Goal: Communication & Community: Answer question/provide support

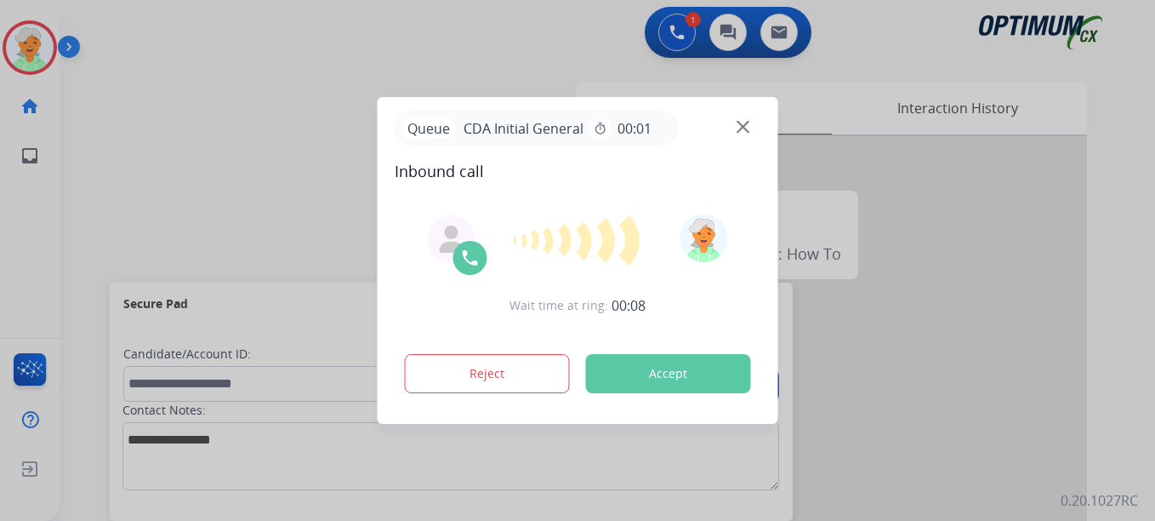
click at [670, 362] on button "Accept" at bounding box center [668, 373] width 165 height 39
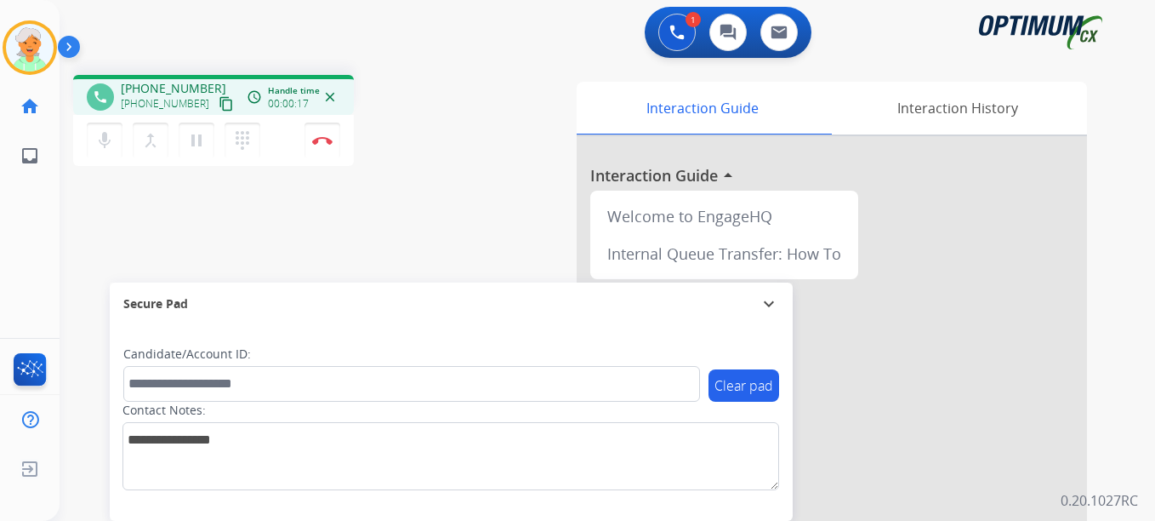
click at [219, 101] on mat-icon "content_copy" at bounding box center [226, 103] width 15 height 15
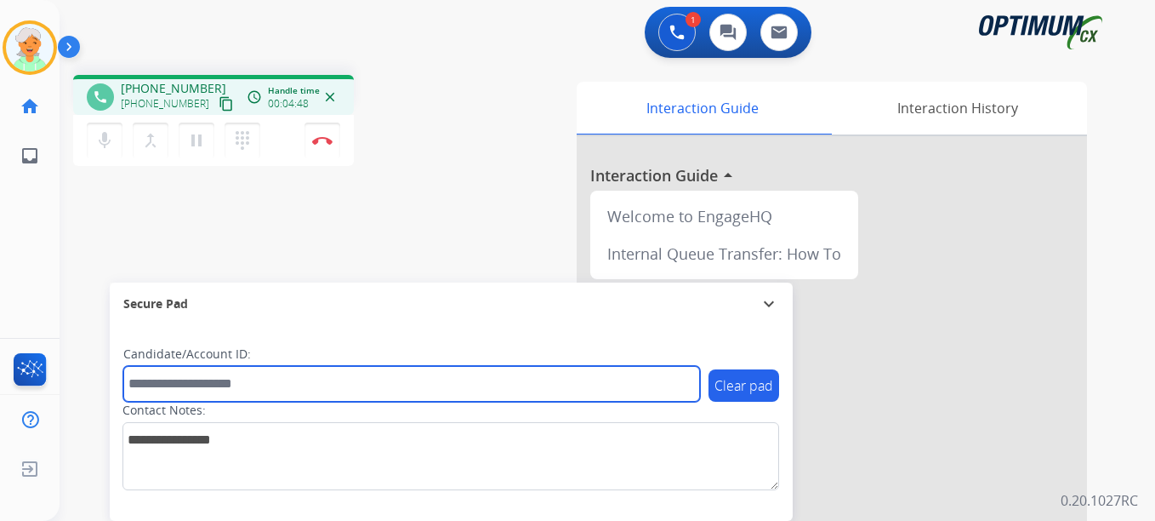
click at [172, 385] on input "text" at bounding box center [411, 384] width 577 height 36
paste input "*******"
type input "*******"
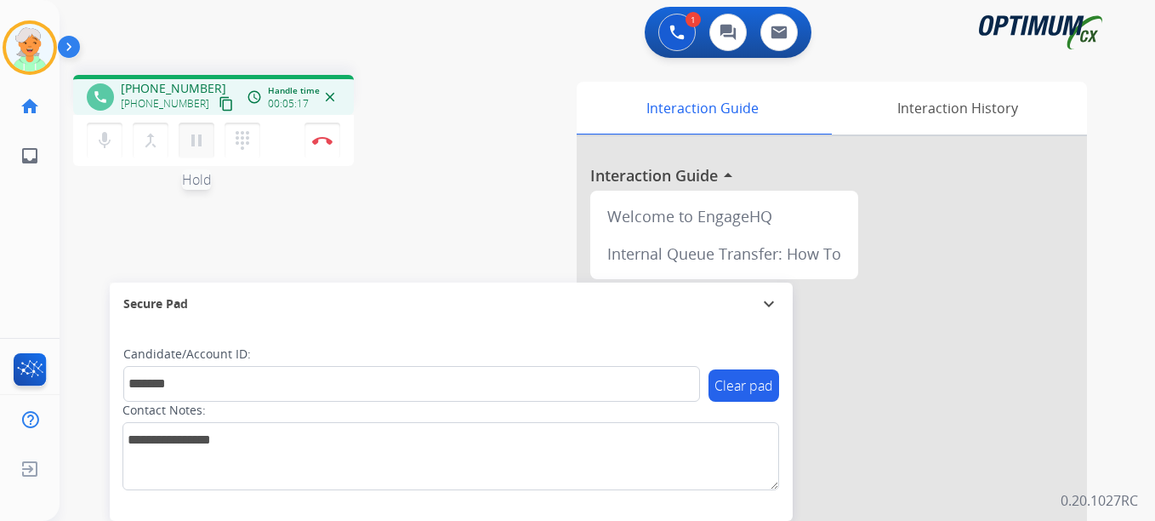
click at [201, 145] on mat-icon "pause" at bounding box center [196, 140] width 20 height 20
click at [339, 143] on button "Disconnect" at bounding box center [323, 140] width 36 height 36
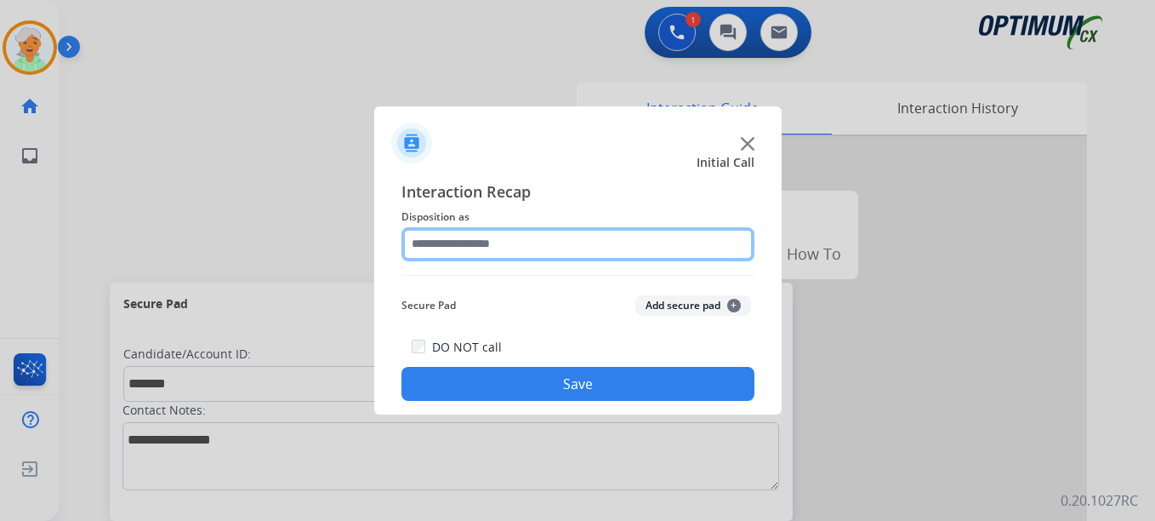
click at [547, 246] on input "text" at bounding box center [577, 244] width 353 height 34
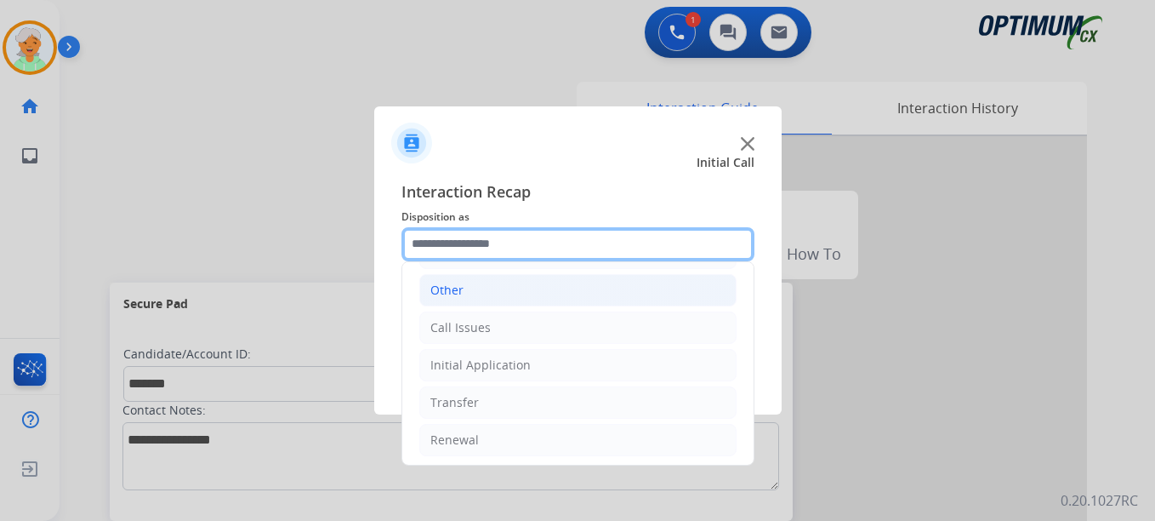
scroll to position [116, 0]
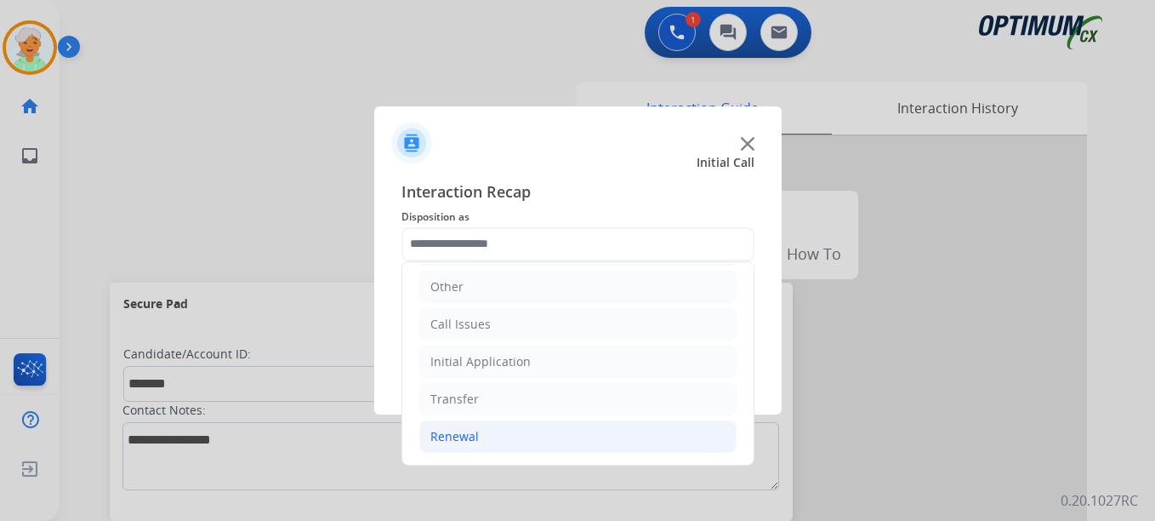
click at [503, 434] on li "Renewal" at bounding box center [577, 436] width 317 height 32
click at [480, 446] on li "Renewal" at bounding box center [577, 436] width 317 height 32
click at [466, 438] on div "Renewal" at bounding box center [454, 436] width 48 height 17
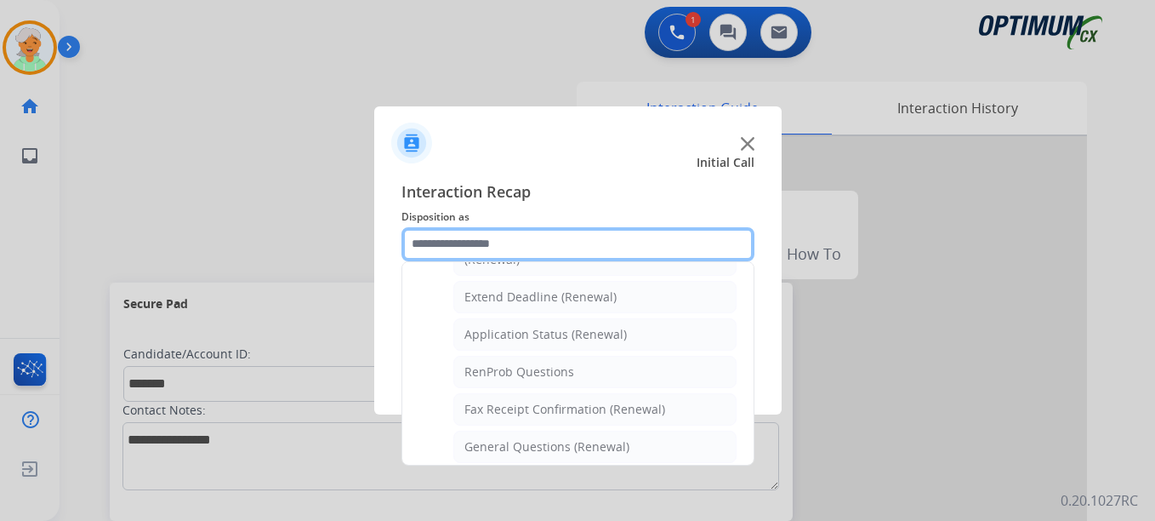
scroll to position [371, 0]
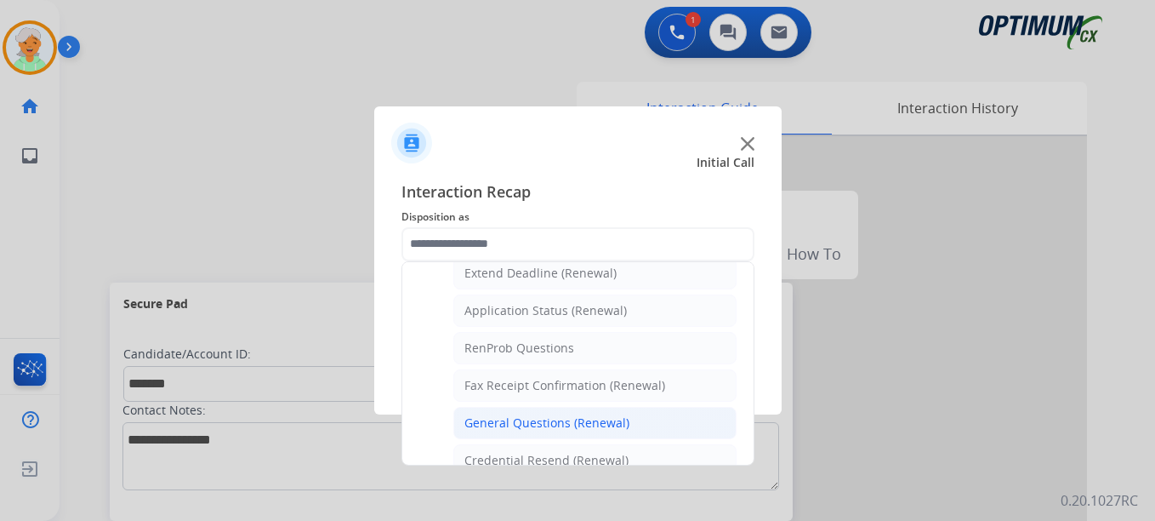
click at [524, 416] on div "General Questions (Renewal)" at bounding box center [546, 422] width 165 height 17
type input "**********"
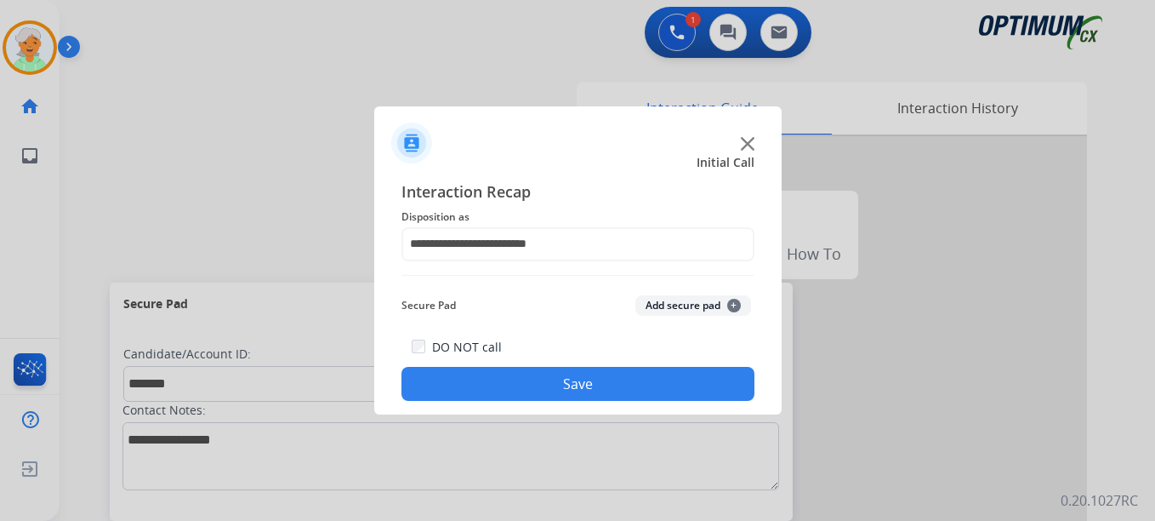
click at [539, 387] on button "Save" at bounding box center [577, 384] width 353 height 34
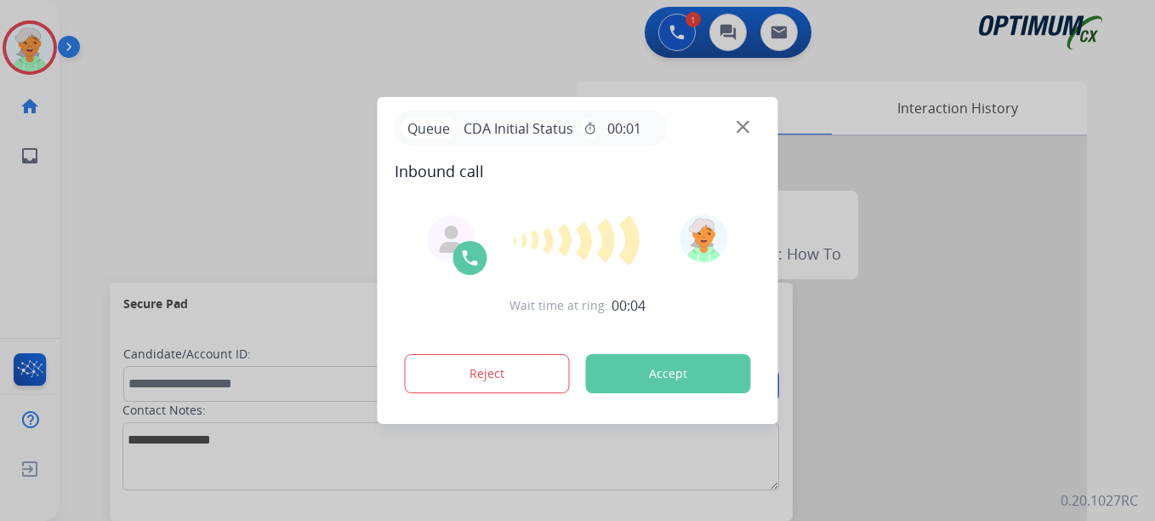
click at [20, 57] on div at bounding box center [577, 260] width 1155 height 521
click at [649, 367] on button "Accept" at bounding box center [668, 373] width 165 height 39
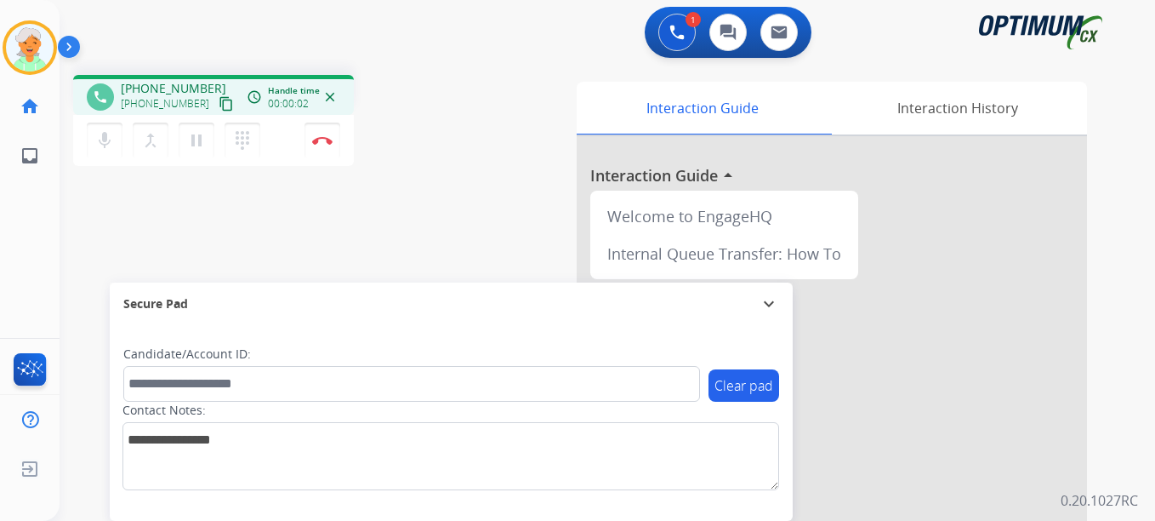
click at [219, 104] on mat-icon "content_copy" at bounding box center [226, 103] width 15 height 15
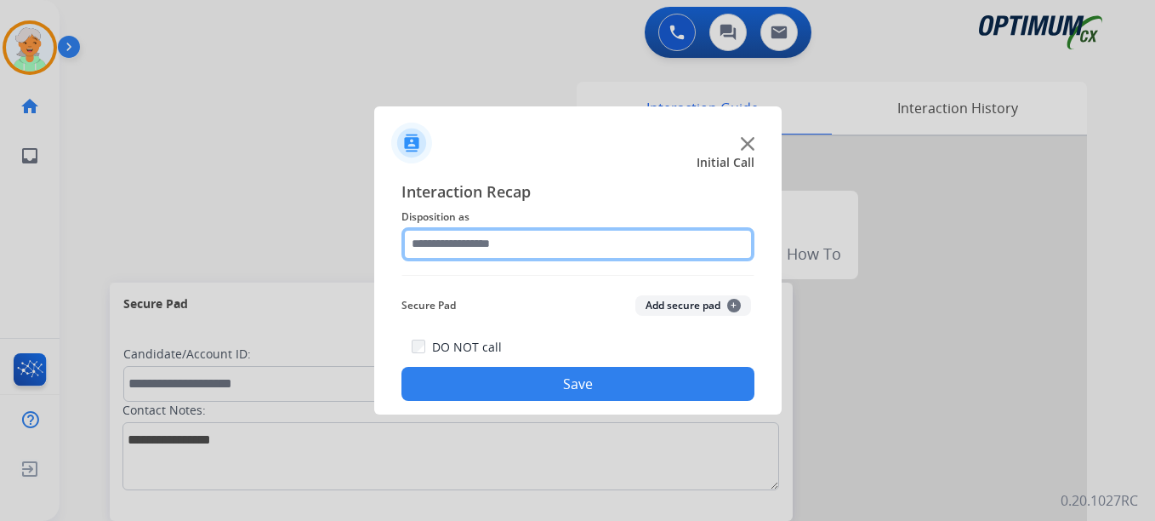
click at [518, 246] on input "text" at bounding box center [577, 244] width 353 height 34
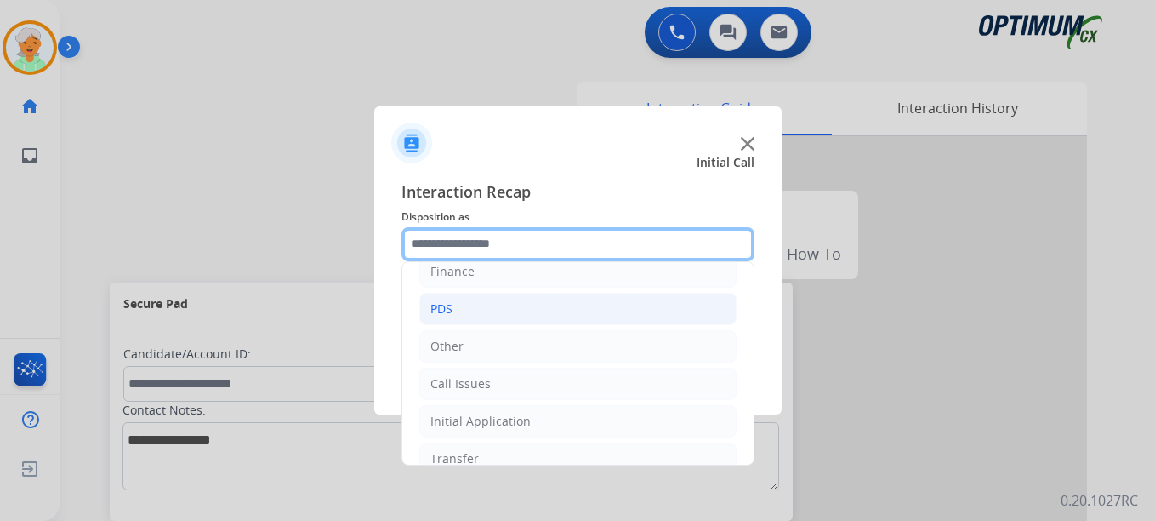
scroll to position [85, 0]
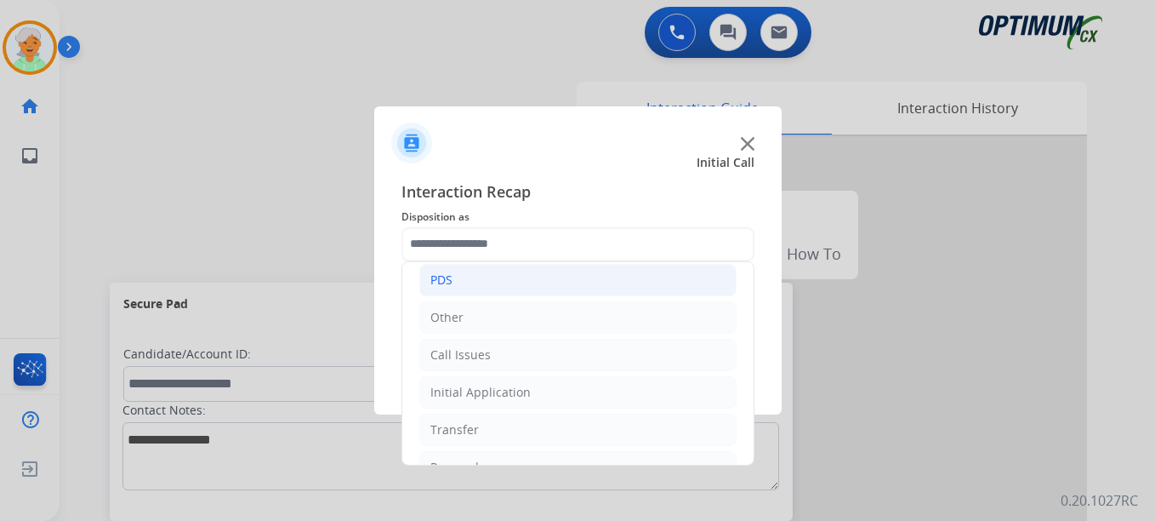
click at [505, 362] on li "Call Issues" at bounding box center [577, 355] width 317 height 32
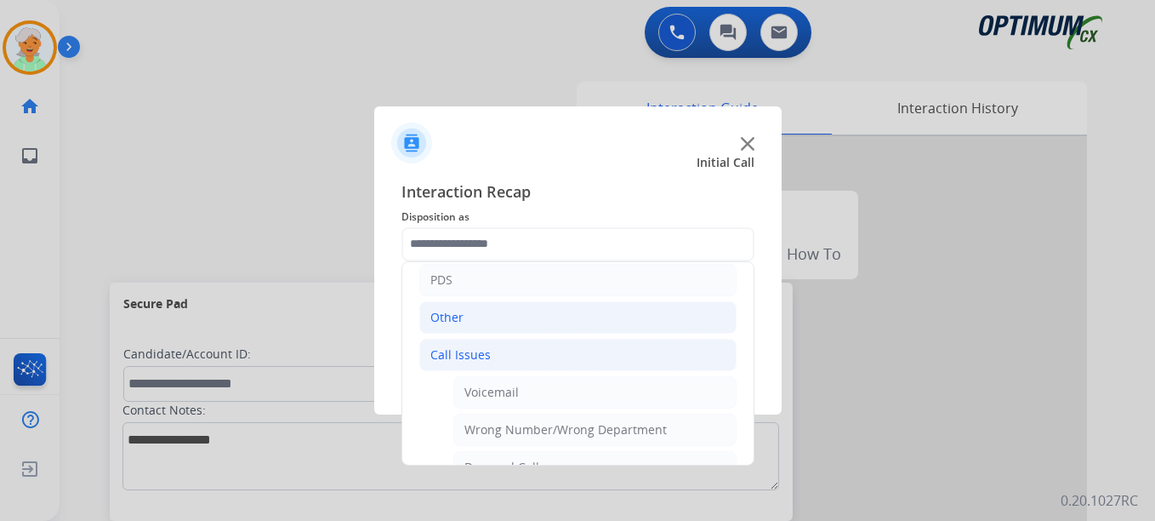
click at [501, 319] on li "Other" at bounding box center [577, 317] width 317 height 32
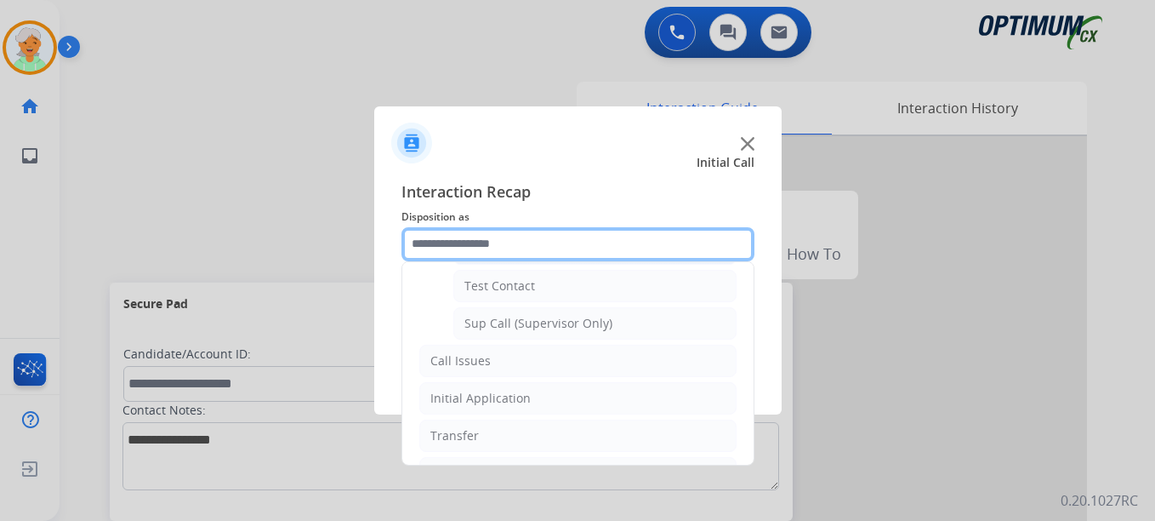
scroll to position [415, 0]
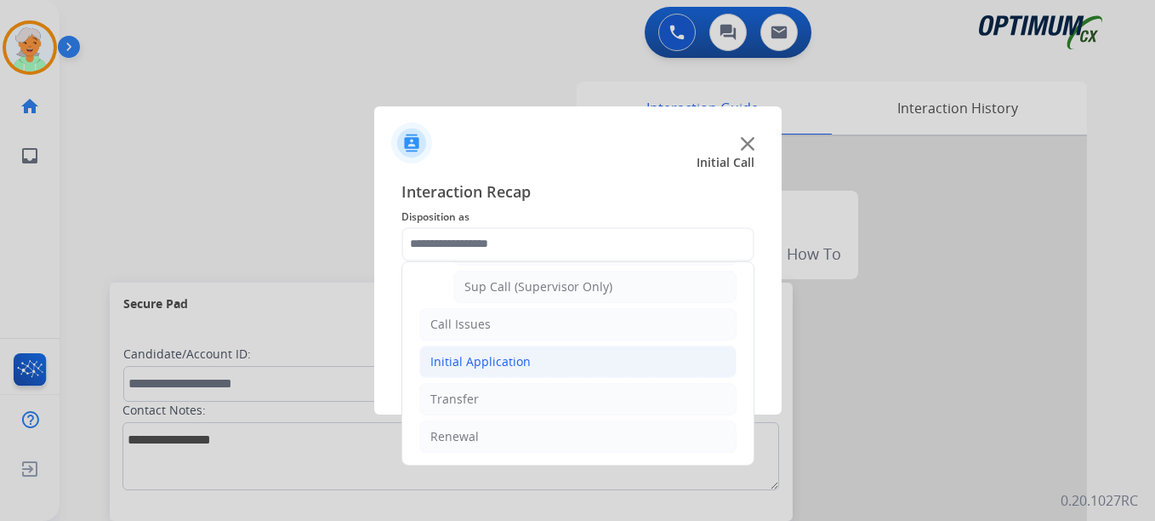
click at [498, 364] on div "Initial Application" at bounding box center [480, 361] width 100 height 17
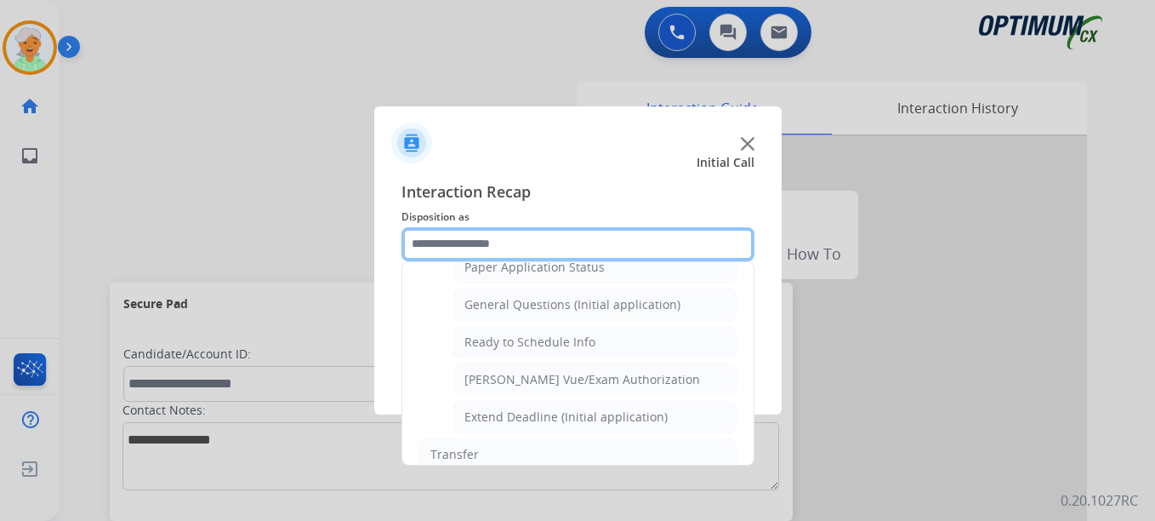
scroll to position [946, 0]
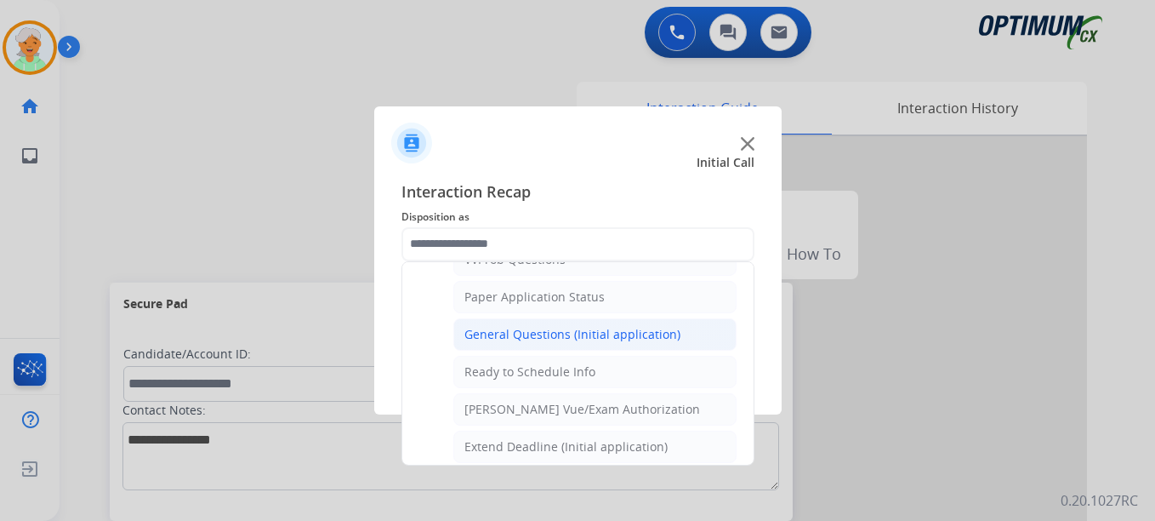
click at [540, 339] on div "General Questions (Initial application)" at bounding box center [572, 334] width 216 height 17
type input "**********"
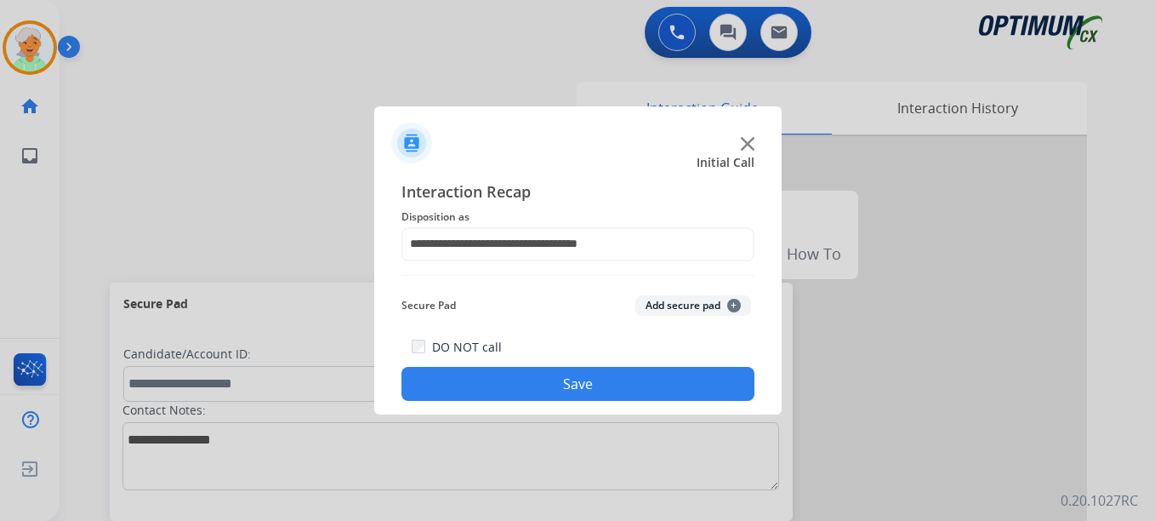
click at [572, 377] on button "Save" at bounding box center [577, 384] width 353 height 34
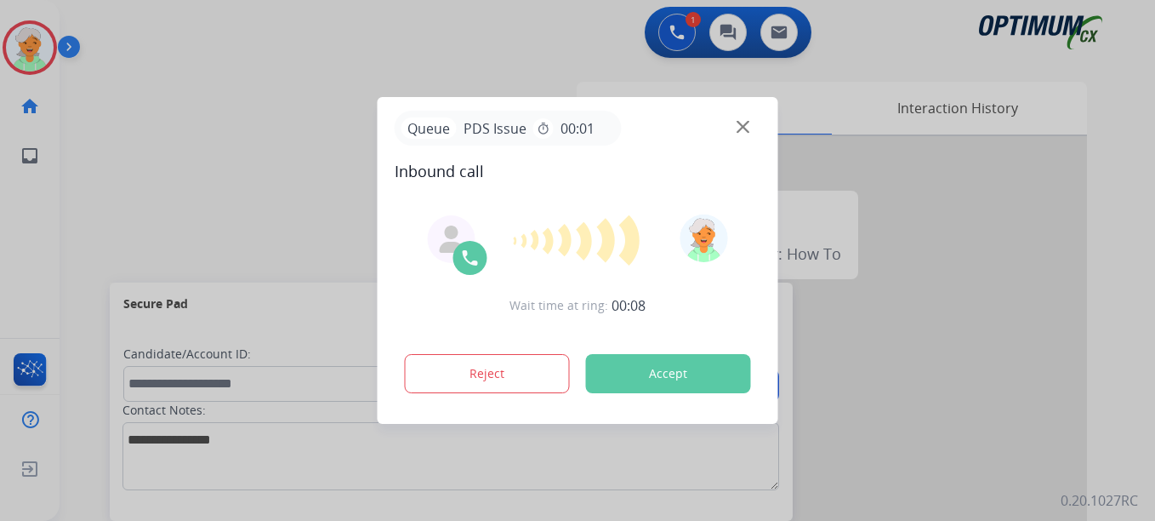
click at [682, 350] on div "Reject Accept" at bounding box center [578, 370] width 367 height 53
click at [679, 372] on button "Accept" at bounding box center [668, 373] width 165 height 39
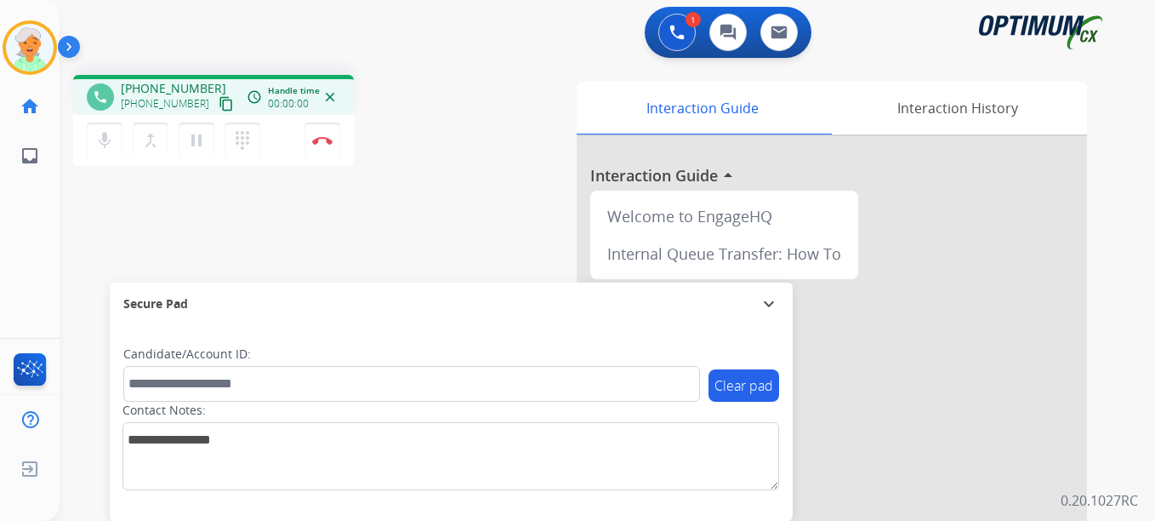
click at [219, 105] on mat-icon "content_copy" at bounding box center [226, 103] width 15 height 15
click at [192, 146] on mat-icon "pause" at bounding box center [196, 140] width 20 height 20
click at [314, 134] on button "Disconnect" at bounding box center [323, 140] width 36 height 36
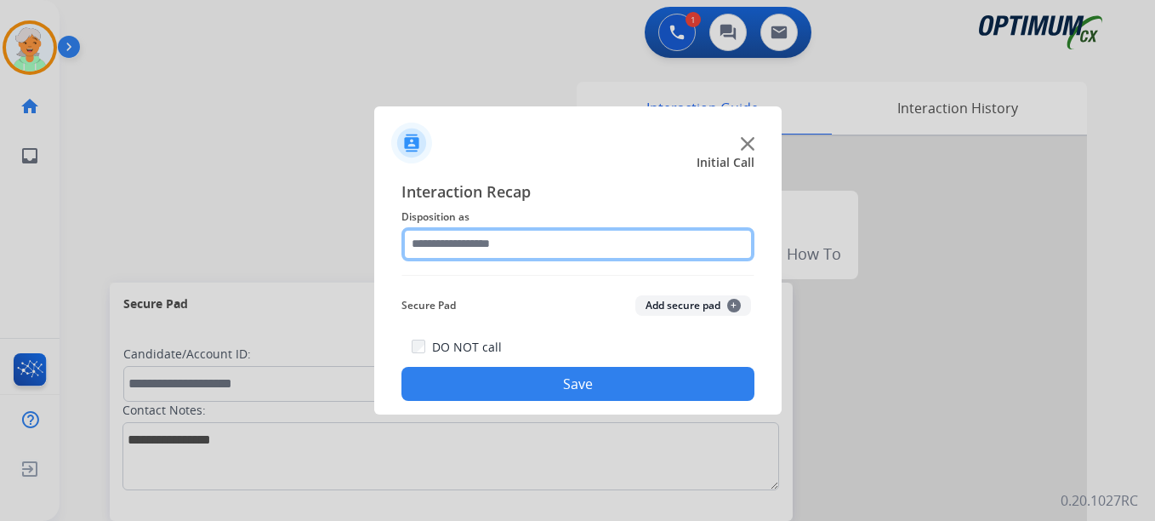
click at [467, 248] on input "text" at bounding box center [577, 244] width 353 height 34
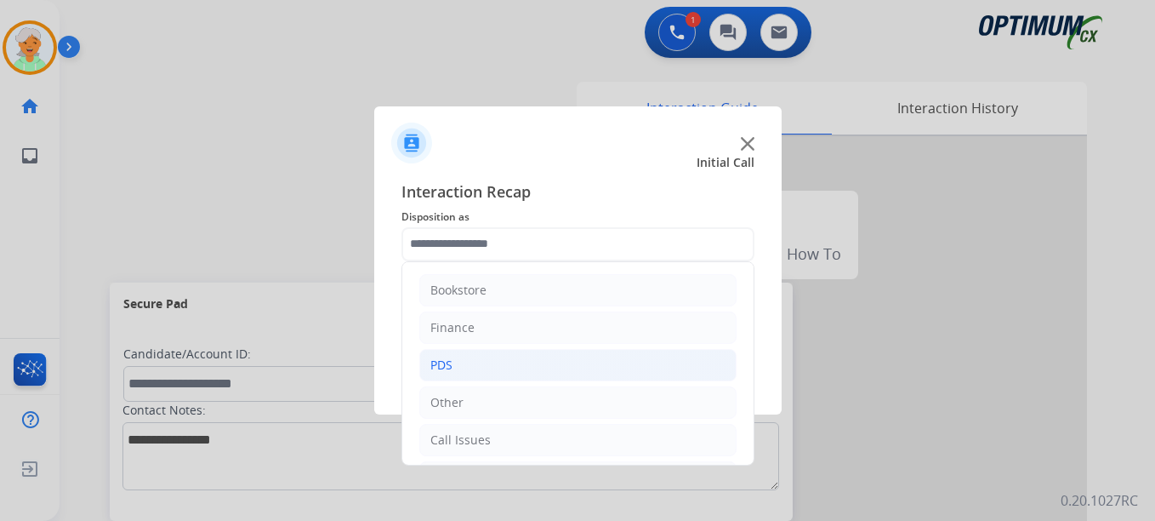
click at [504, 361] on li "PDS" at bounding box center [577, 365] width 317 height 32
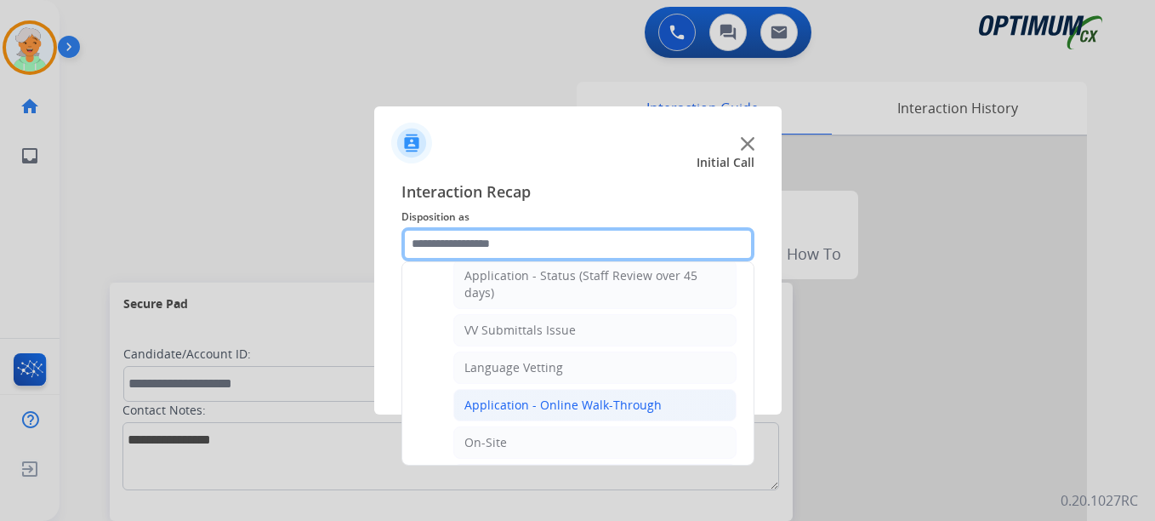
scroll to position [255, 0]
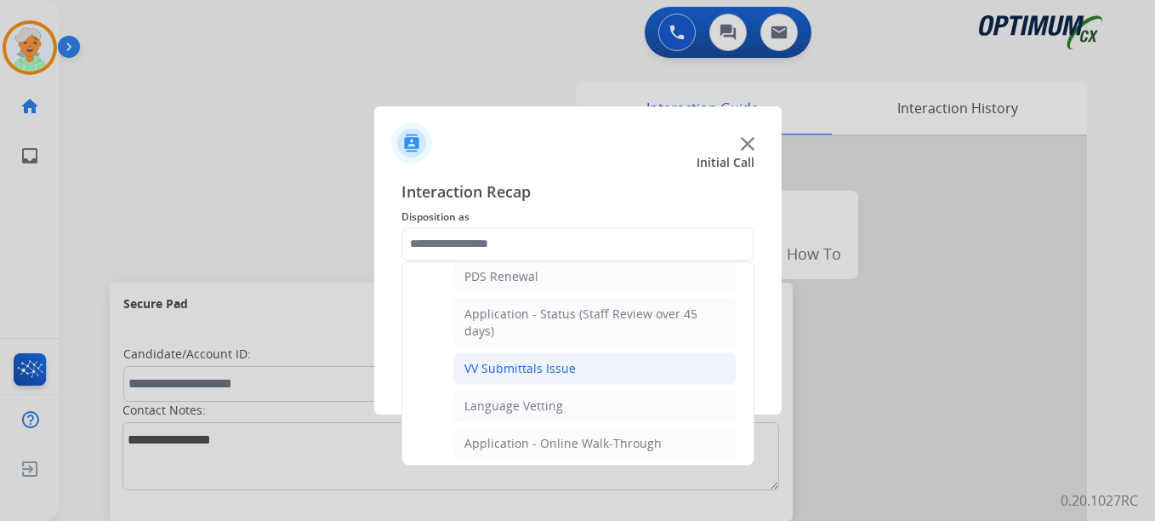
click at [507, 365] on div "VV Submittals Issue" at bounding box center [519, 368] width 111 height 17
type input "**********"
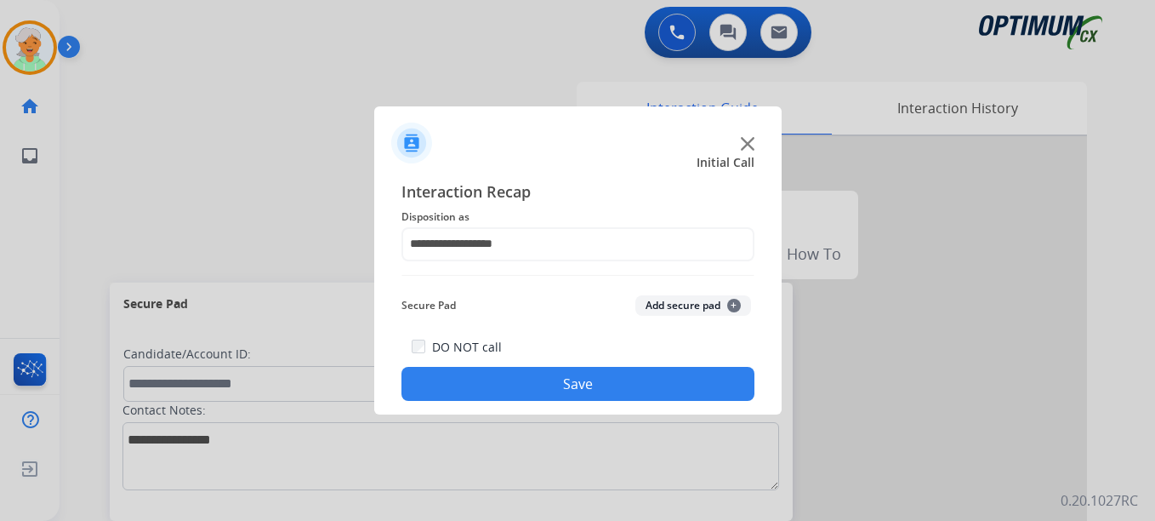
click at [527, 377] on button "Save" at bounding box center [577, 384] width 353 height 34
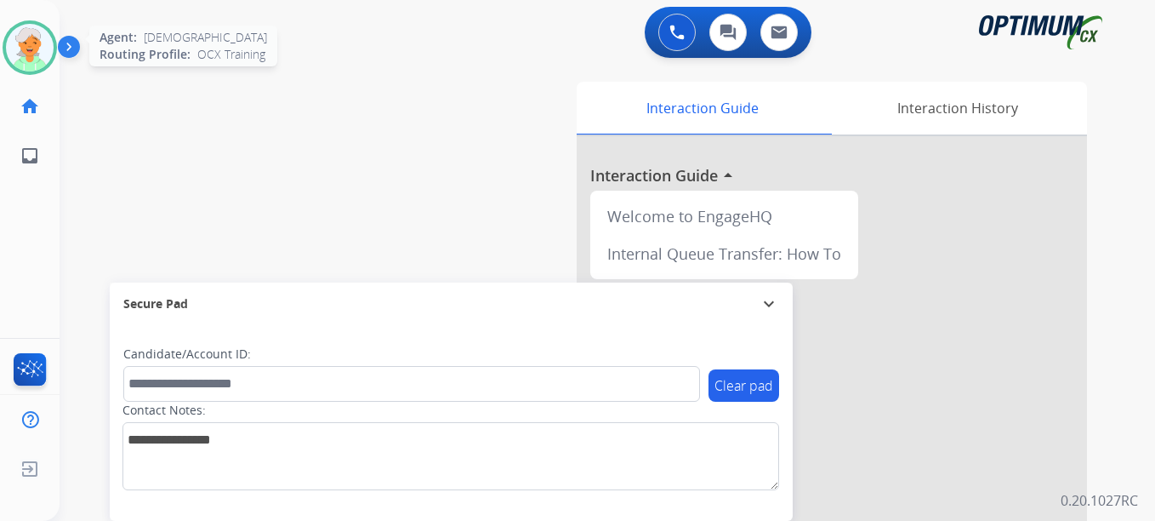
click at [30, 54] on img at bounding box center [30, 48] width 48 height 48
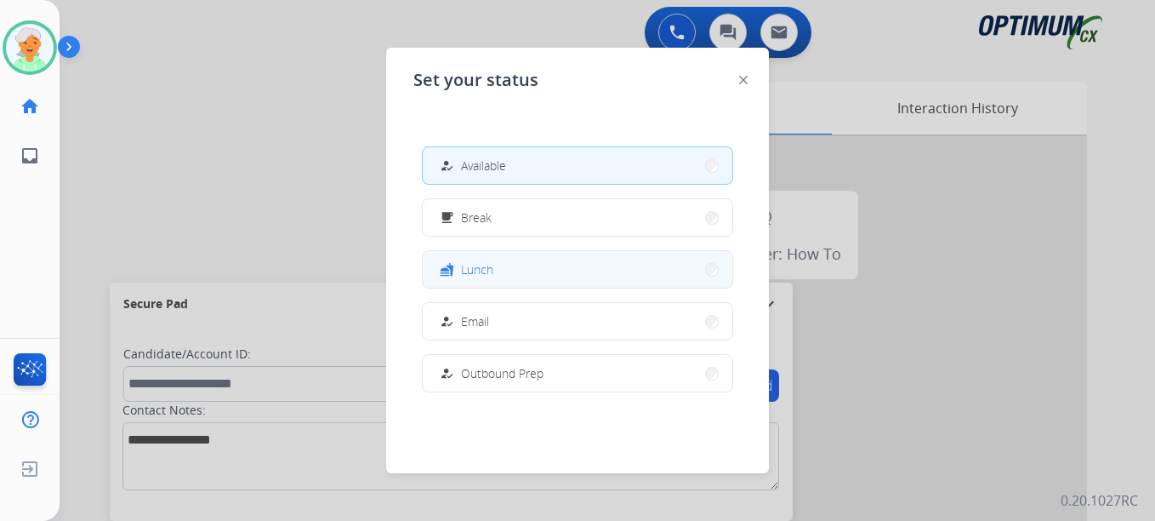
click at [521, 265] on button "fastfood Lunch" at bounding box center [578, 269] width 310 height 37
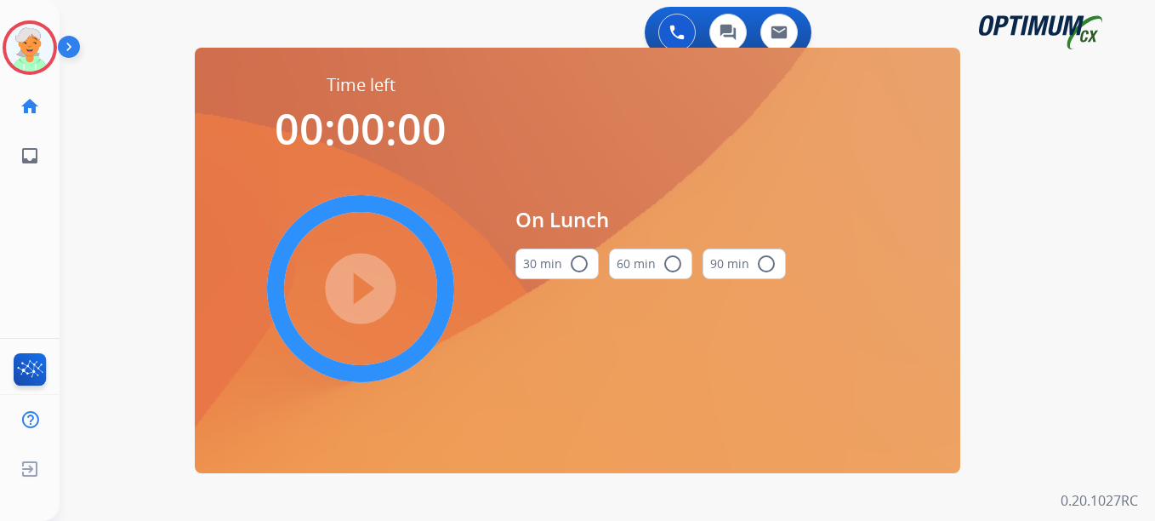
click at [575, 263] on mat-icon "radio_button_unchecked" at bounding box center [579, 263] width 20 height 20
click at [367, 286] on mat-icon "play_circle_filled" at bounding box center [360, 288] width 20 height 20
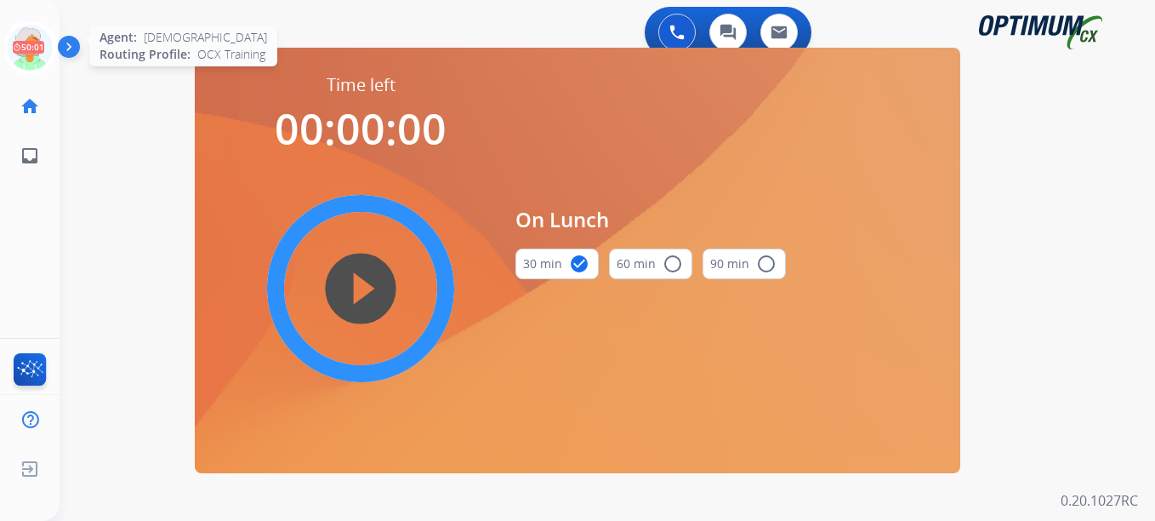
click at [31, 48] on icon at bounding box center [30, 47] width 55 height 55
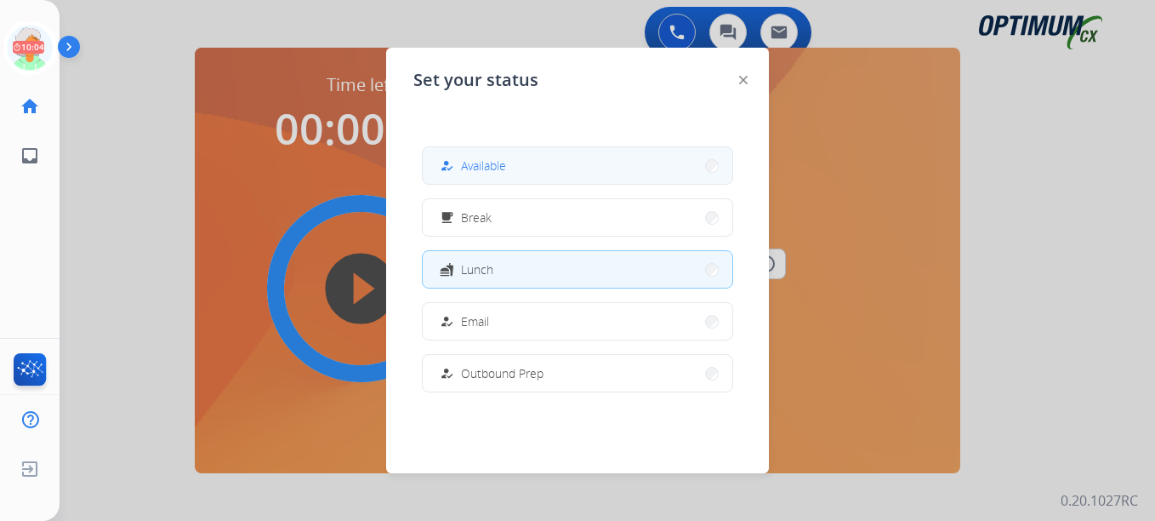
click at [540, 179] on button "how_to_reg Available" at bounding box center [578, 165] width 310 height 37
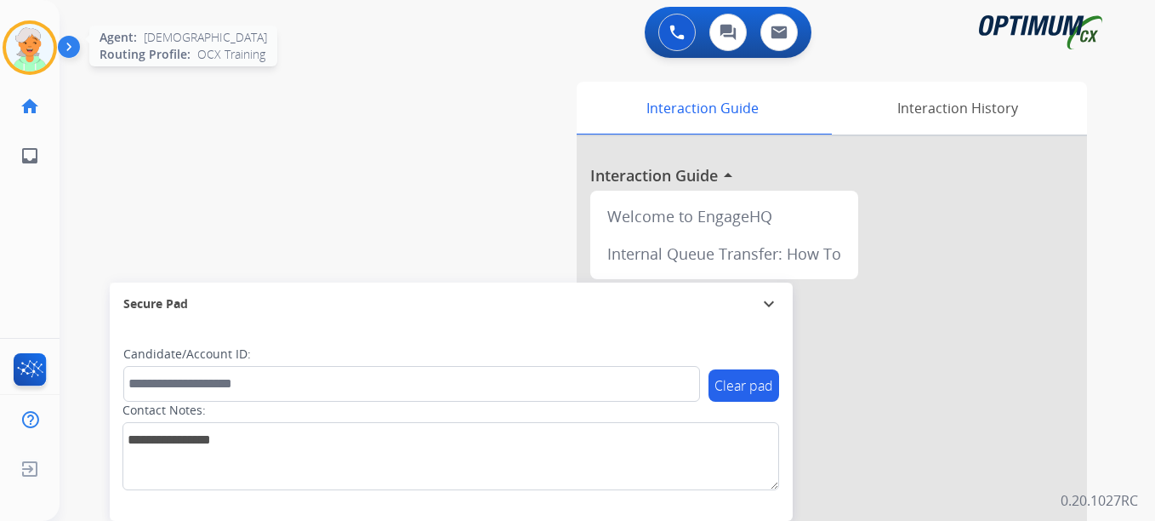
click at [54, 44] on div at bounding box center [30, 47] width 54 height 54
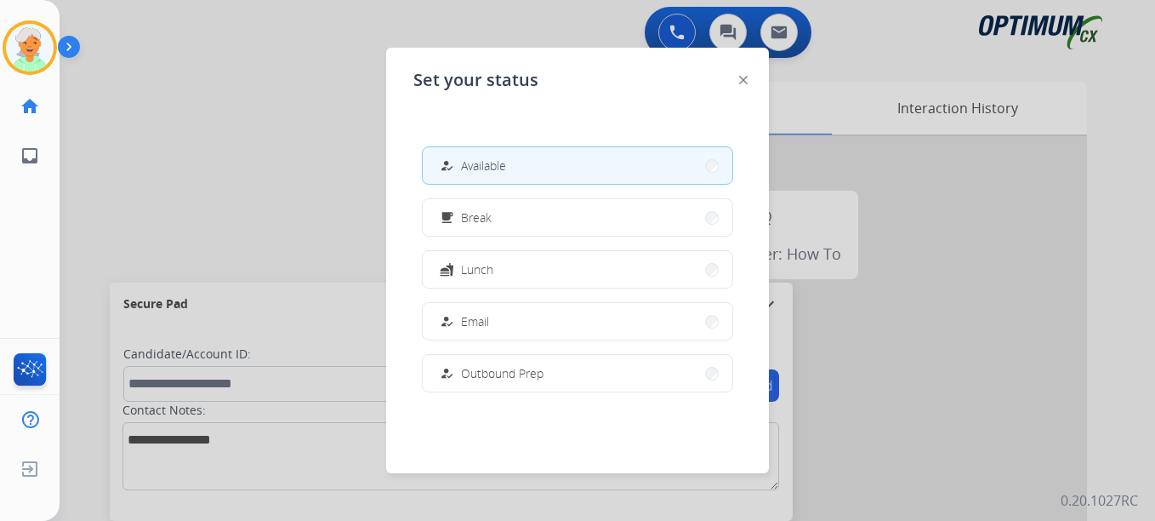
click at [196, 115] on div at bounding box center [577, 260] width 1155 height 521
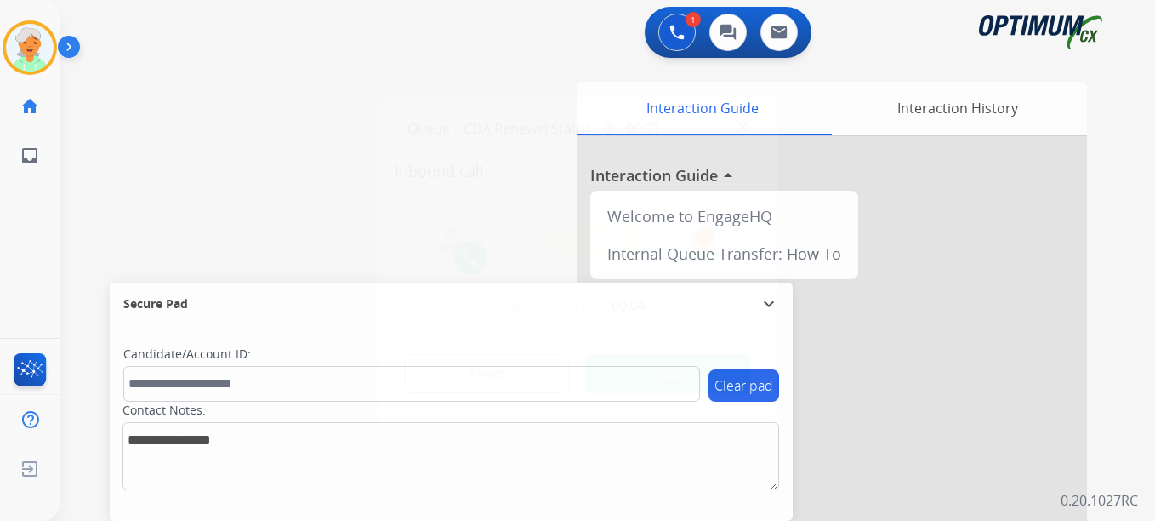
click at [629, 373] on button "Accept" at bounding box center [668, 373] width 165 height 39
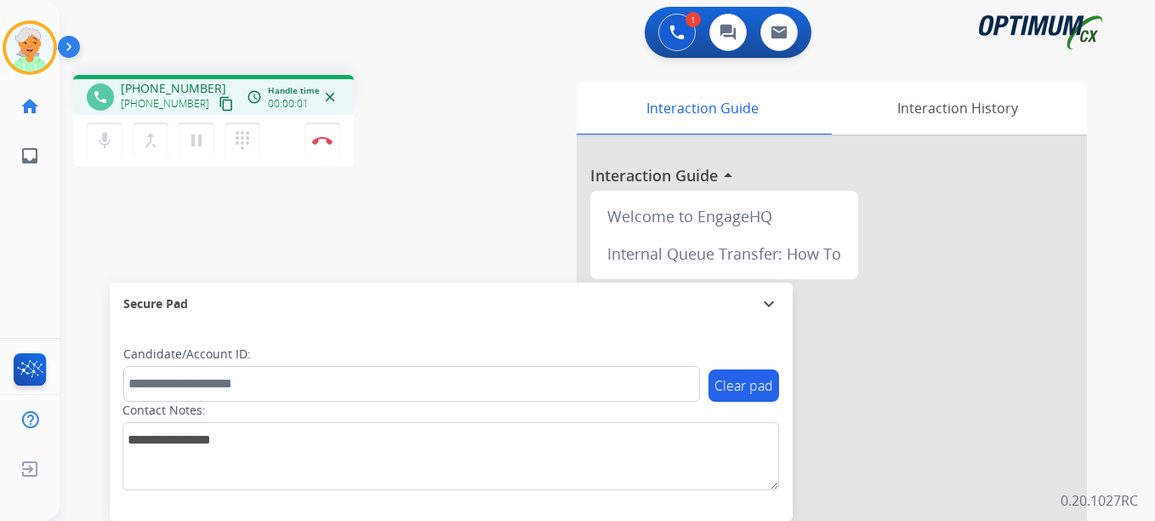
click at [219, 103] on mat-icon "content_copy" at bounding box center [226, 103] width 15 height 15
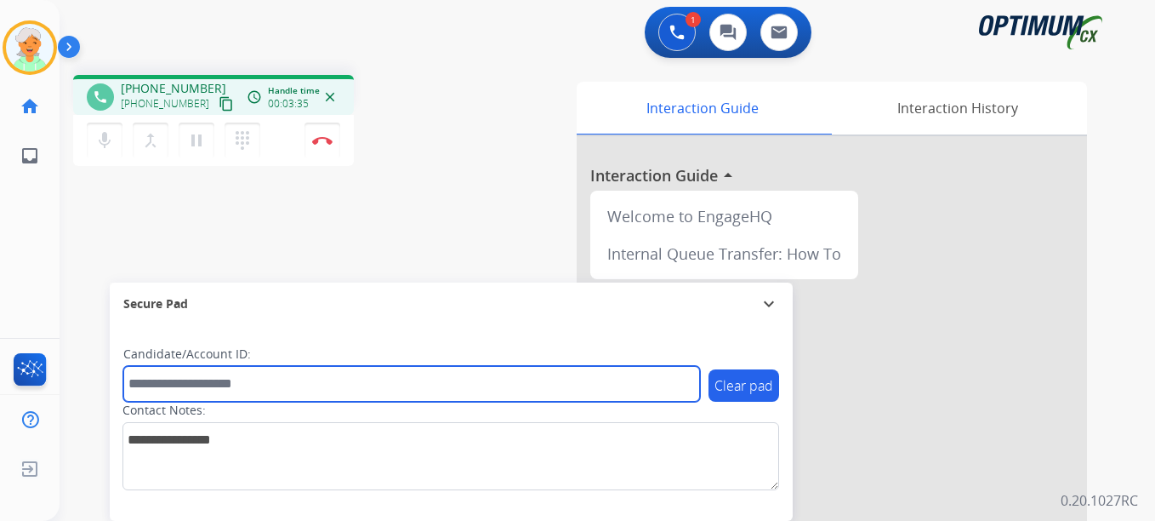
click at [190, 382] on input "text" at bounding box center [411, 384] width 577 height 36
paste input "*******"
type input "*******"
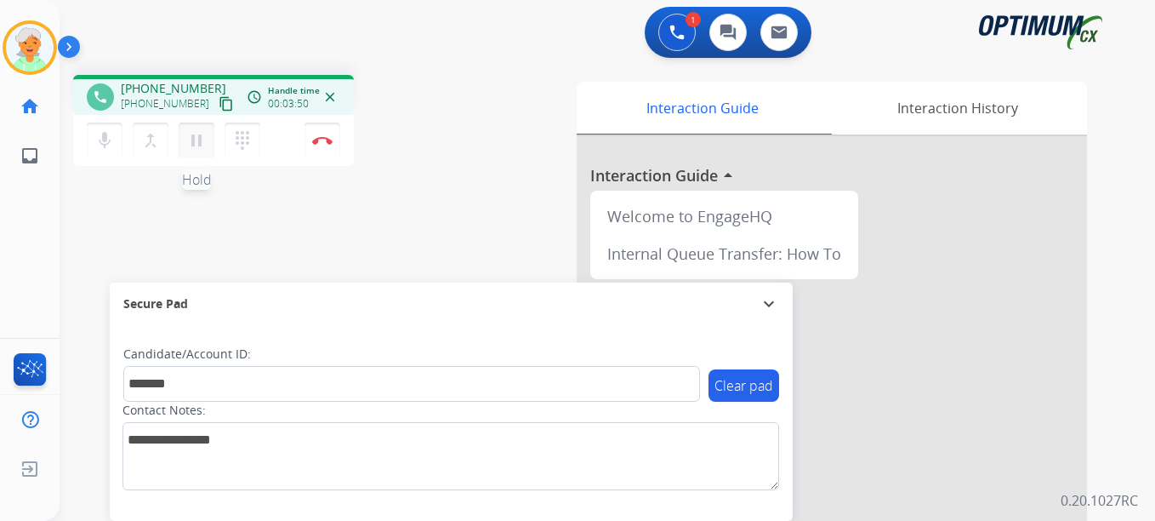
click at [197, 137] on mat-icon "pause" at bounding box center [196, 140] width 20 height 20
click at [336, 134] on button "Disconnect" at bounding box center [323, 140] width 36 height 36
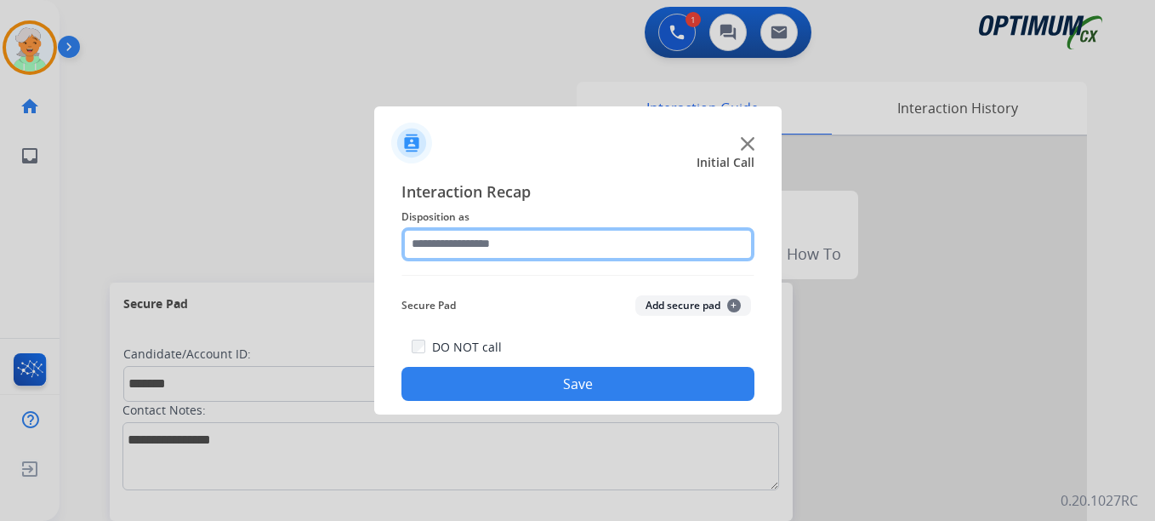
click at [482, 251] on input "text" at bounding box center [577, 244] width 353 height 34
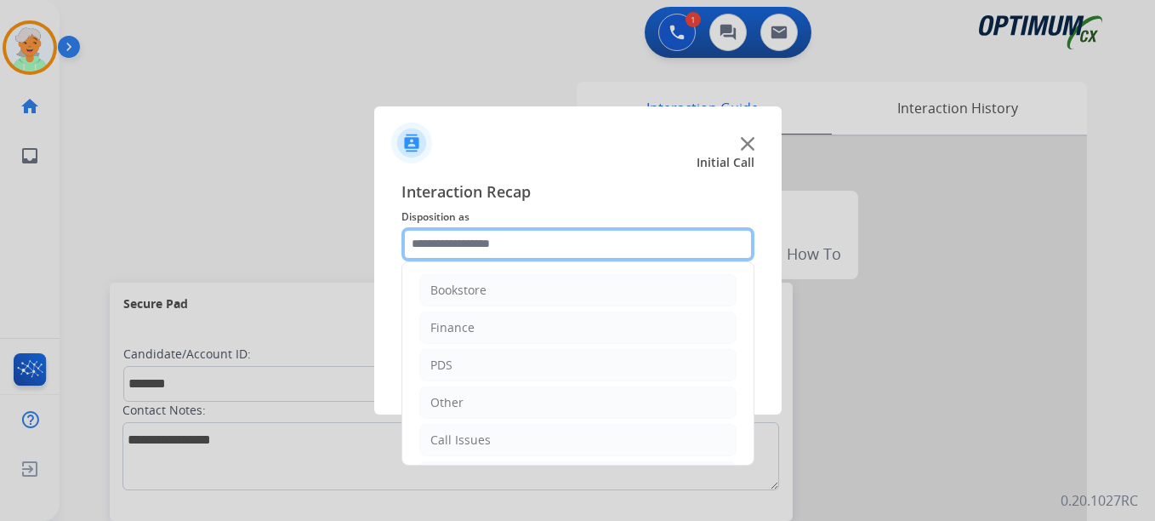
click at [500, 242] on input "text" at bounding box center [577, 244] width 353 height 34
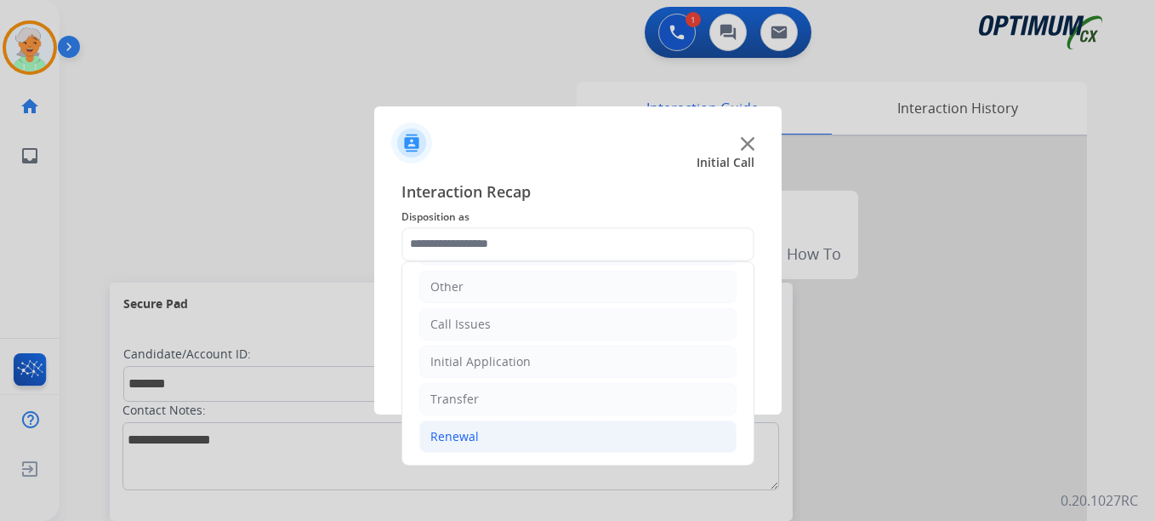
click at [494, 439] on li "Renewal" at bounding box center [577, 436] width 317 height 32
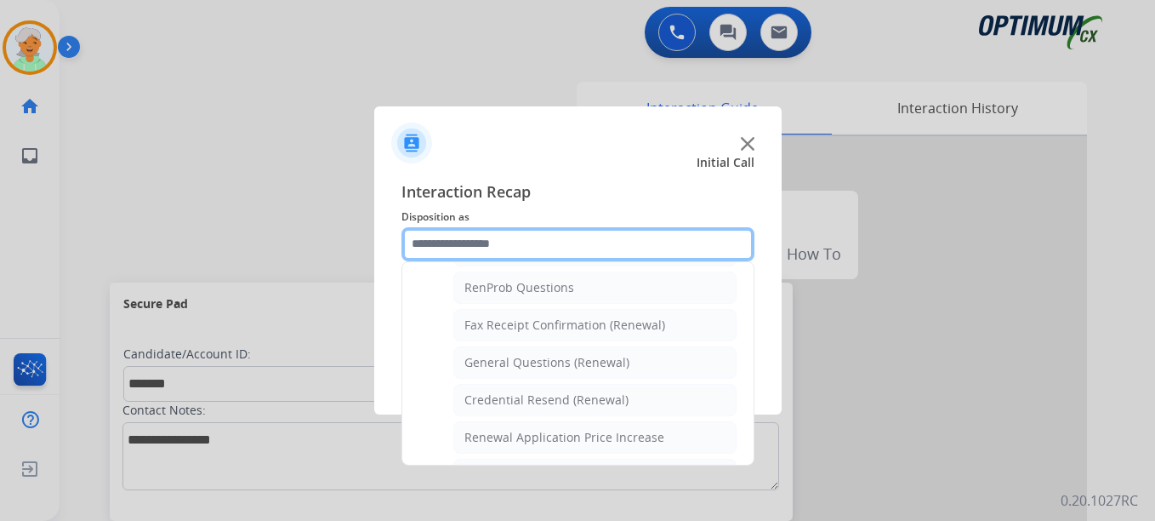
scroll to position [401, 0]
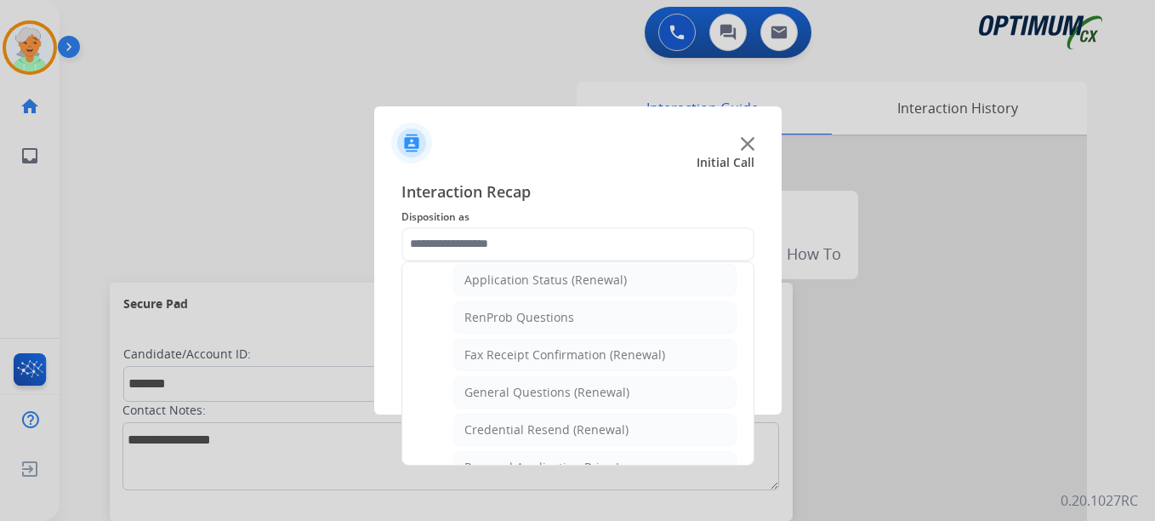
click at [522, 392] on div "General Questions (Renewal)" at bounding box center [546, 392] width 165 height 17
type input "**********"
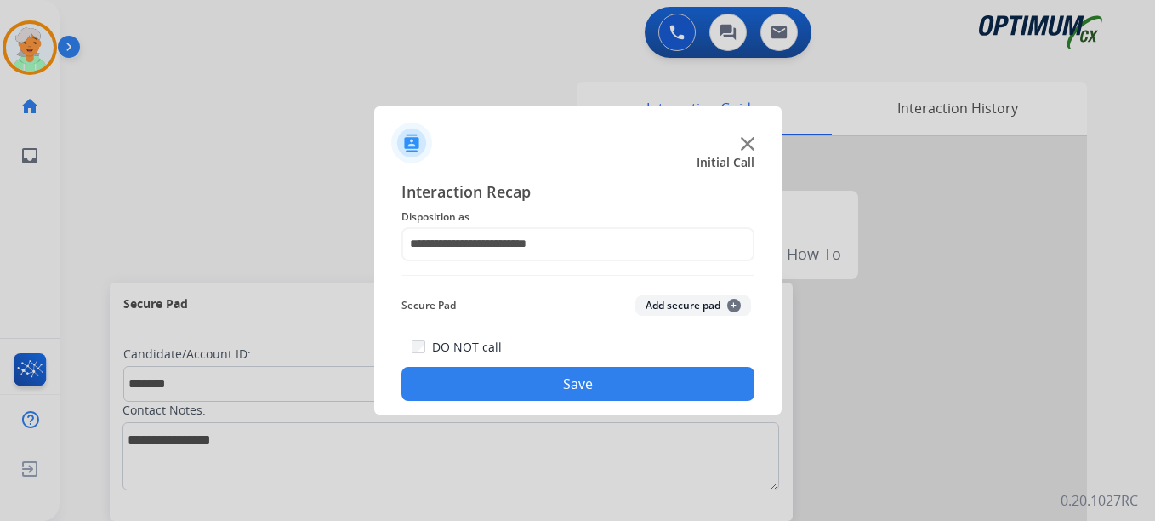
click at [523, 375] on button "Save" at bounding box center [577, 384] width 353 height 34
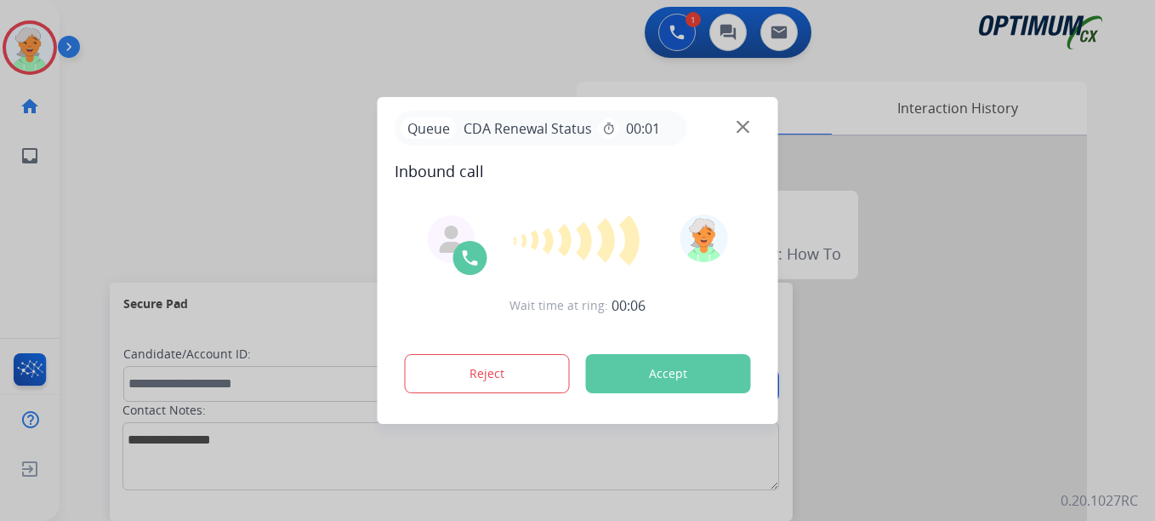
click at [671, 374] on button "Accept" at bounding box center [668, 373] width 165 height 39
click at [162, 178] on div at bounding box center [577, 260] width 1155 height 521
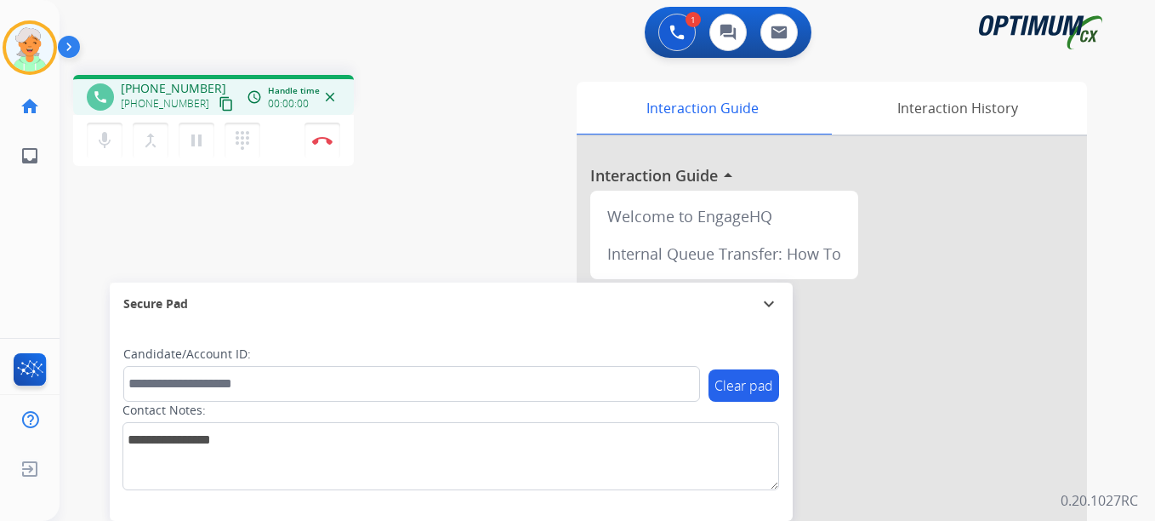
click at [219, 103] on mat-icon "content_copy" at bounding box center [226, 103] width 15 height 15
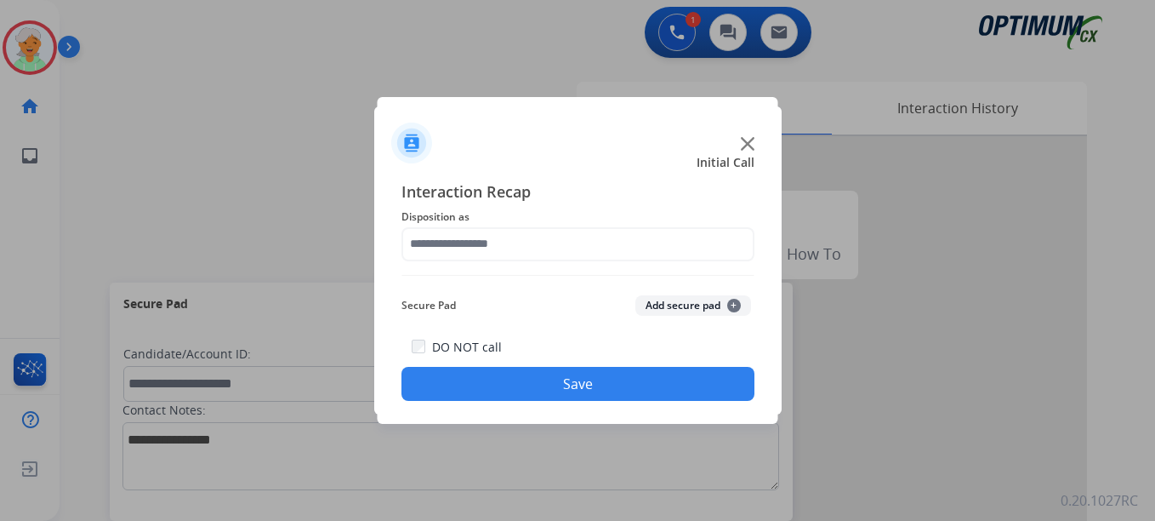
click at [480, 370] on button "Save" at bounding box center [577, 384] width 353 height 34
click at [530, 384] on button "Save" at bounding box center [577, 384] width 353 height 34
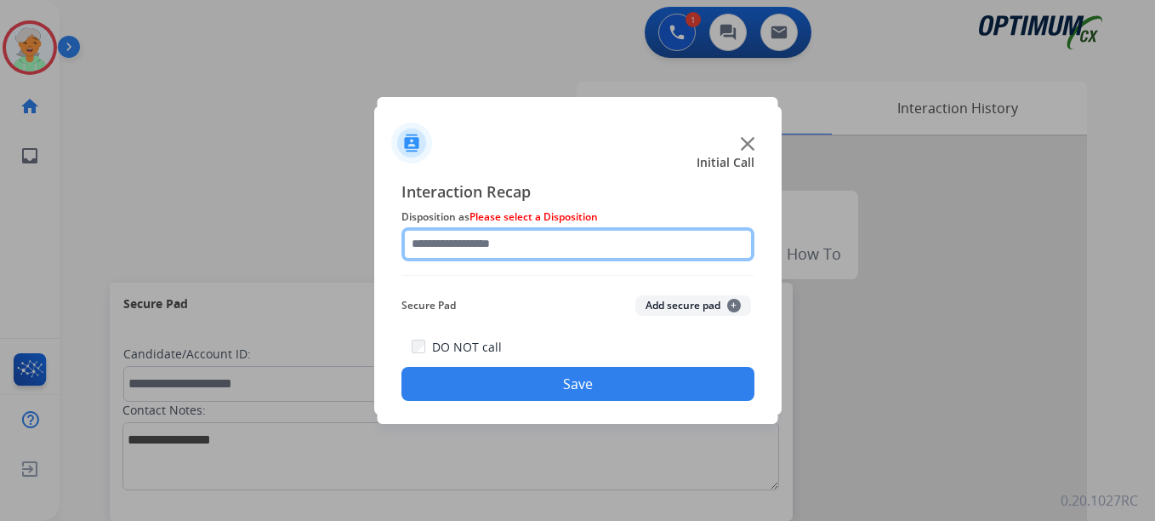
click at [514, 244] on input "text" at bounding box center [577, 244] width 353 height 34
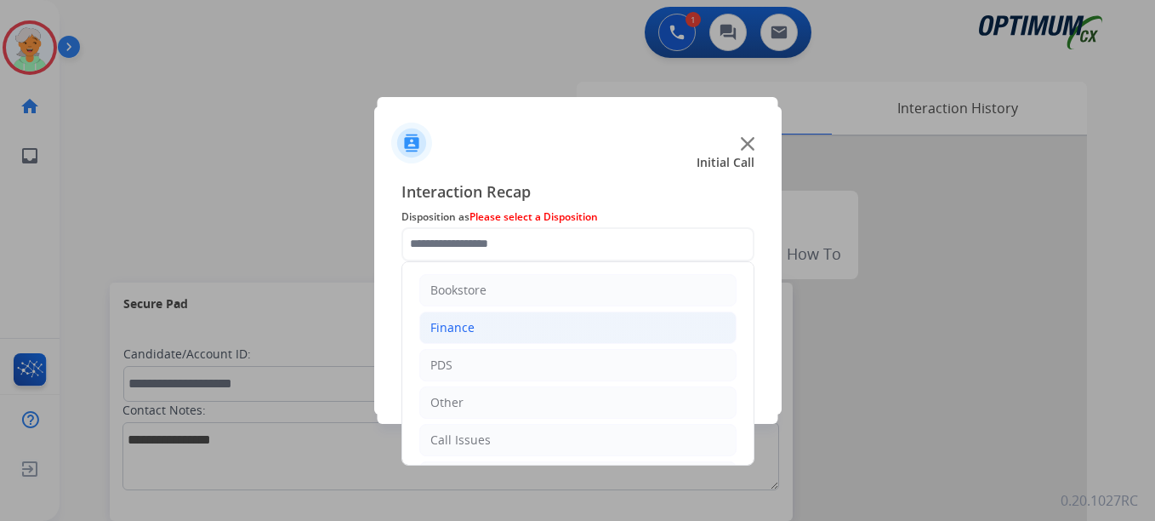
click at [506, 317] on li "Finance" at bounding box center [577, 327] width 317 height 32
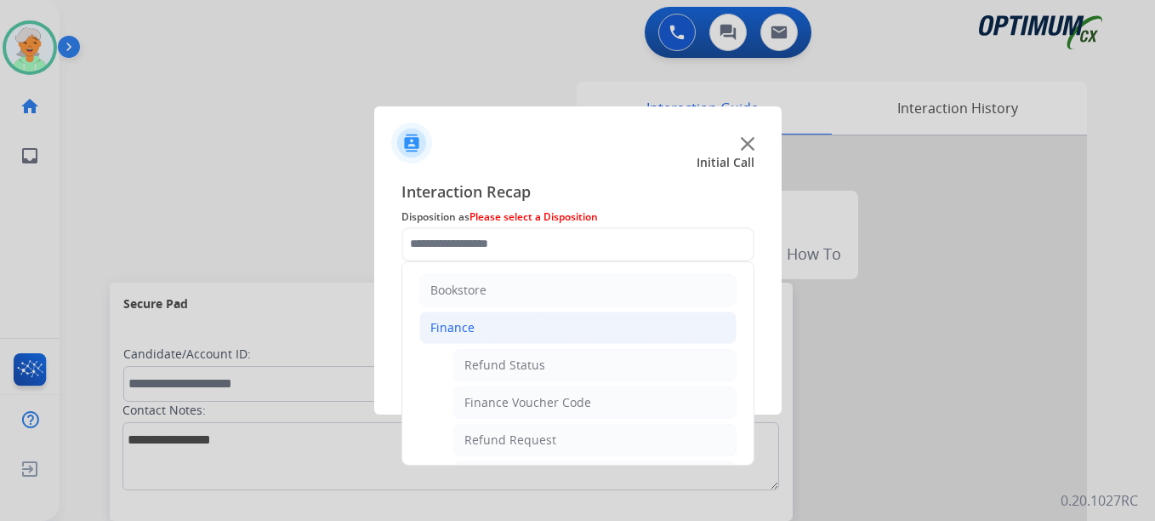
click at [506, 317] on li "Finance" at bounding box center [577, 327] width 317 height 32
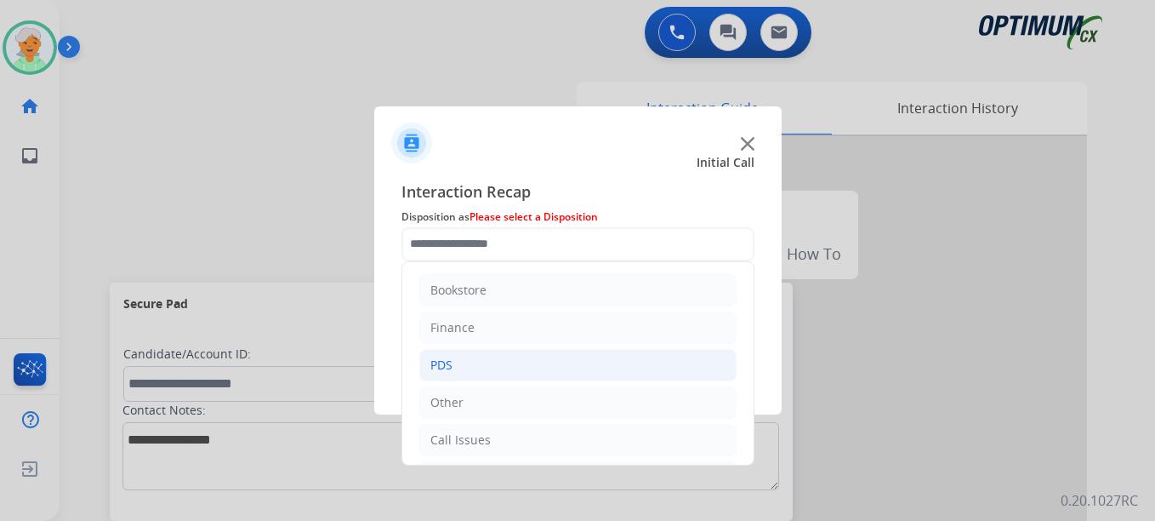
click at [504, 378] on li "PDS" at bounding box center [577, 365] width 317 height 32
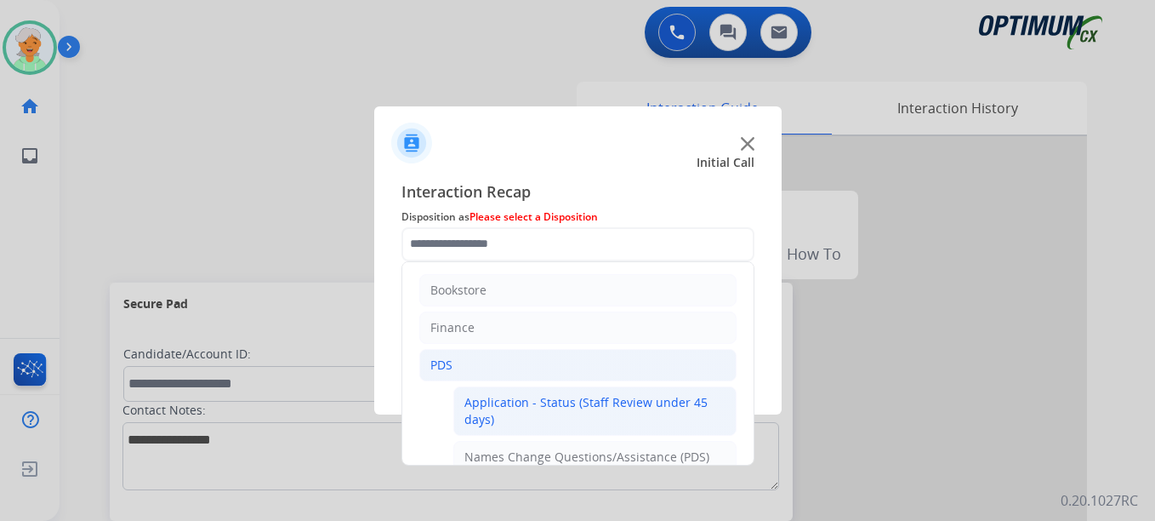
click at [520, 429] on li "Application - Status (Staff Review under 45 days)" at bounding box center [594, 410] width 283 height 49
type input "**********"
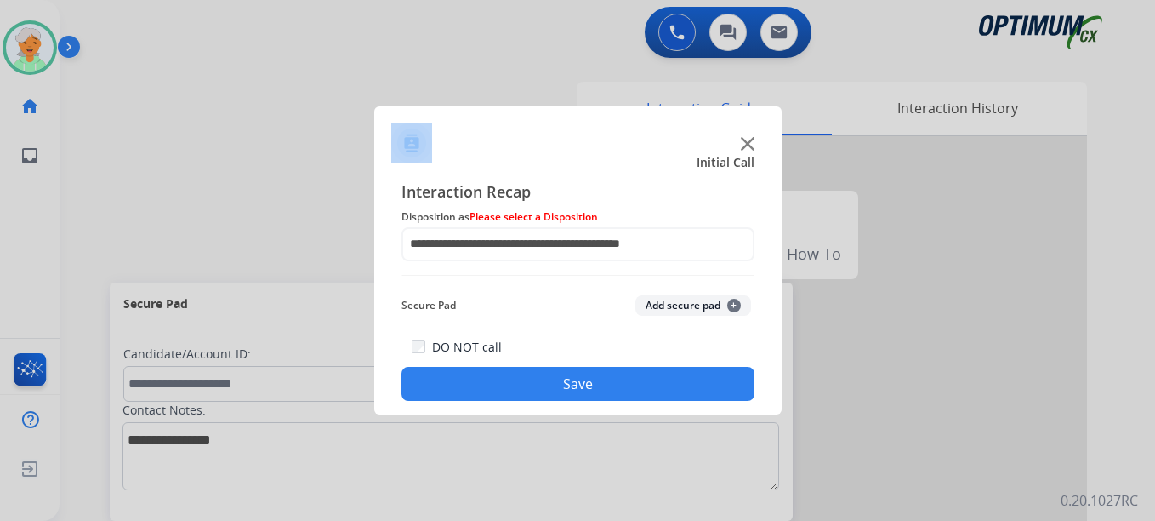
click at [520, 429] on div at bounding box center [577, 260] width 1155 height 521
click at [545, 374] on button "Save" at bounding box center [577, 384] width 353 height 34
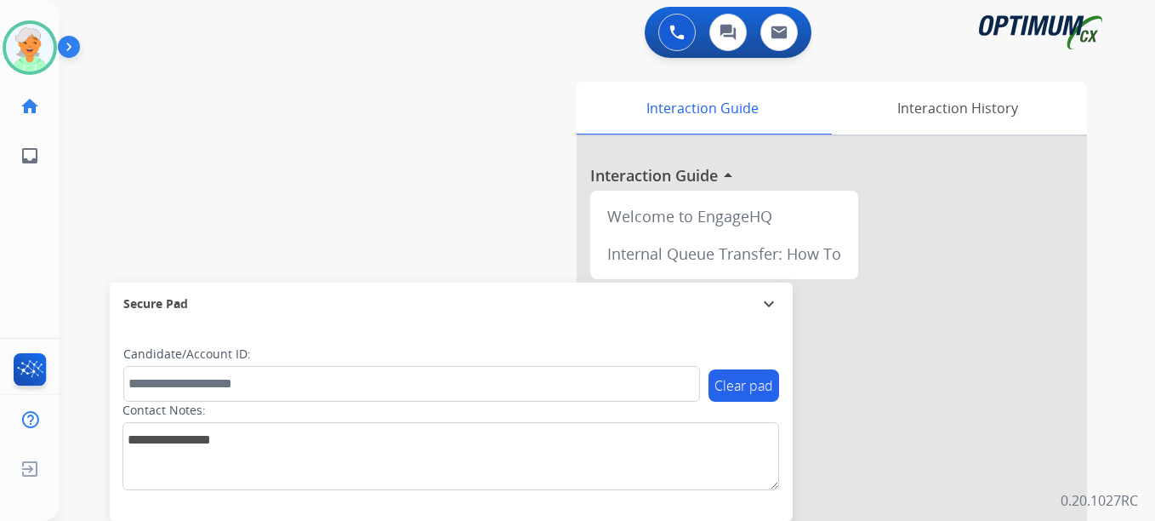
click at [116, 151] on div "swap_horiz Break voice bridge close_fullscreen Connect 3-Way Call merge_type Se…" at bounding box center [587, 415] width 1055 height 709
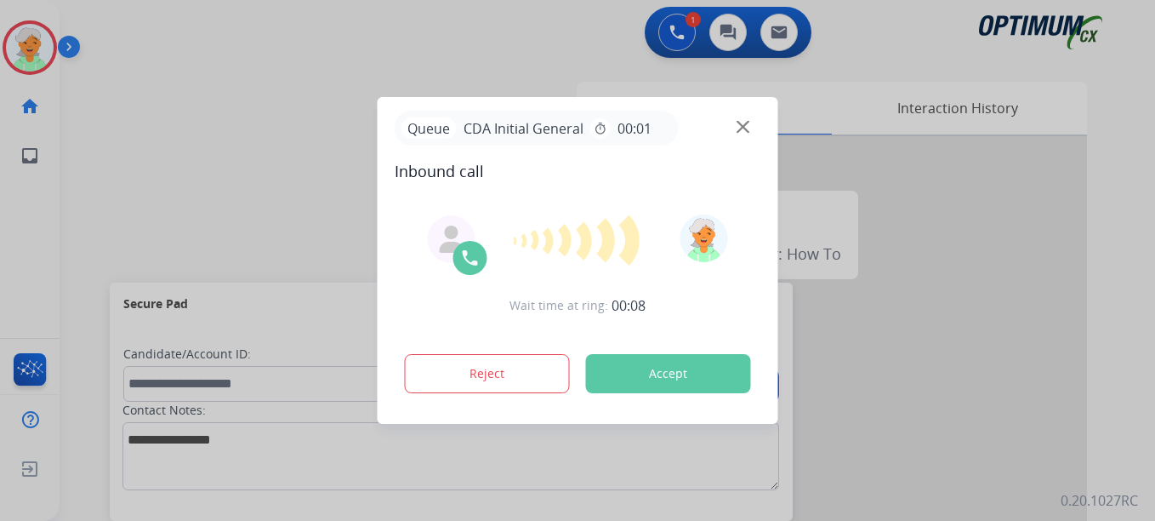
click at [179, 248] on div at bounding box center [577, 260] width 1155 height 521
click at [661, 357] on button "Accept" at bounding box center [668, 373] width 165 height 39
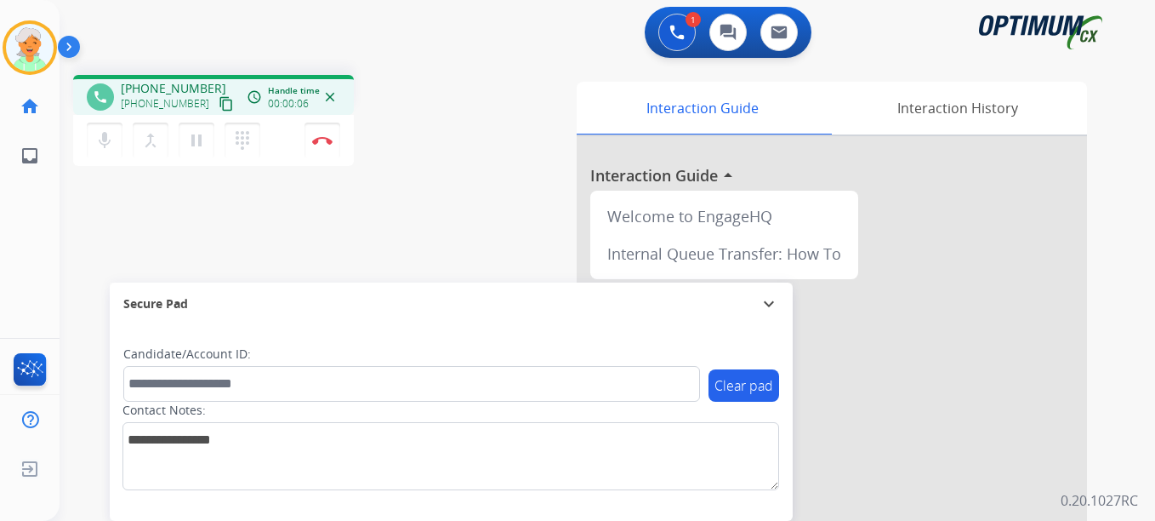
click at [219, 102] on mat-icon "content_copy" at bounding box center [226, 103] width 15 height 15
click at [204, 141] on mat-icon "pause" at bounding box center [196, 140] width 20 height 20
click at [315, 151] on button "Disconnect" at bounding box center [323, 140] width 36 height 36
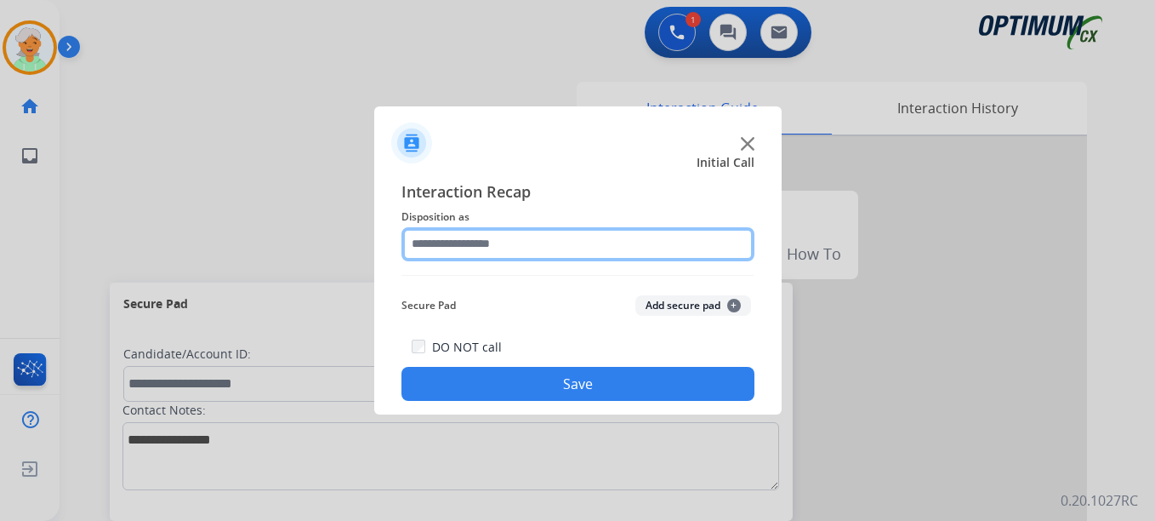
click at [499, 253] on input "text" at bounding box center [577, 244] width 353 height 34
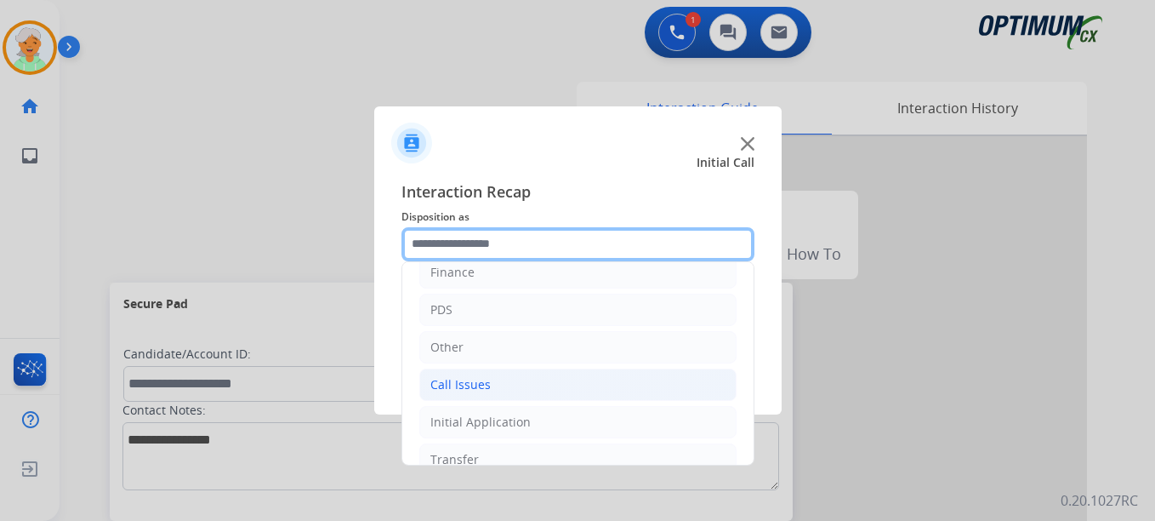
scroll to position [116, 0]
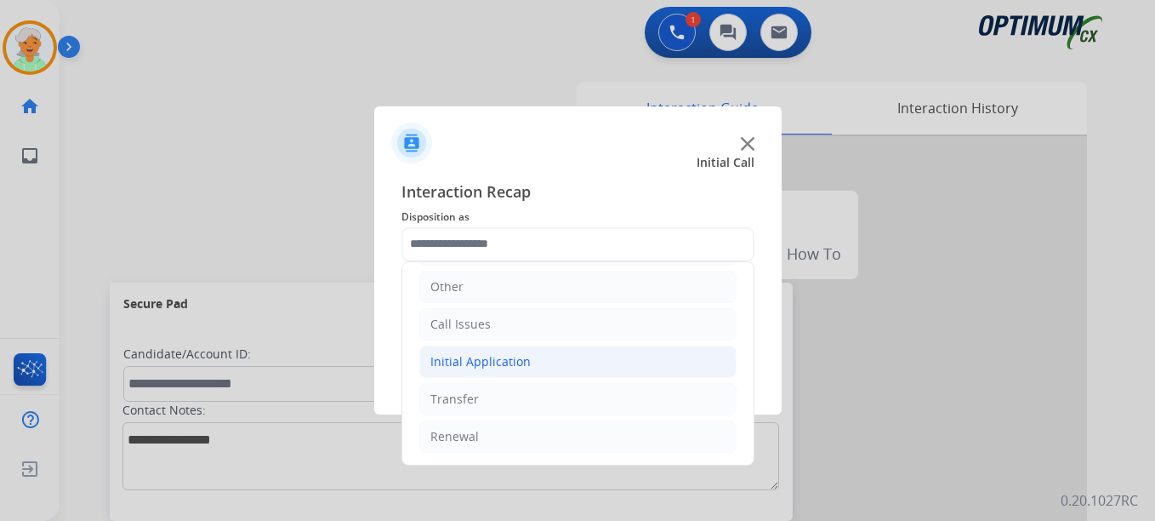
click at [494, 361] on div "Initial Application" at bounding box center [480, 361] width 100 height 17
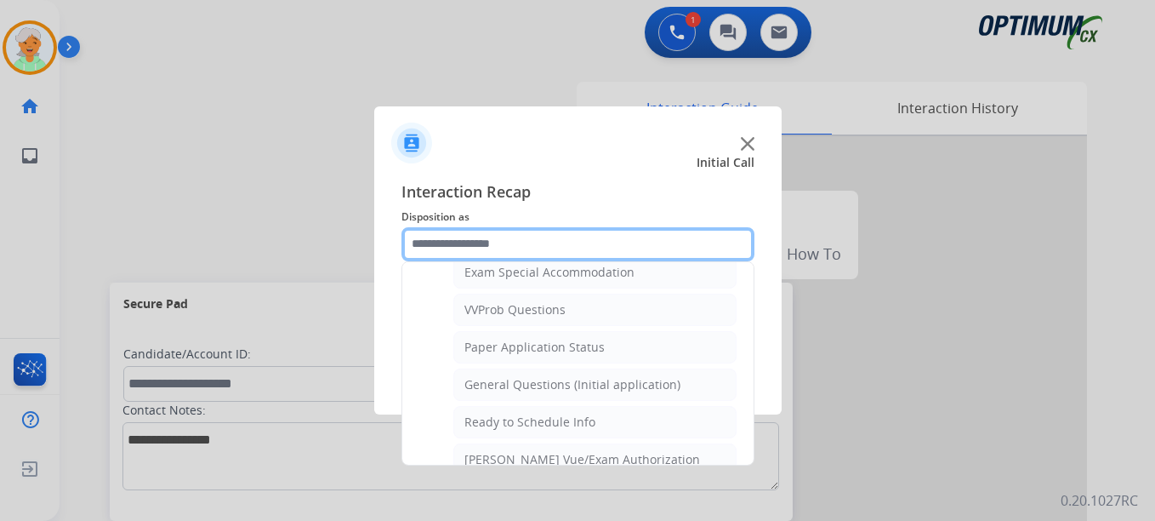
scroll to position [966, 0]
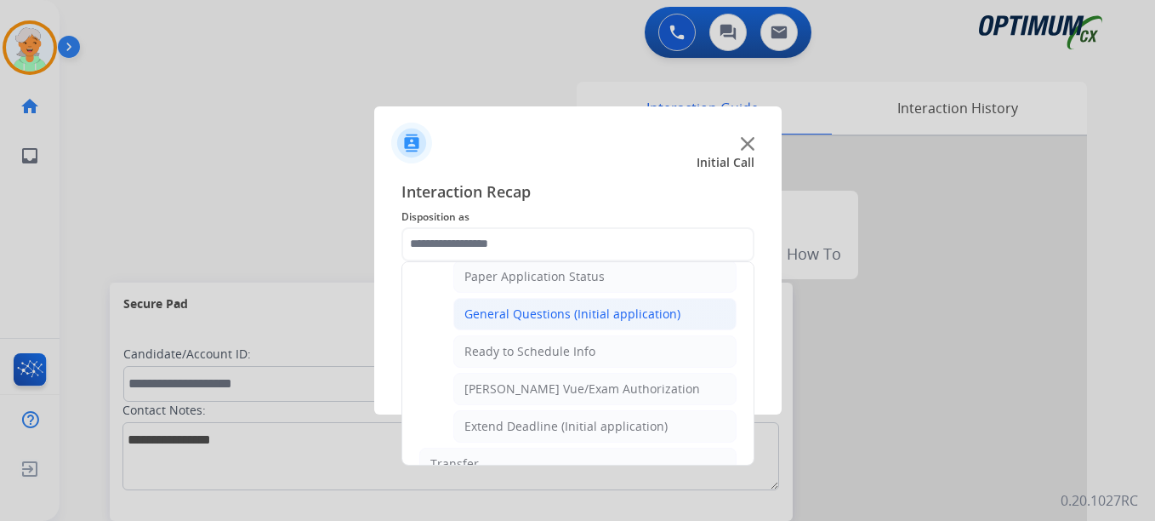
click at [572, 316] on div "General Questions (Initial application)" at bounding box center [572, 313] width 216 height 17
type input "**********"
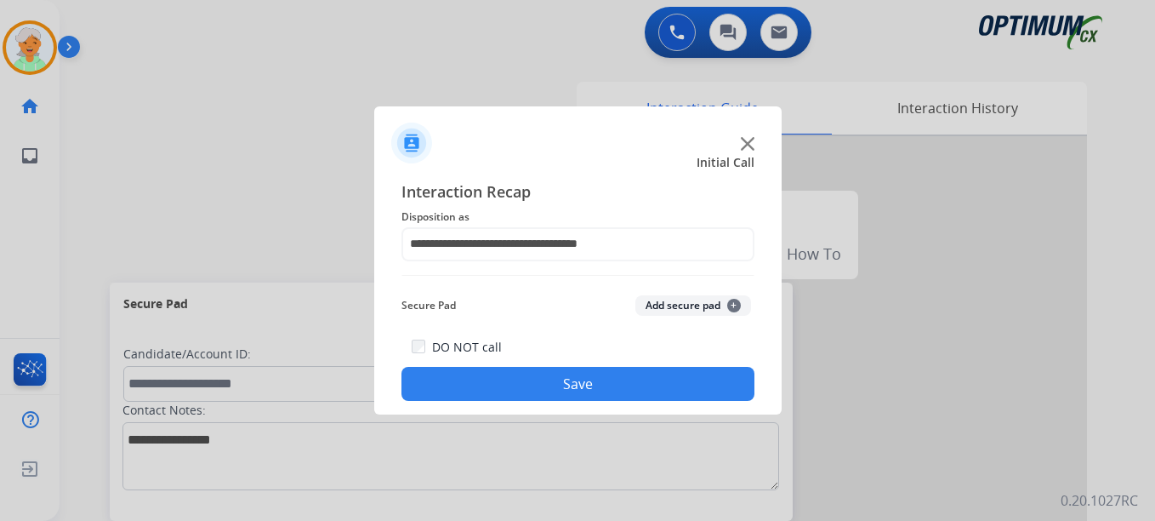
click at [577, 375] on button "Save" at bounding box center [577, 384] width 353 height 34
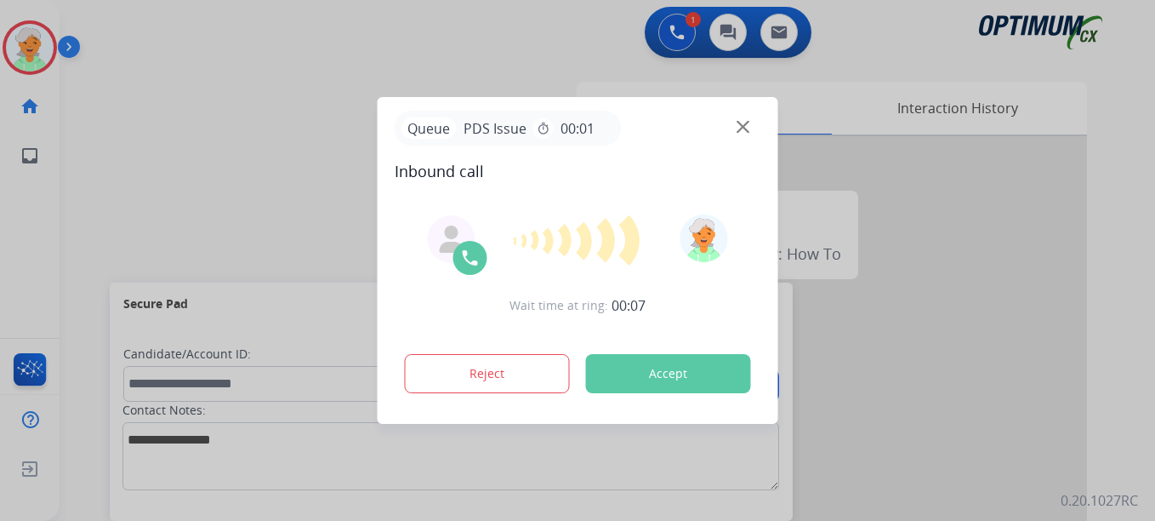
click at [669, 370] on button "Accept" at bounding box center [668, 373] width 165 height 39
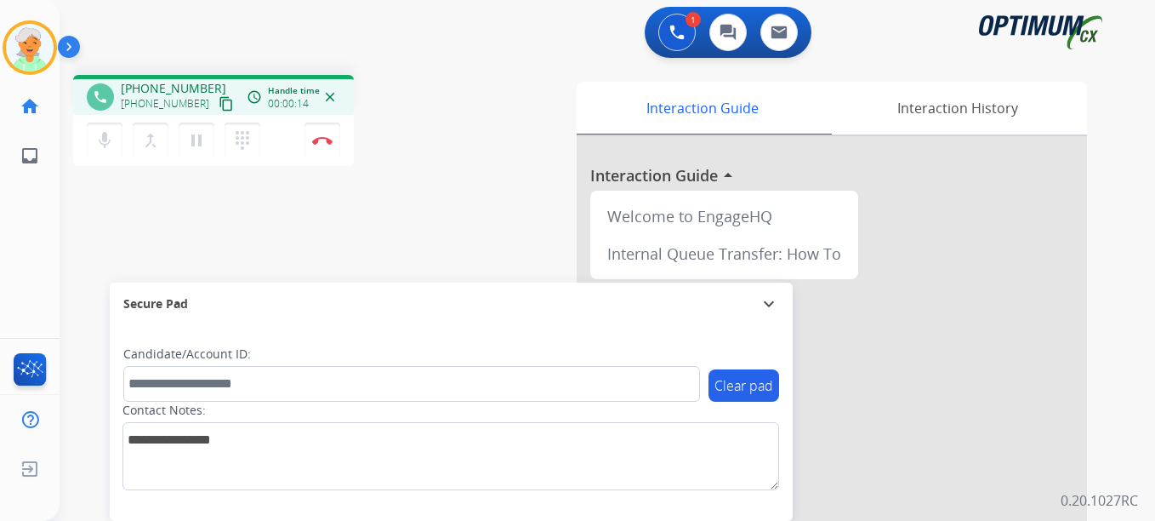
click at [219, 99] on mat-icon "content_copy" at bounding box center [226, 103] width 15 height 15
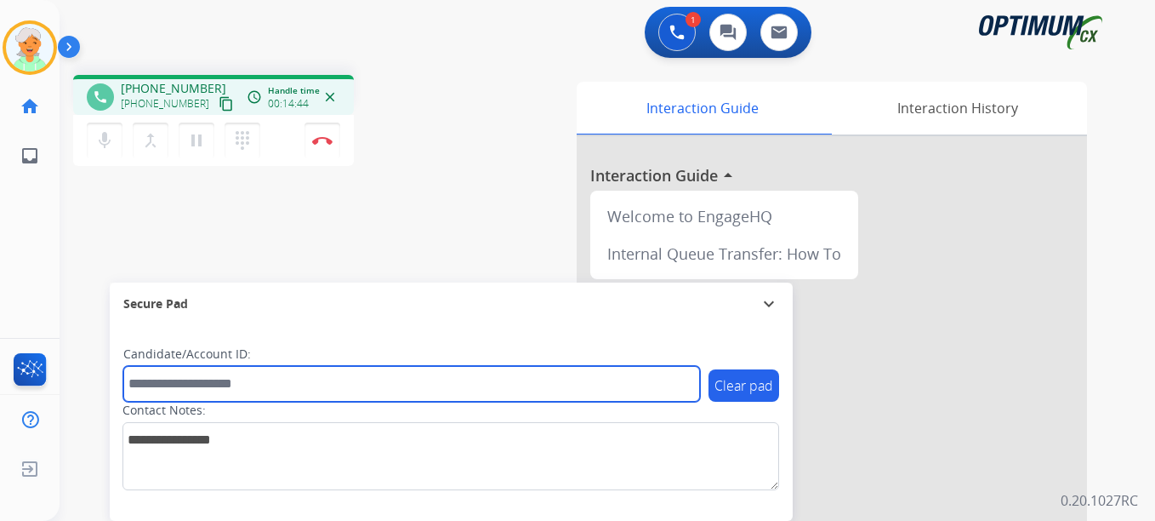
click at [257, 391] on input "text" at bounding box center [411, 384] width 577 height 36
paste input "*******"
type input "*******"
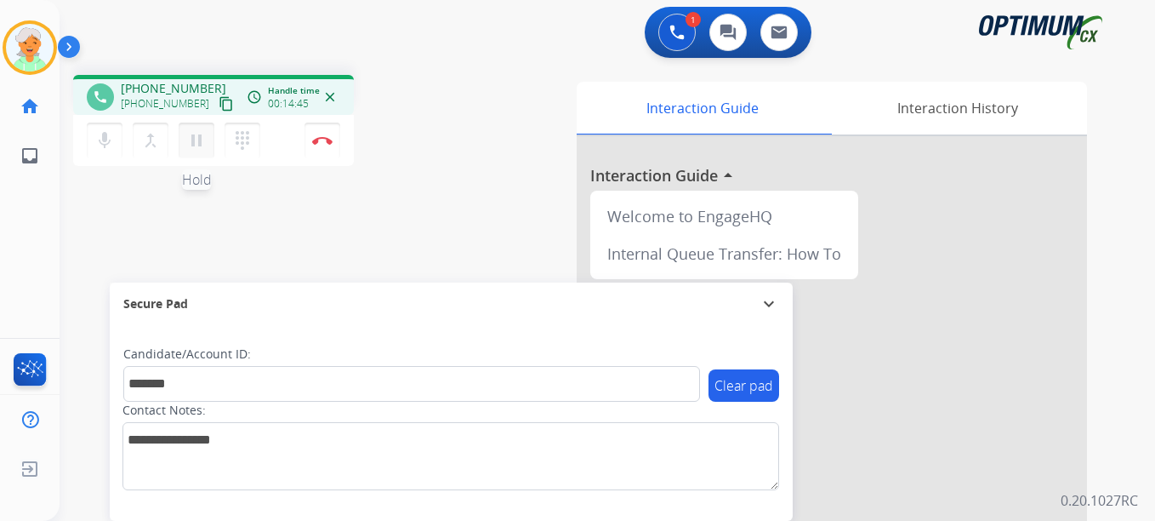
click at [199, 132] on mat-icon "pause" at bounding box center [196, 140] width 20 height 20
click at [322, 137] on img at bounding box center [322, 140] width 20 height 9
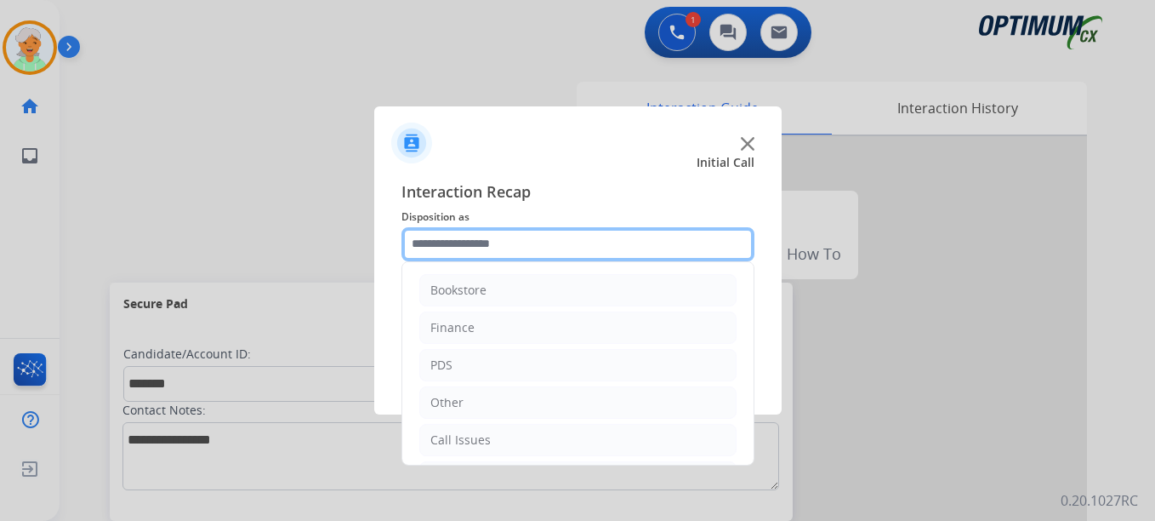
click at [568, 233] on input "text" at bounding box center [577, 244] width 353 height 34
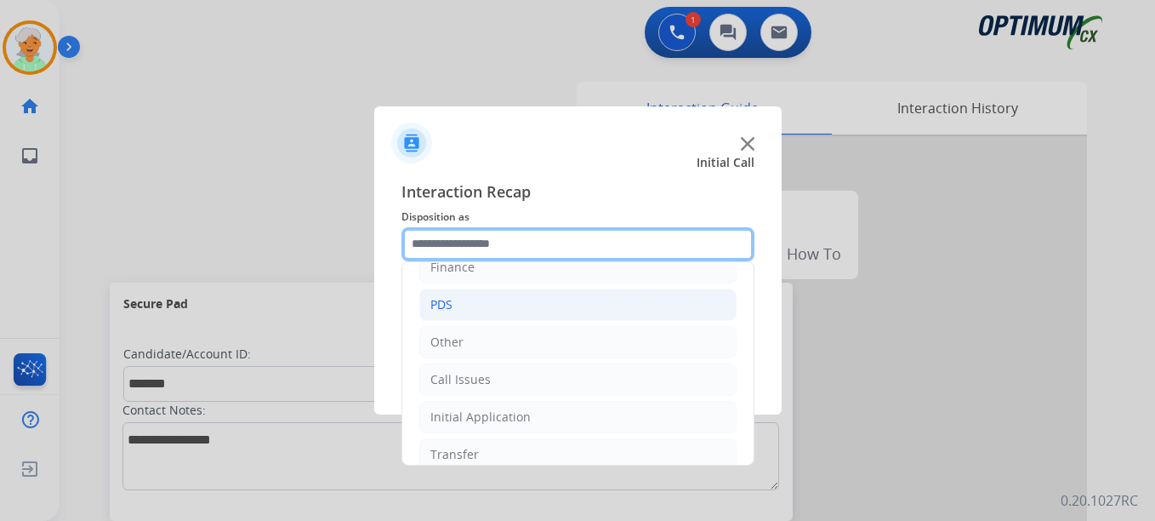
scroll to position [31, 0]
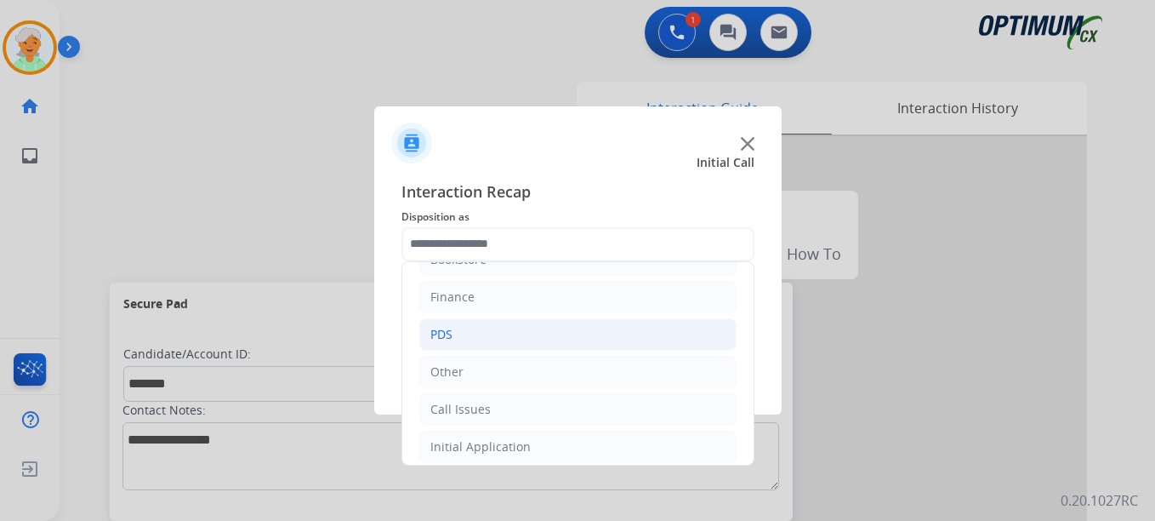
click at [481, 328] on li "PDS" at bounding box center [577, 334] width 317 height 32
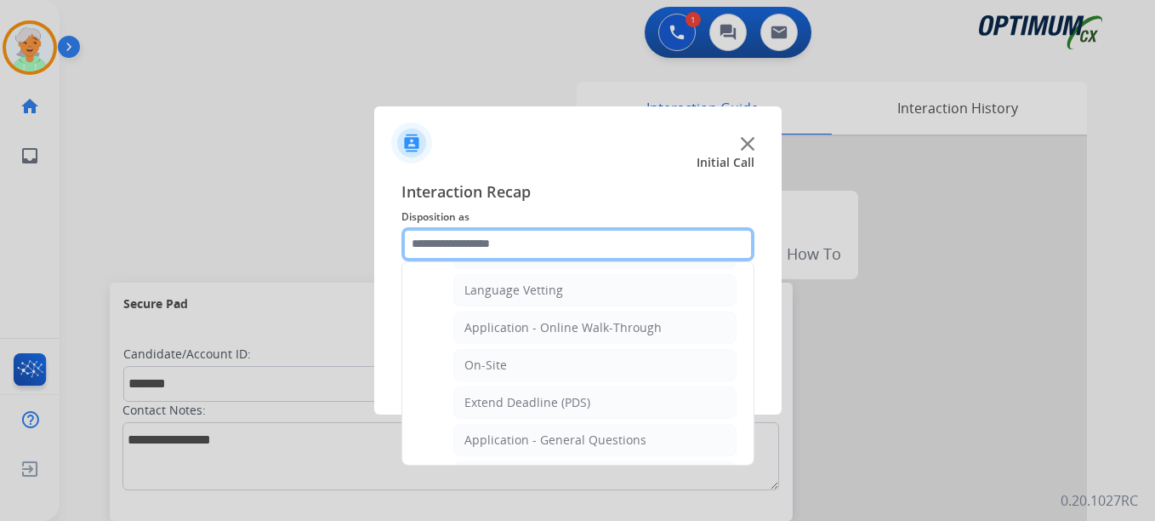
scroll to position [286, 0]
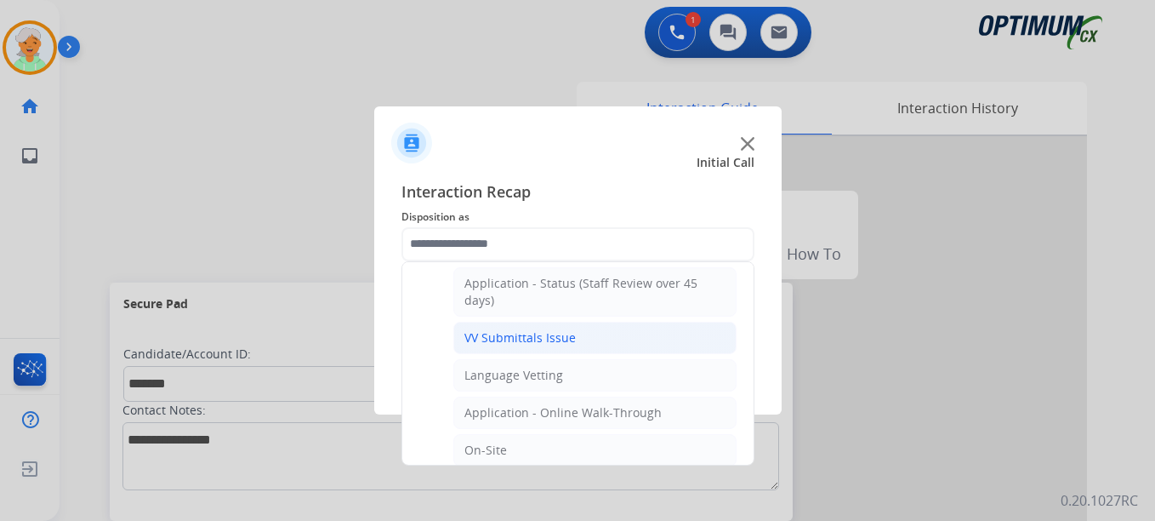
click at [520, 341] on div "VV Submittals Issue" at bounding box center [519, 337] width 111 height 17
type input "**********"
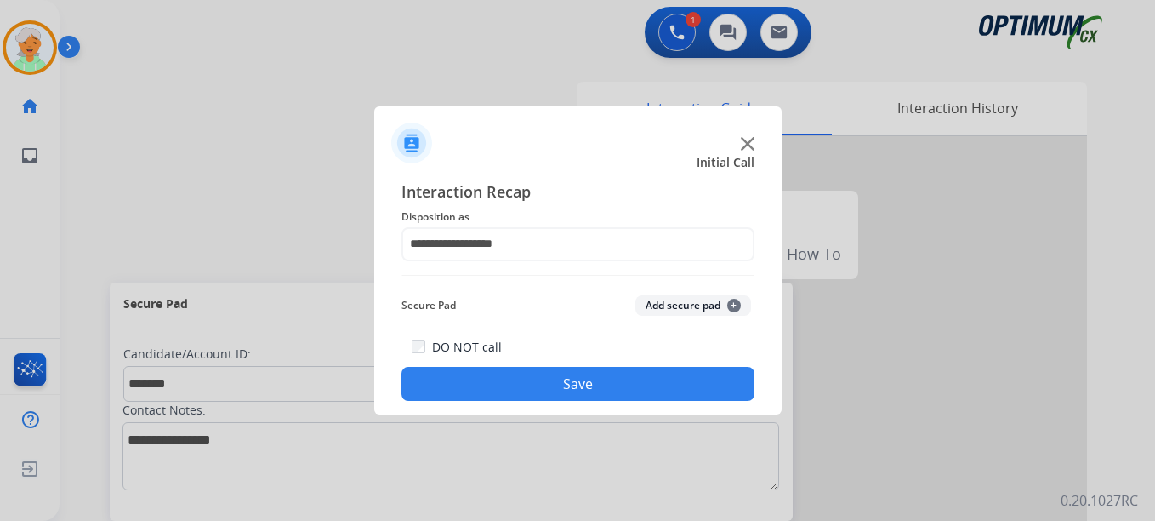
click at [555, 380] on button "Save" at bounding box center [577, 384] width 353 height 34
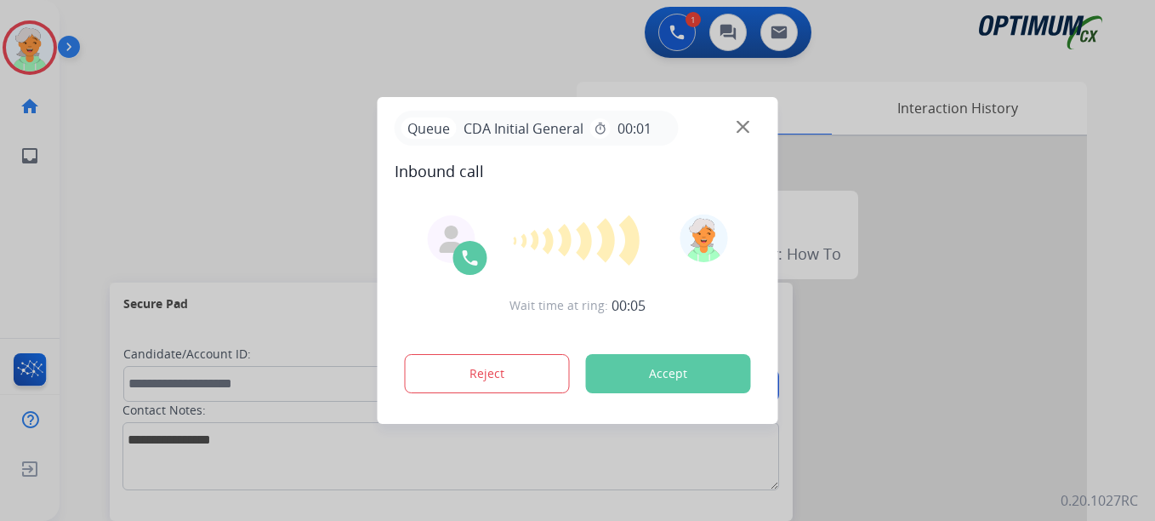
click at [642, 375] on button "Accept" at bounding box center [668, 373] width 165 height 39
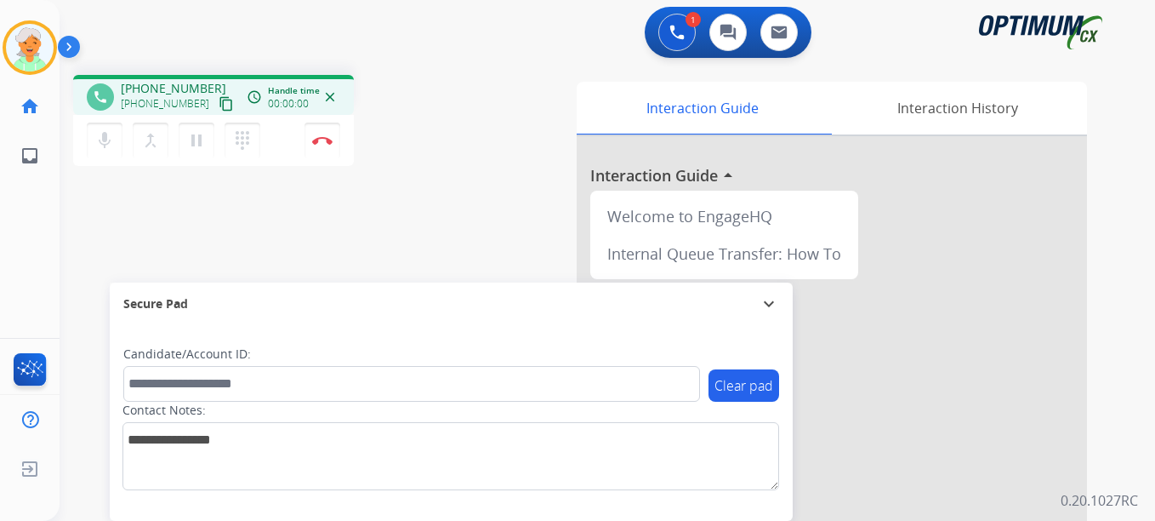
click at [219, 105] on mat-icon "content_copy" at bounding box center [226, 103] width 15 height 15
click at [199, 138] on mat-icon "pause" at bounding box center [196, 140] width 20 height 20
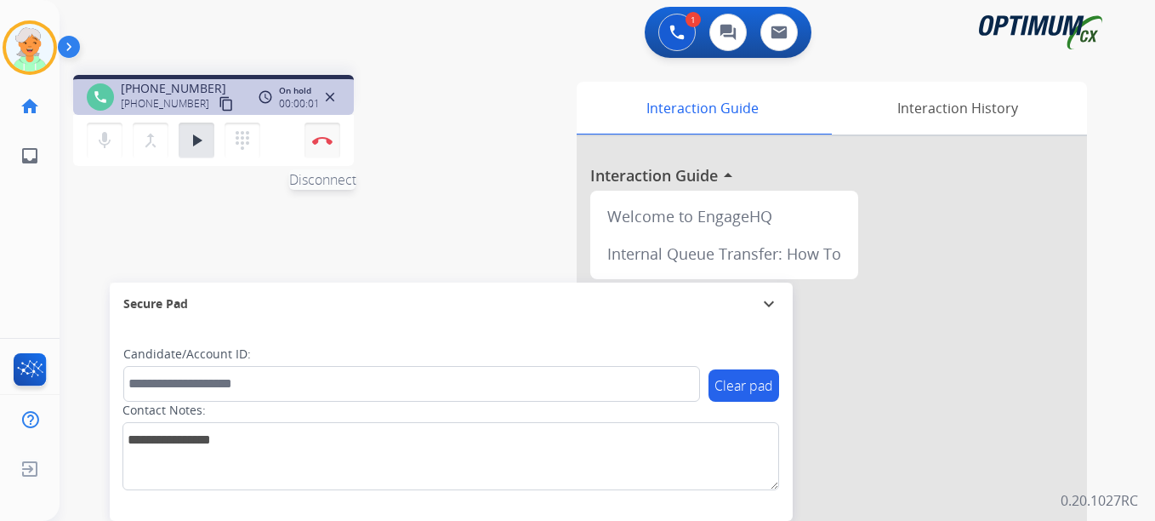
click at [334, 134] on button "Disconnect" at bounding box center [323, 140] width 36 height 36
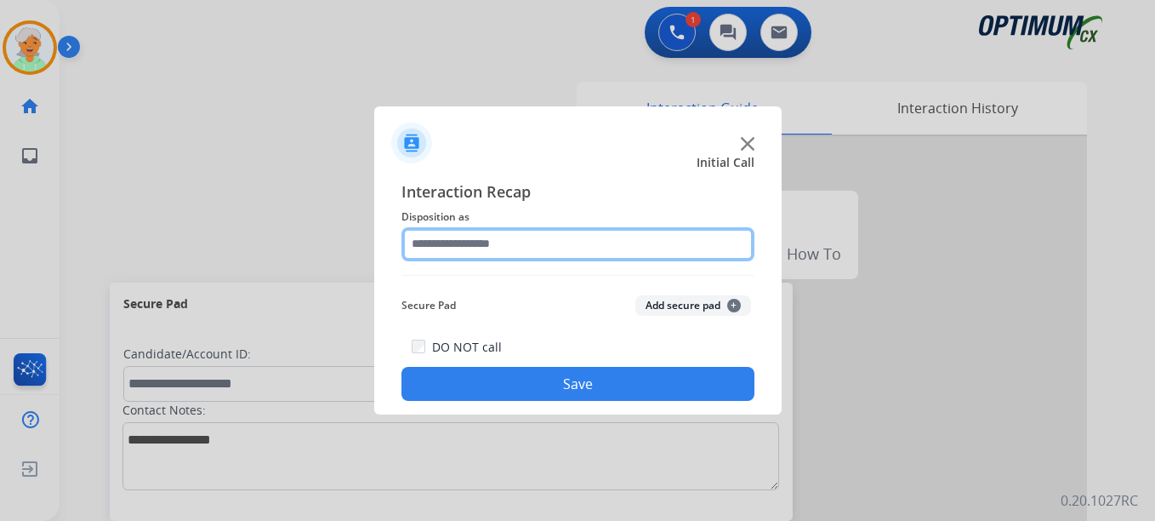
click at [561, 245] on input "text" at bounding box center [577, 244] width 353 height 34
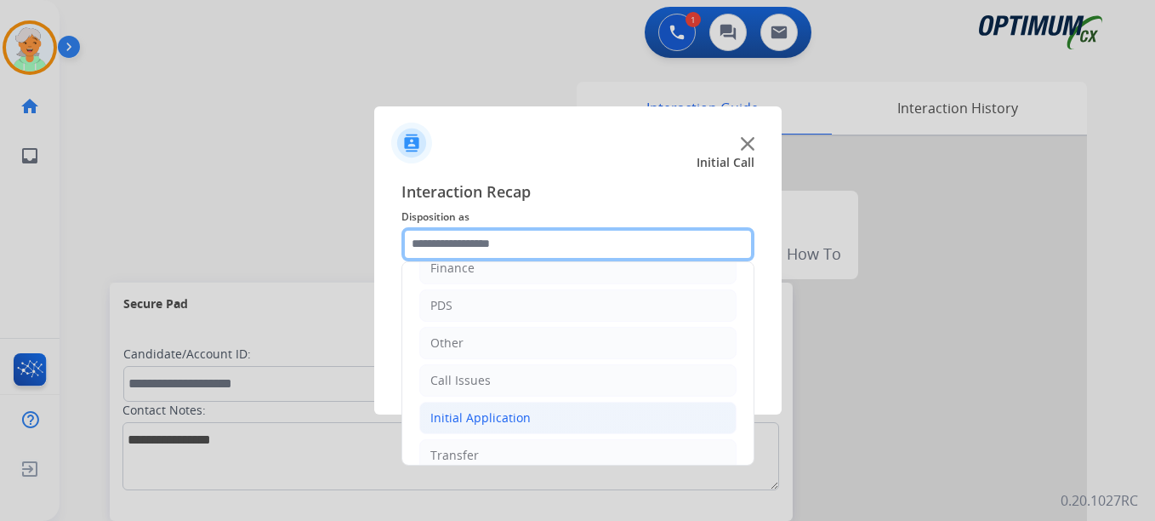
scroll to position [116, 0]
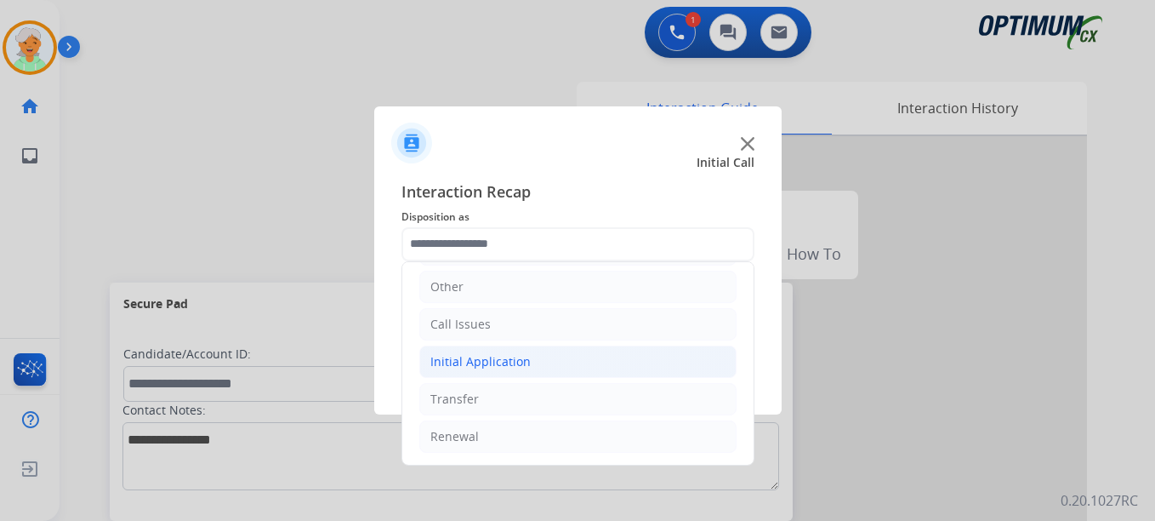
click at [533, 361] on li "Initial Application" at bounding box center [577, 361] width 317 height 32
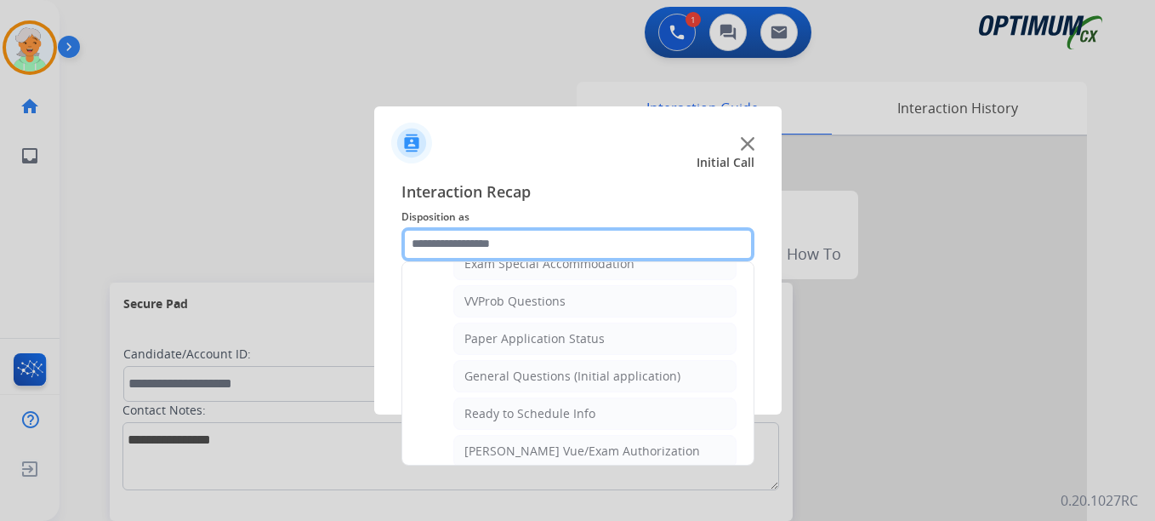
scroll to position [966, 0]
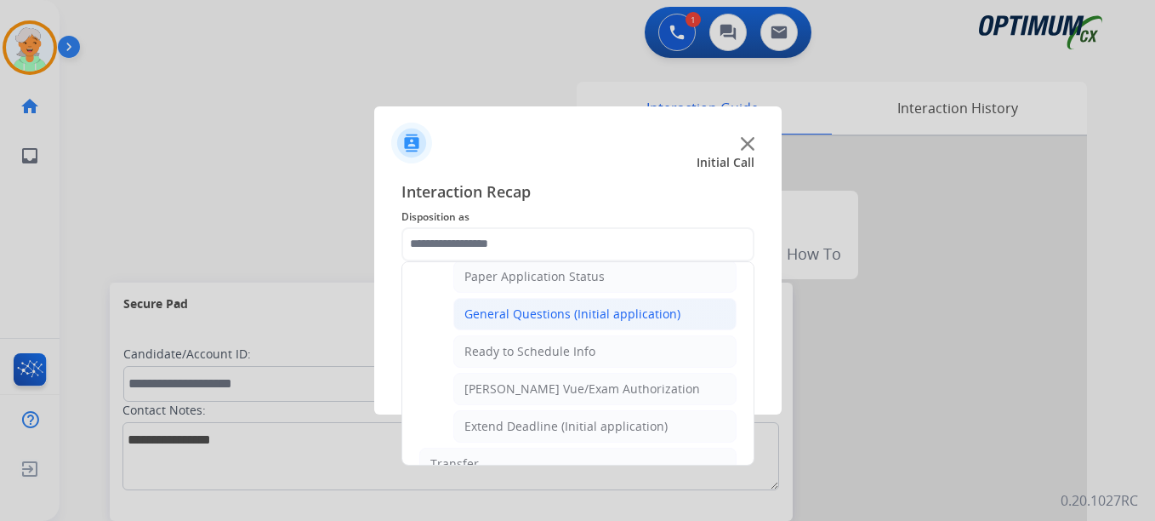
click at [555, 314] on div "General Questions (Initial application)" at bounding box center [572, 313] width 216 height 17
type input "**********"
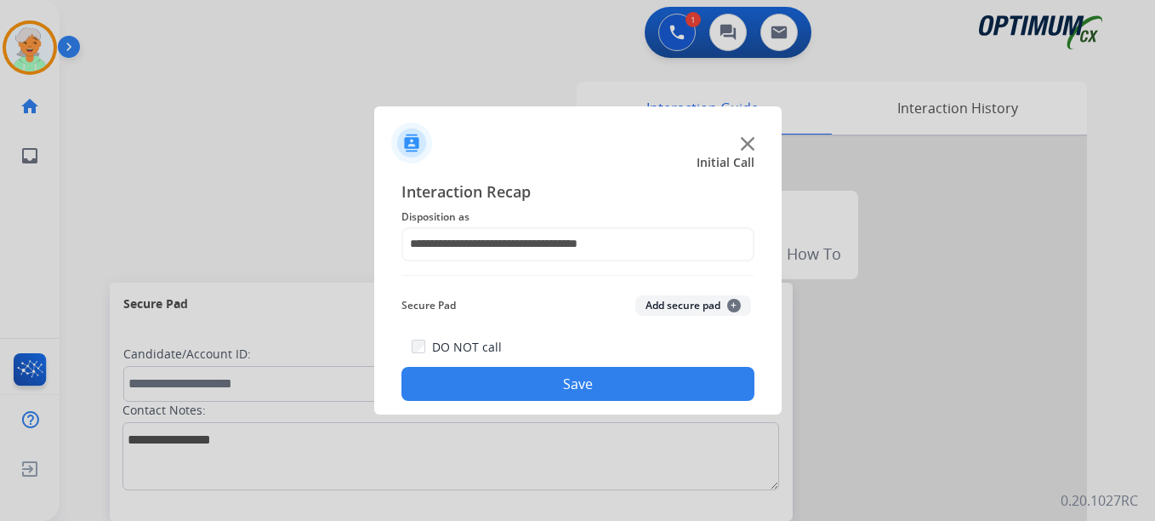
click at [599, 375] on button "Save" at bounding box center [577, 384] width 353 height 34
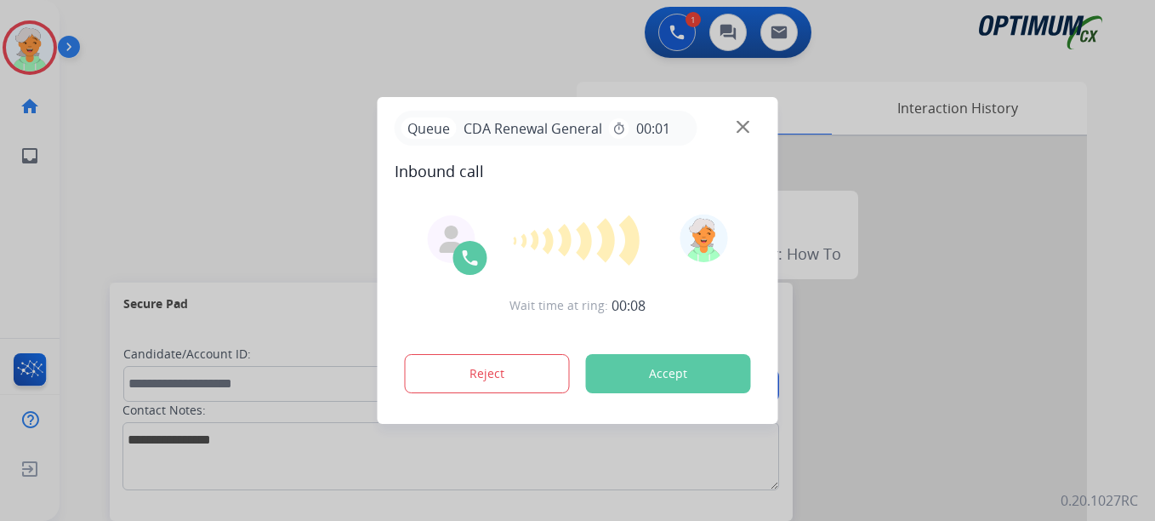
click at [595, 373] on button "Accept" at bounding box center [668, 373] width 165 height 39
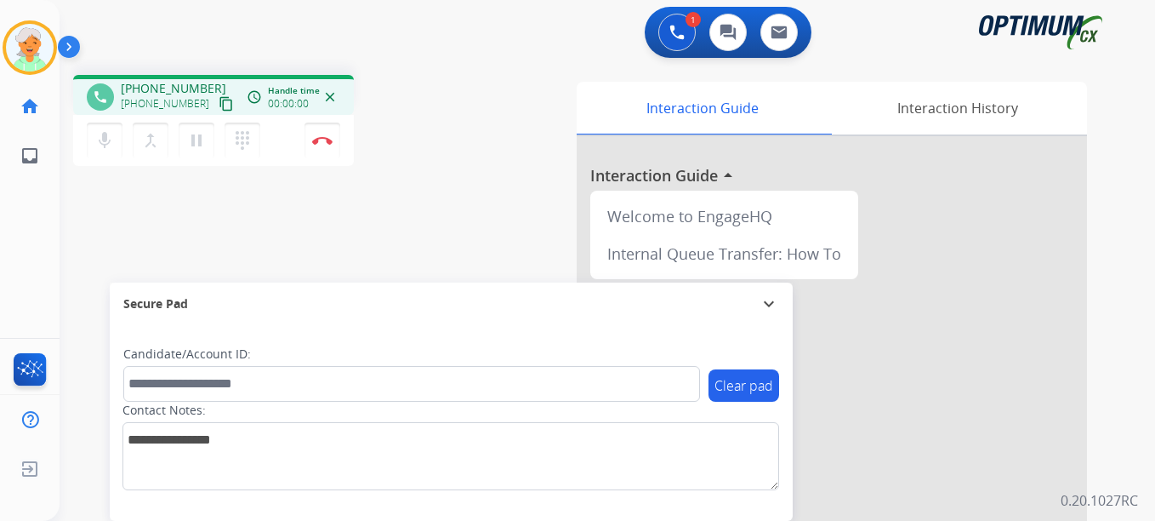
click at [219, 105] on mat-icon "content_copy" at bounding box center [226, 103] width 15 height 15
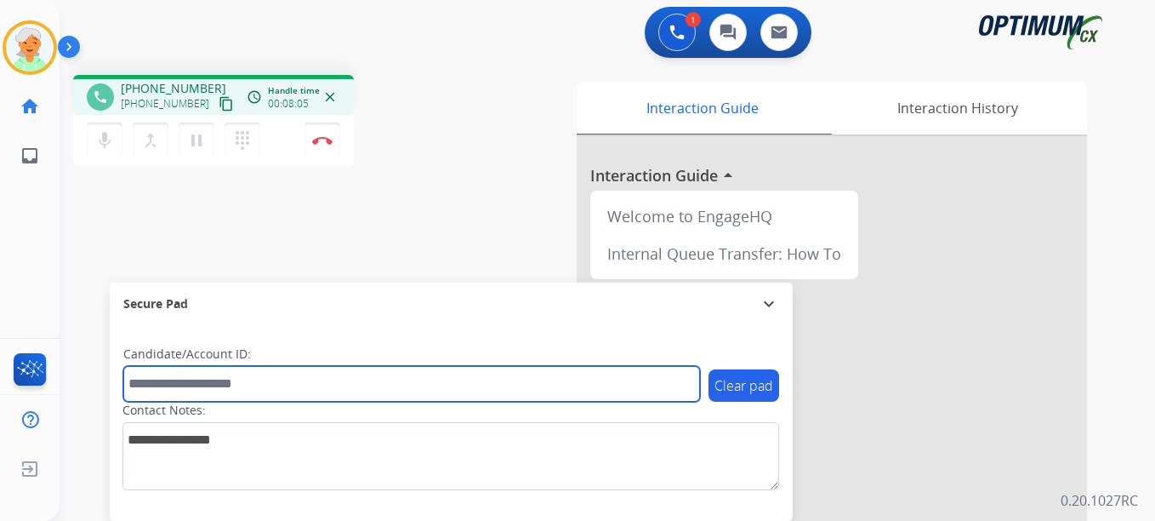
click at [243, 398] on input "text" at bounding box center [411, 384] width 577 height 36
paste input "*******"
type input "*******"
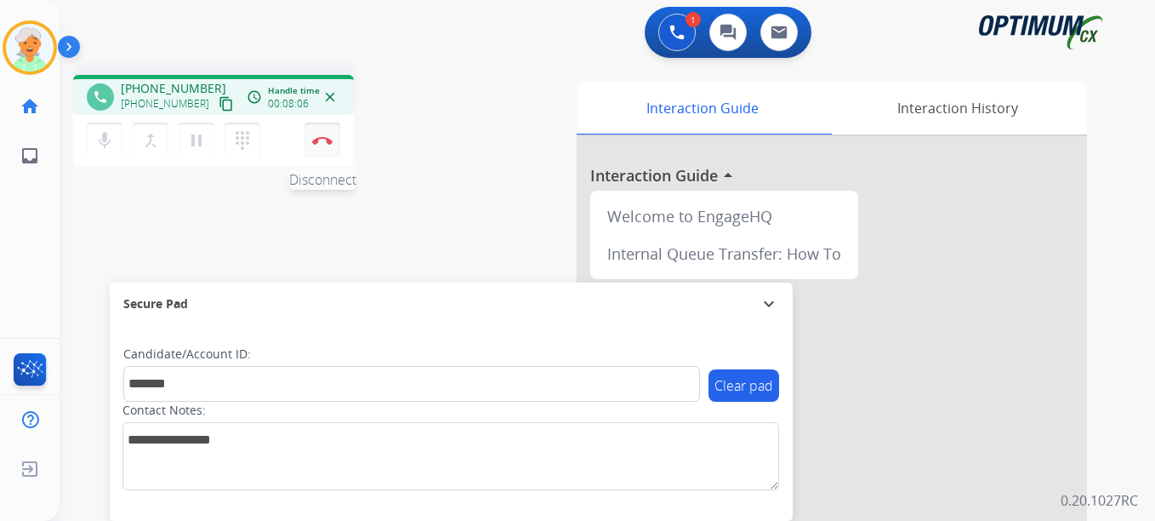
click at [339, 137] on button "Disconnect" at bounding box center [323, 140] width 36 height 36
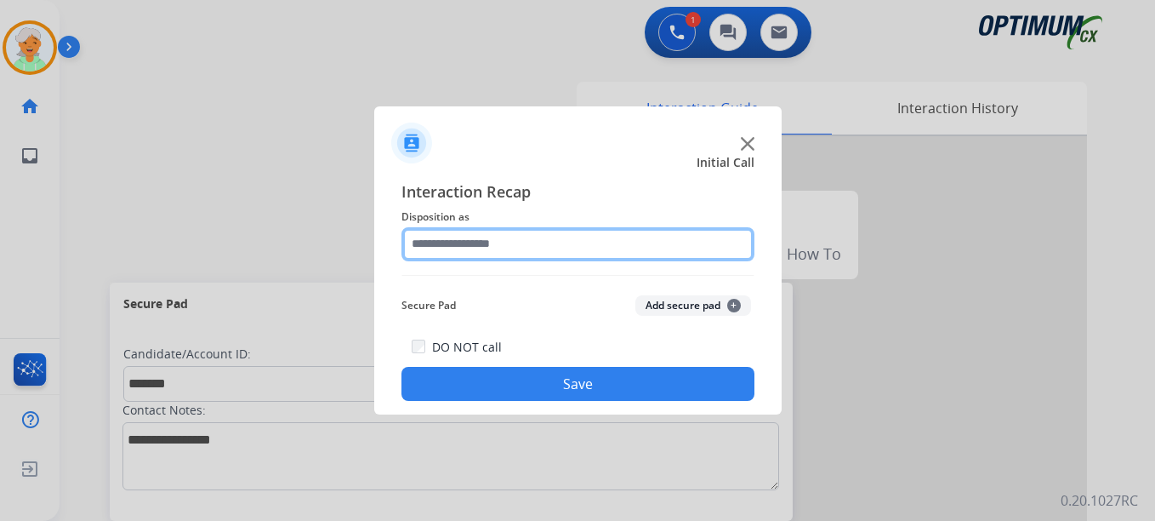
click at [527, 247] on input "text" at bounding box center [577, 244] width 353 height 34
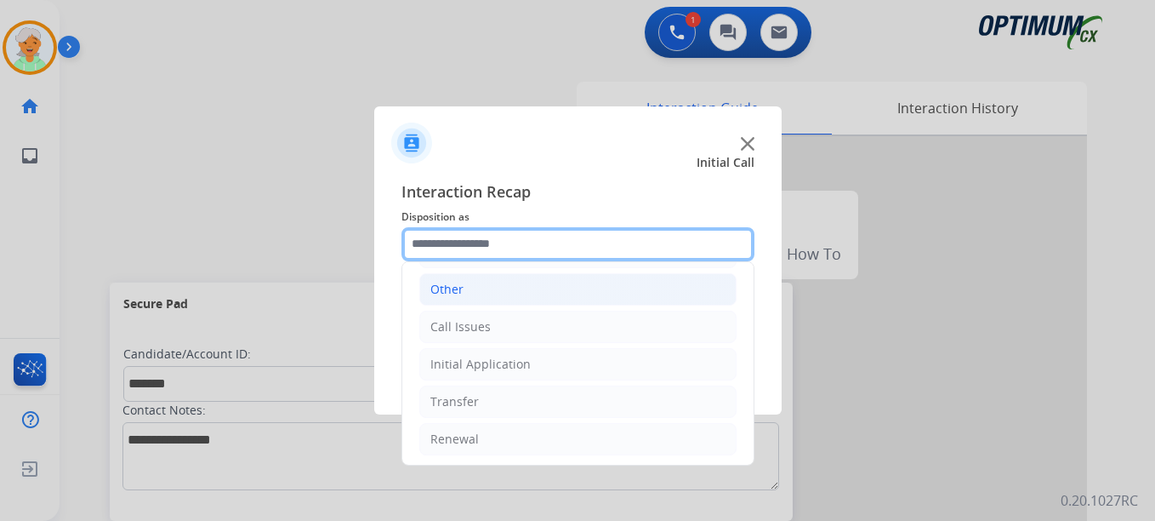
scroll to position [116, 0]
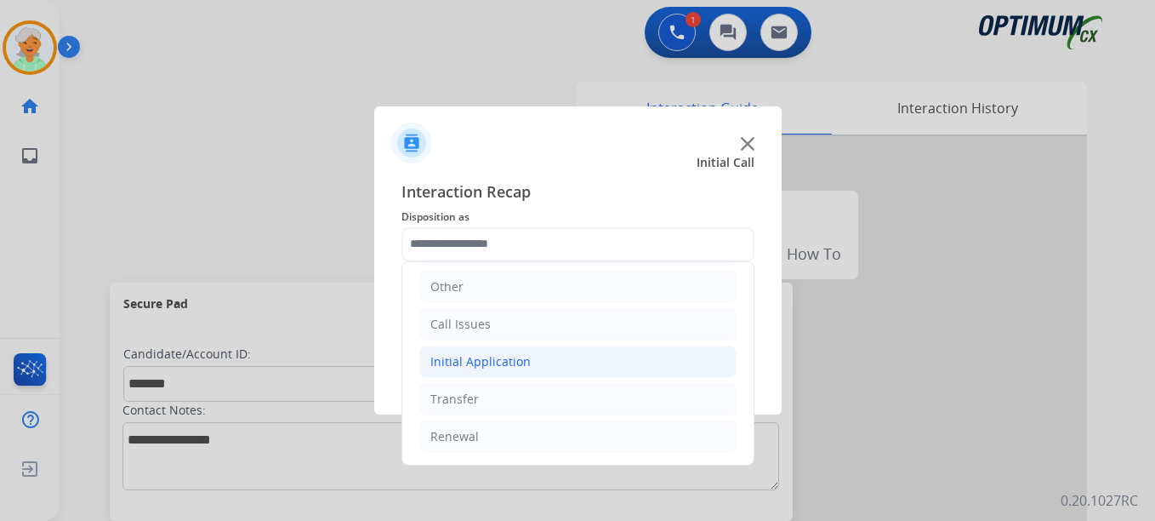
click at [485, 371] on li "Initial Application" at bounding box center [577, 361] width 317 height 32
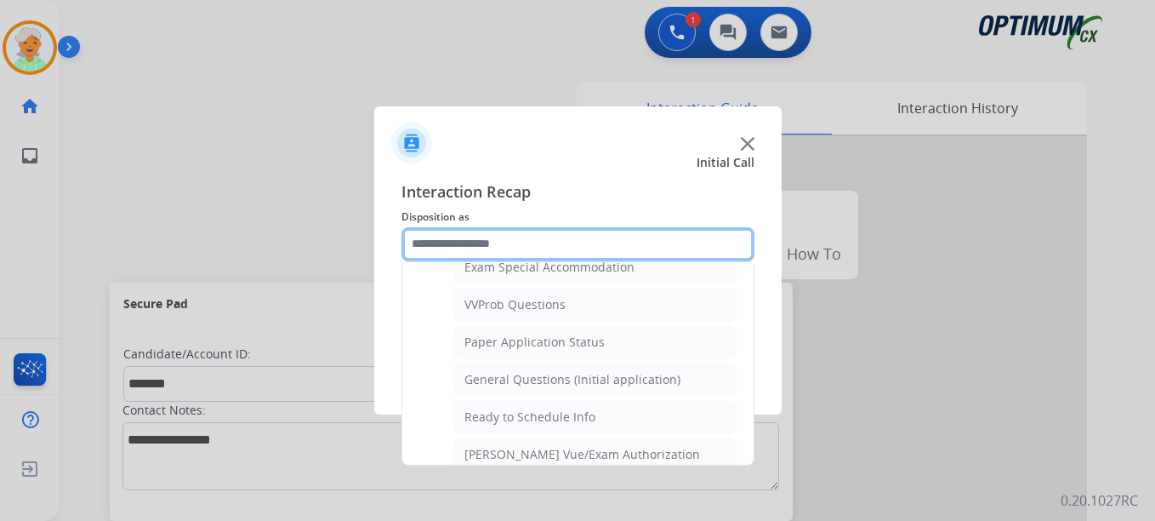
scroll to position [861, 0]
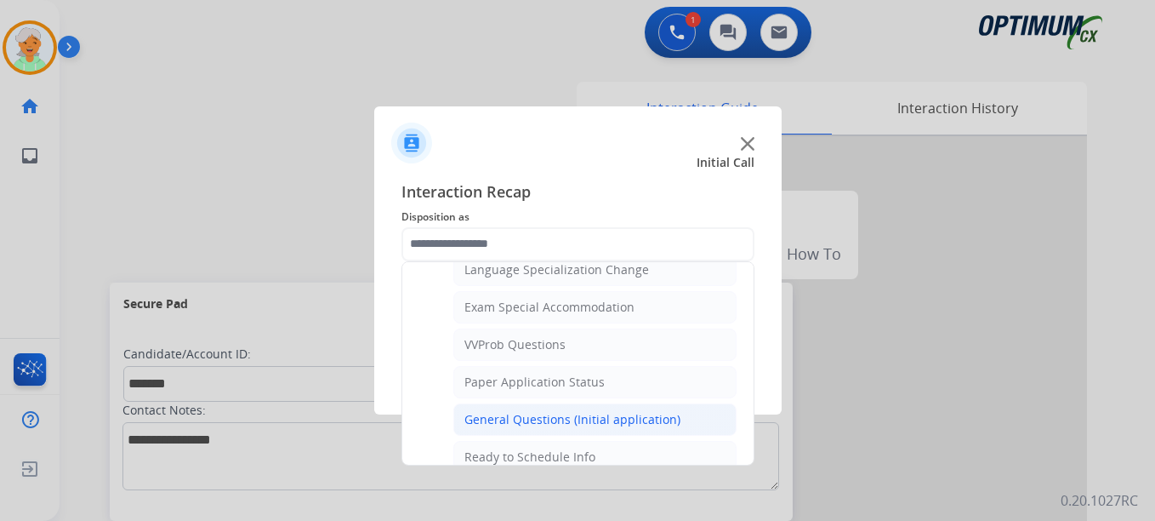
click at [514, 419] on div "General Questions (Initial application)" at bounding box center [572, 419] width 216 height 17
type input "**********"
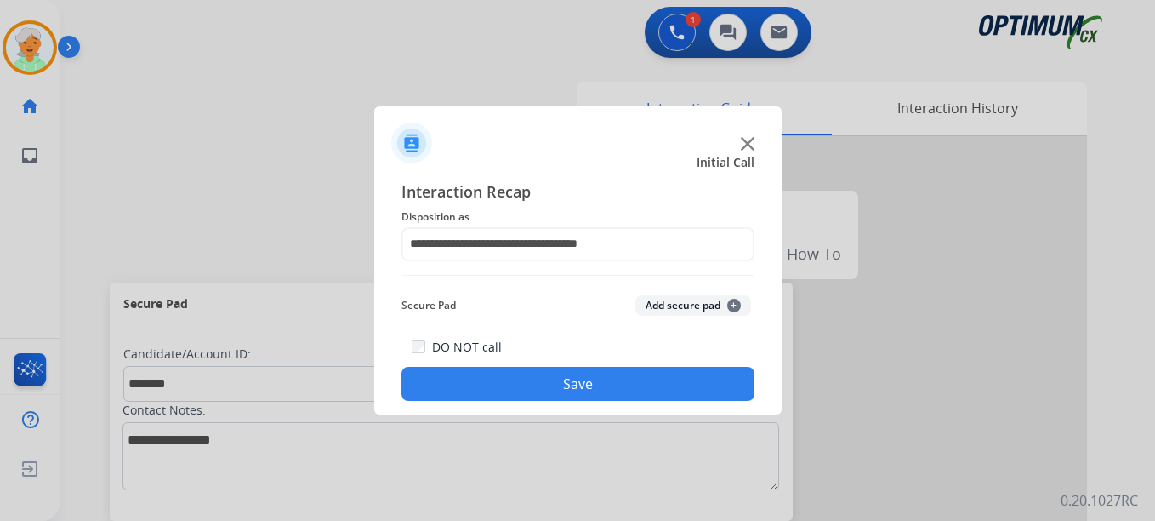
click at [589, 383] on button "Save" at bounding box center [577, 384] width 353 height 34
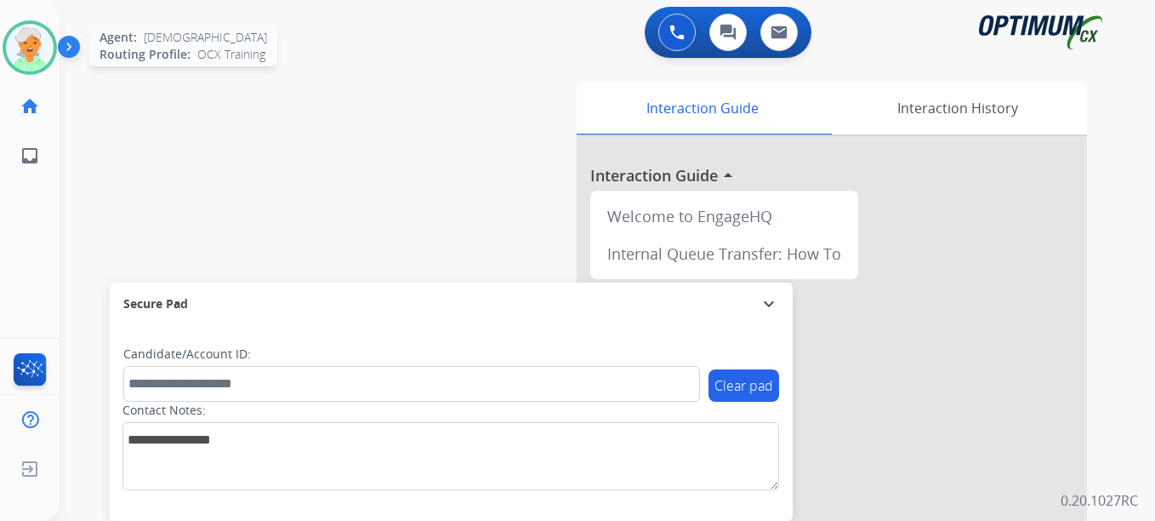
click at [43, 37] on img at bounding box center [30, 48] width 48 height 48
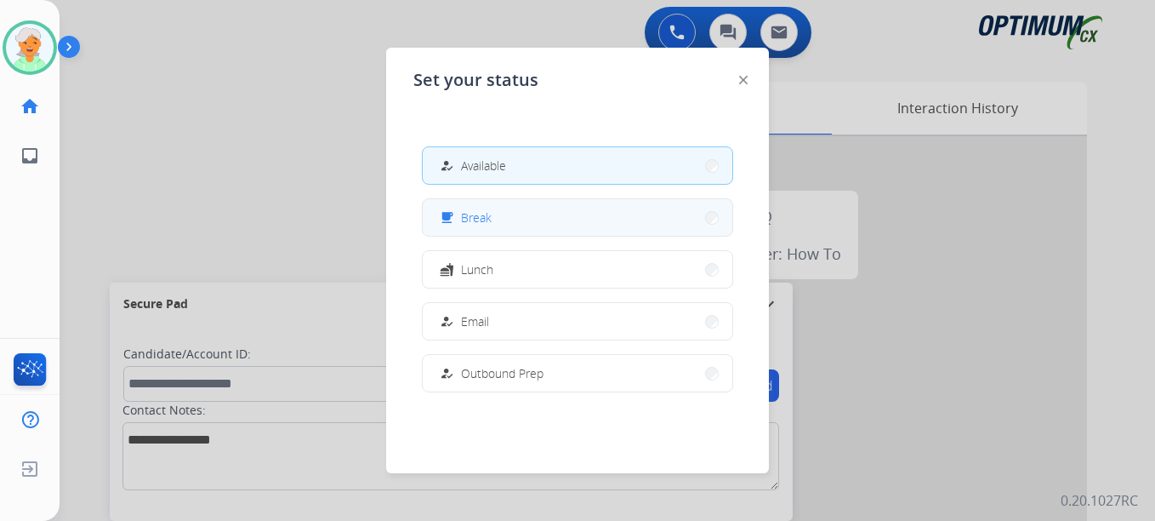
click at [483, 212] on span "Break" at bounding box center [476, 217] width 31 height 18
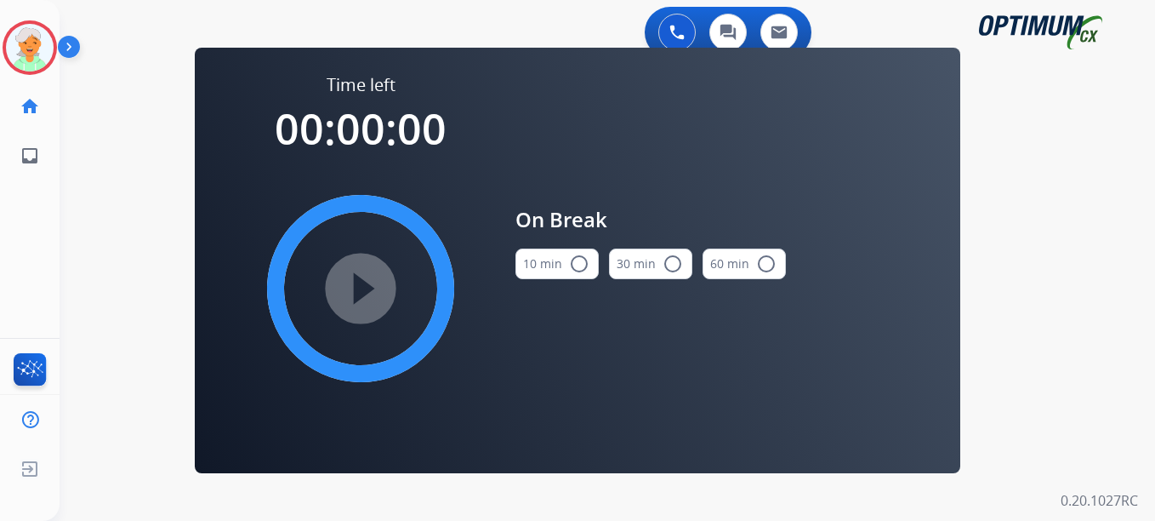
click at [590, 266] on button "10 min radio_button_unchecked" at bounding box center [556, 263] width 83 height 31
click at [358, 280] on mat-icon "play_circle_filled" at bounding box center [360, 288] width 20 height 20
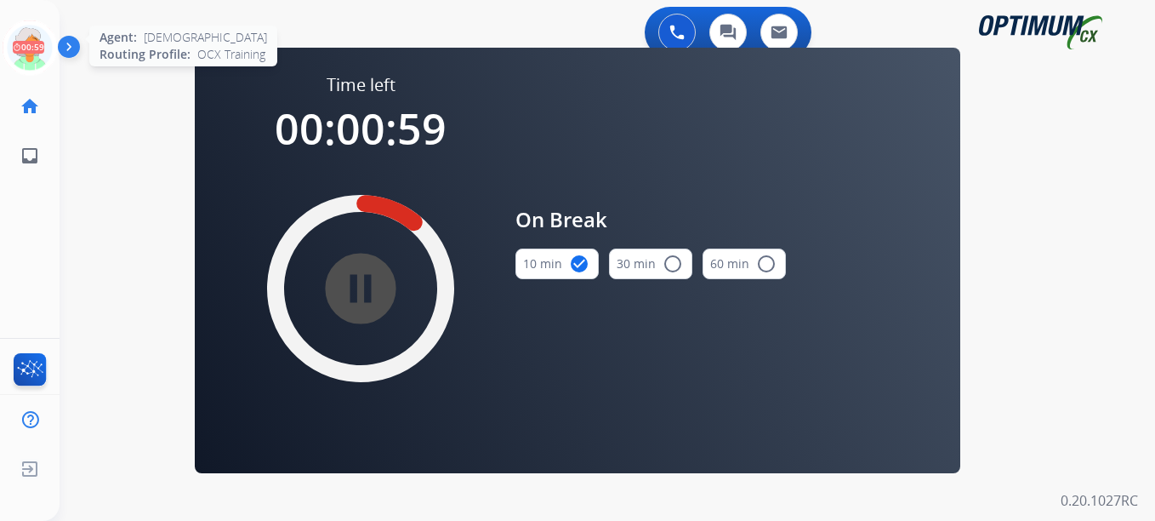
click at [3, 61] on icon at bounding box center [30, 47] width 55 height 55
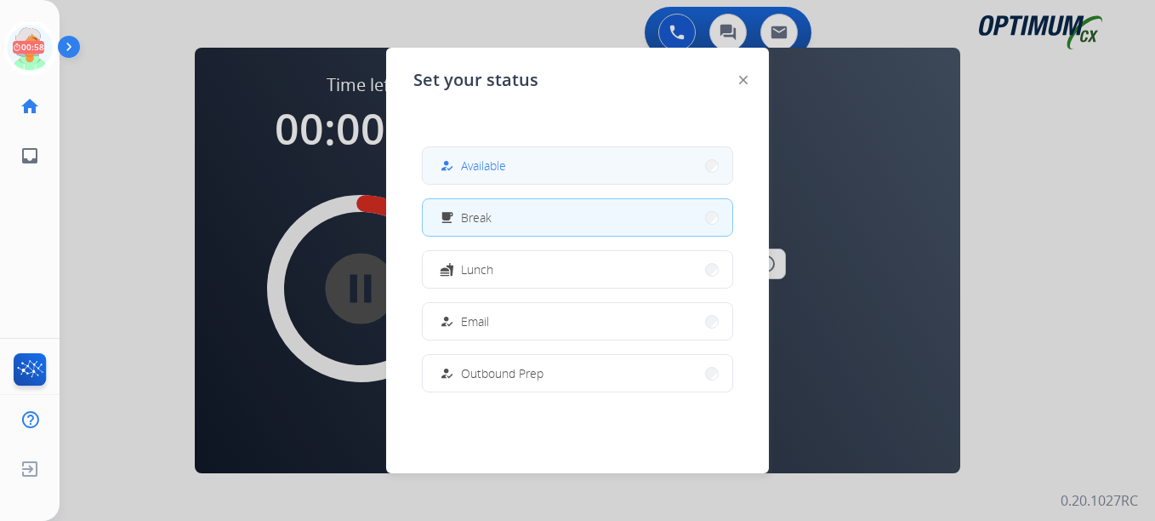
click at [511, 168] on button "how_to_reg Available" at bounding box center [578, 165] width 310 height 37
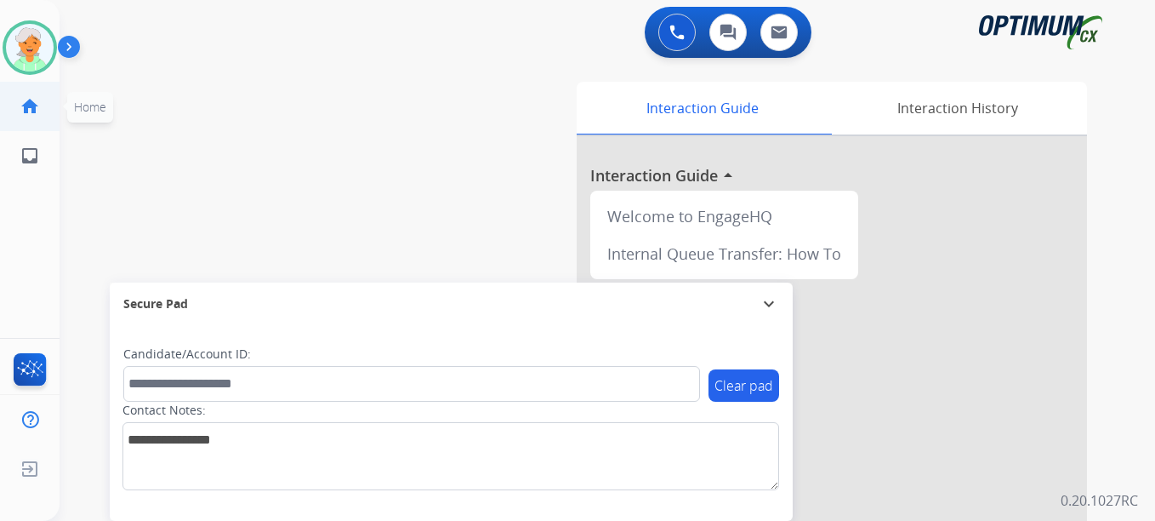
drag, startPoint x: 62, startPoint y: 111, endPoint x: 56, endPoint y: 84, distance: 27.0
click at [64, 87] on div "swap_horiz Break voice bridge close_fullscreen Connect 3-Way Call merge_type Se…" at bounding box center [587, 415] width 1055 height 709
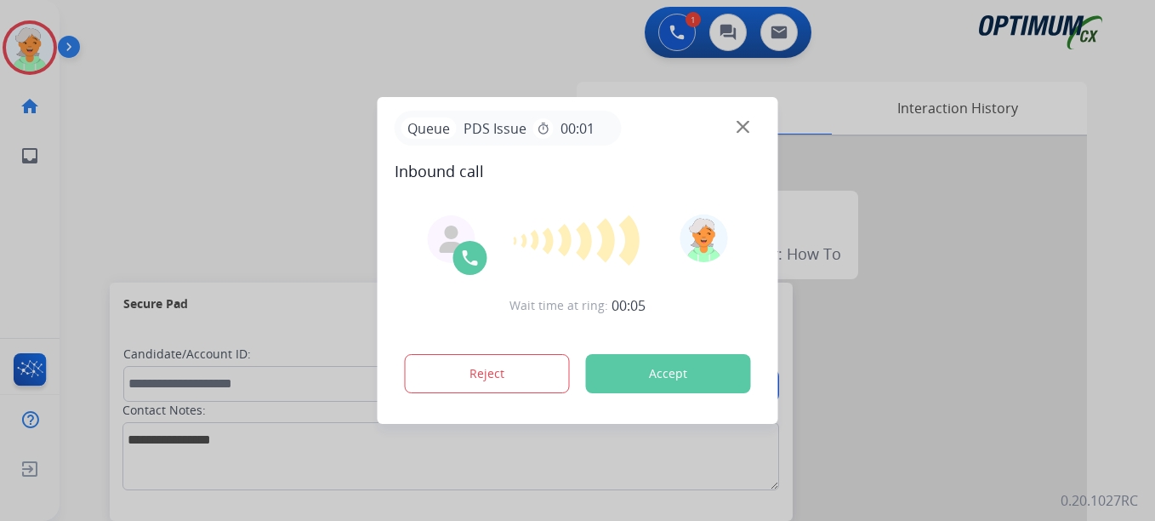
drag, startPoint x: 99, startPoint y: 149, endPoint x: 127, endPoint y: 160, distance: 30.2
click at [102, 146] on div at bounding box center [577, 260] width 1155 height 521
click at [720, 384] on button "Accept" at bounding box center [668, 373] width 165 height 39
click at [127, 128] on div at bounding box center [577, 260] width 1155 height 521
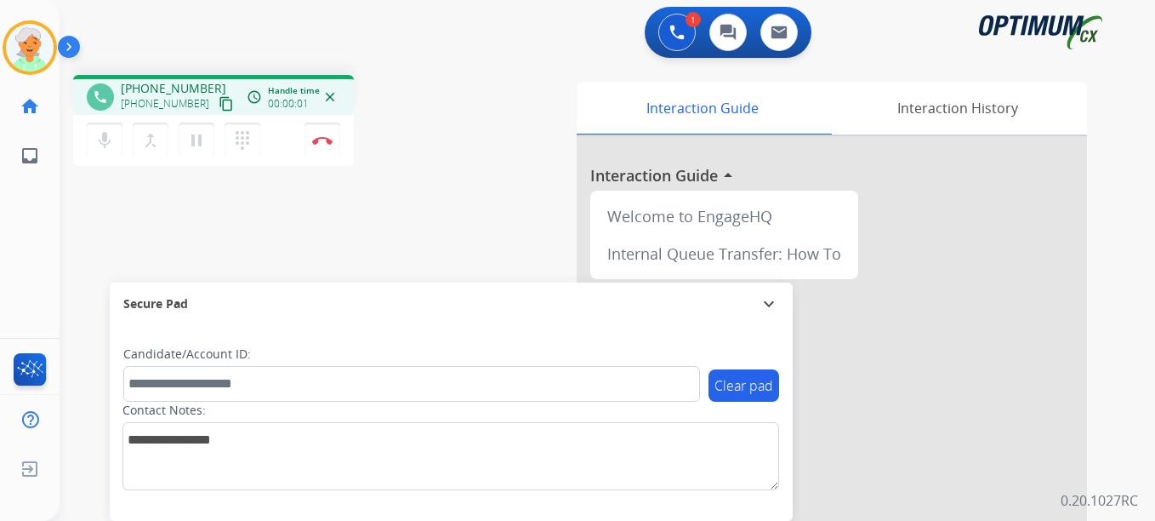
click at [216, 111] on button "content_copy" at bounding box center [226, 104] width 20 height 20
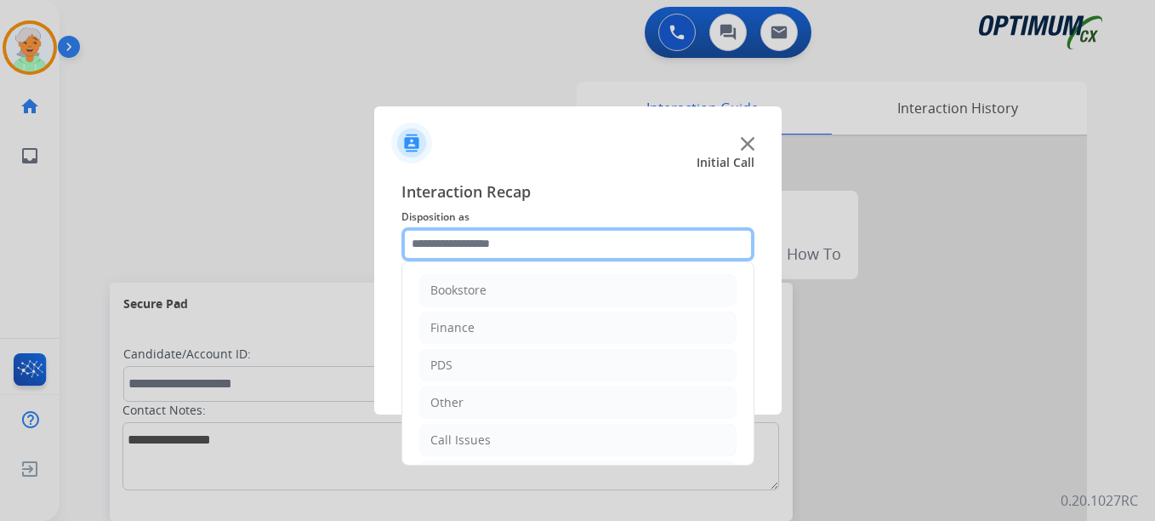
click at [535, 248] on input "text" at bounding box center [577, 244] width 353 height 34
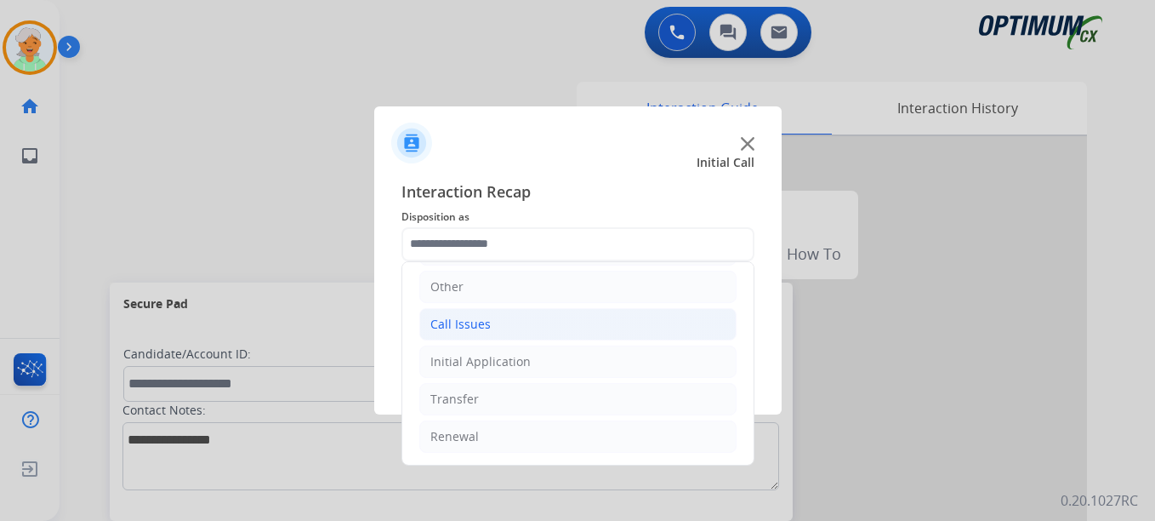
click at [479, 325] on div "Call Issues" at bounding box center [460, 324] width 60 height 17
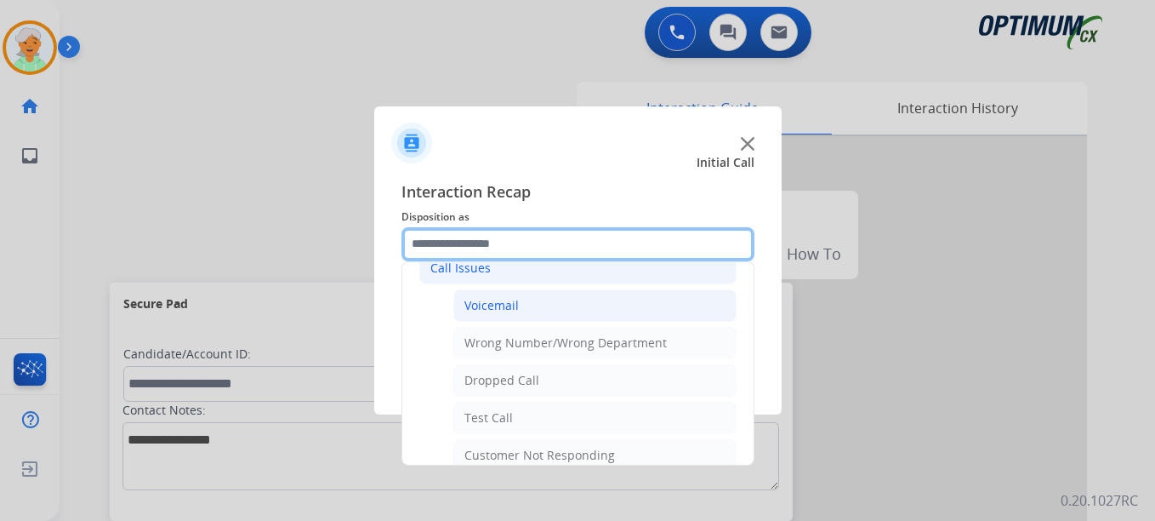
scroll to position [201, 0]
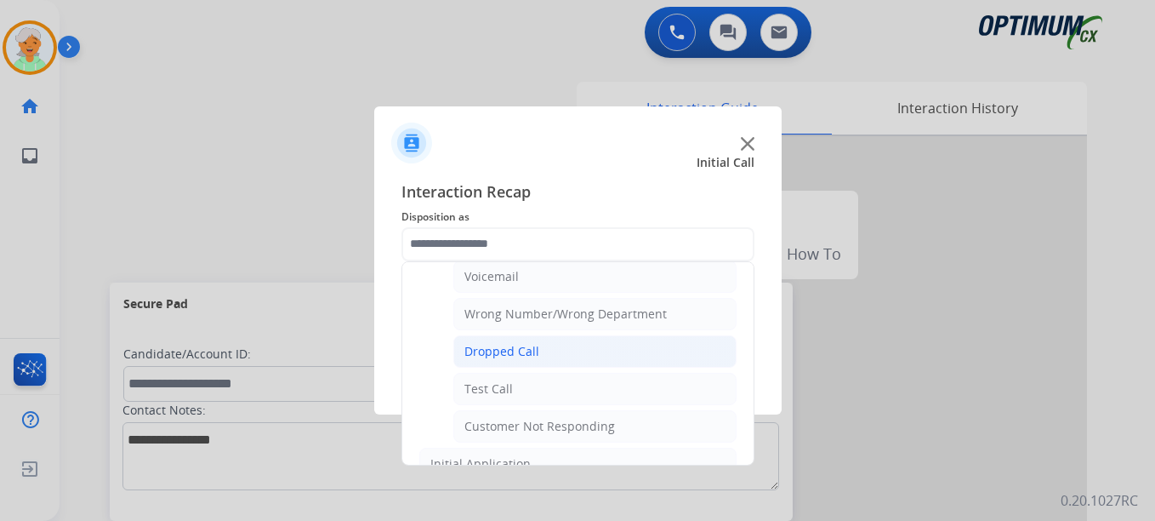
click at [508, 356] on div "Dropped Call" at bounding box center [501, 351] width 75 height 17
type input "**********"
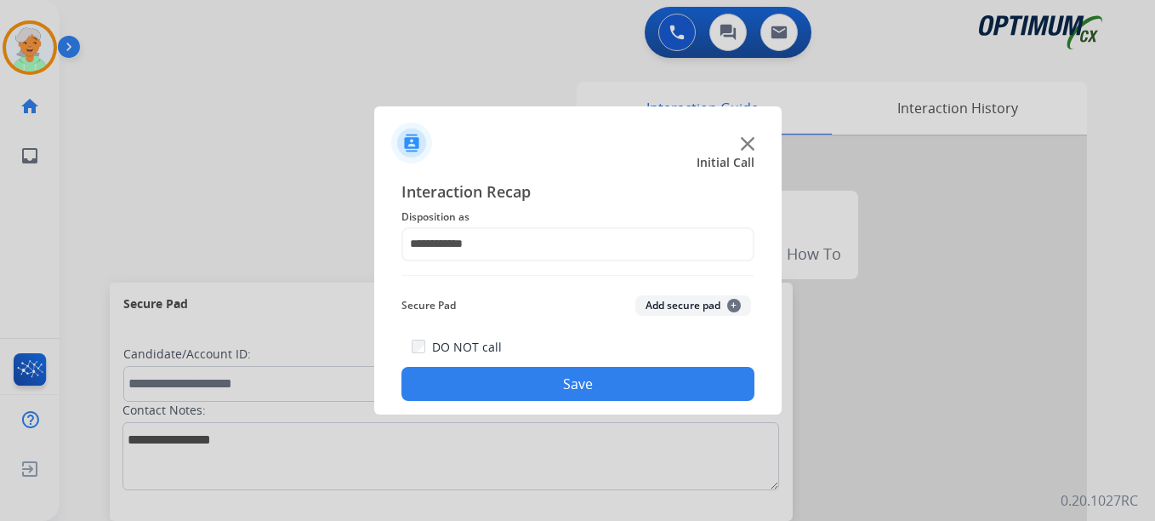
click at [547, 382] on button "Save" at bounding box center [577, 384] width 353 height 34
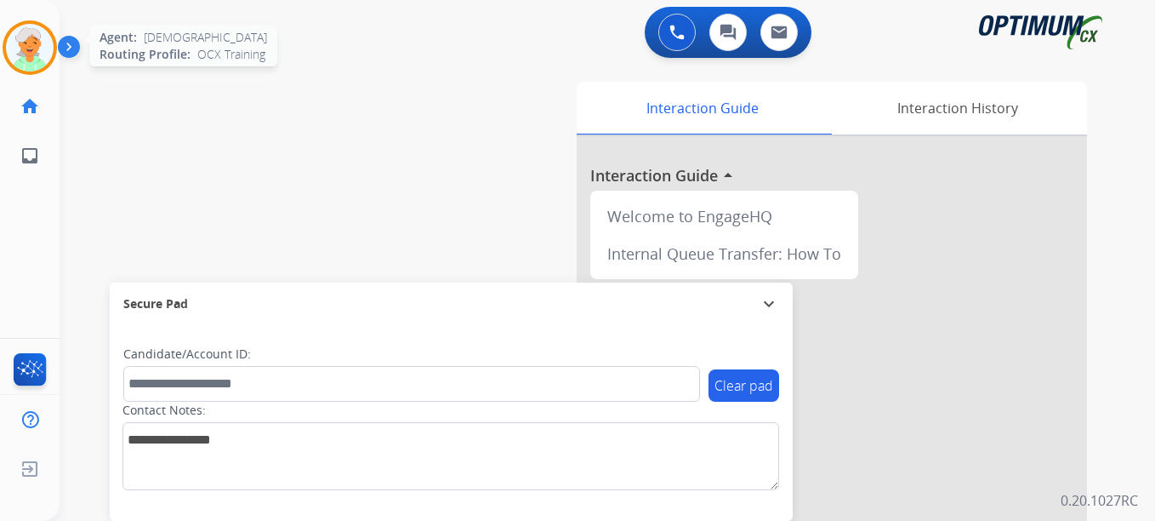
click at [17, 60] on img at bounding box center [30, 48] width 48 height 48
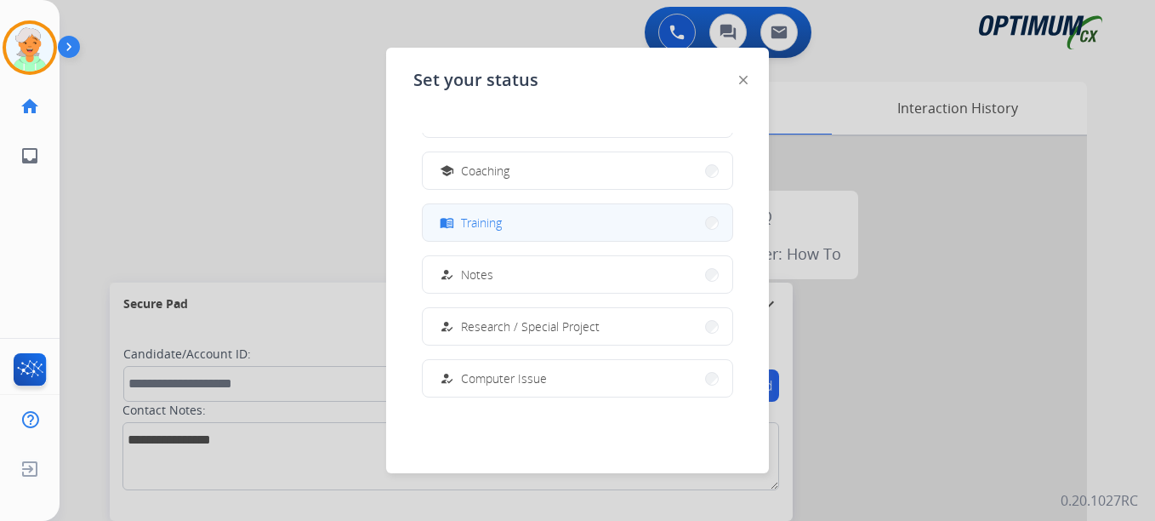
scroll to position [255, 0]
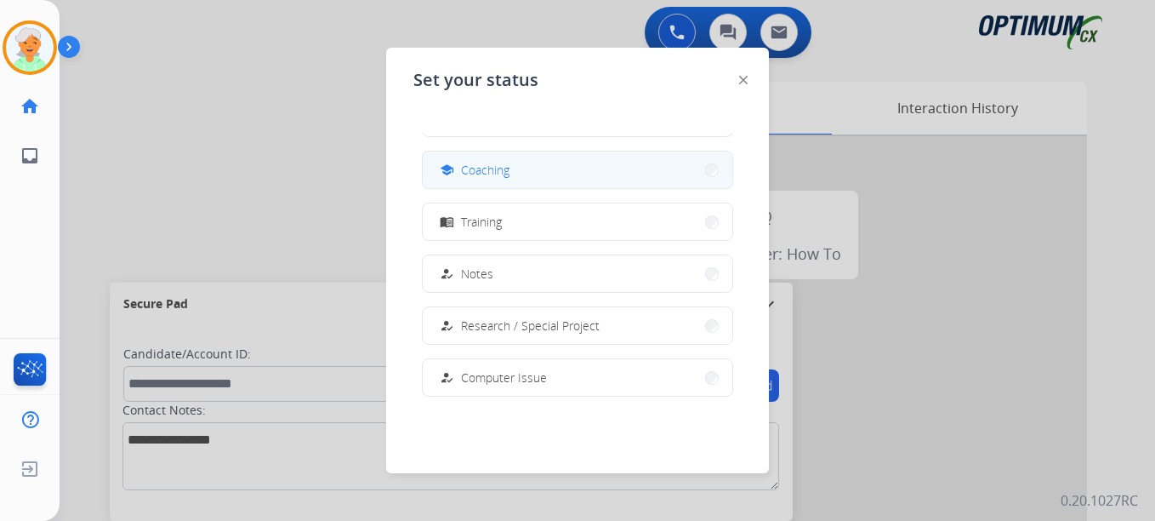
click at [501, 165] on span "Coaching" at bounding box center [485, 170] width 48 height 18
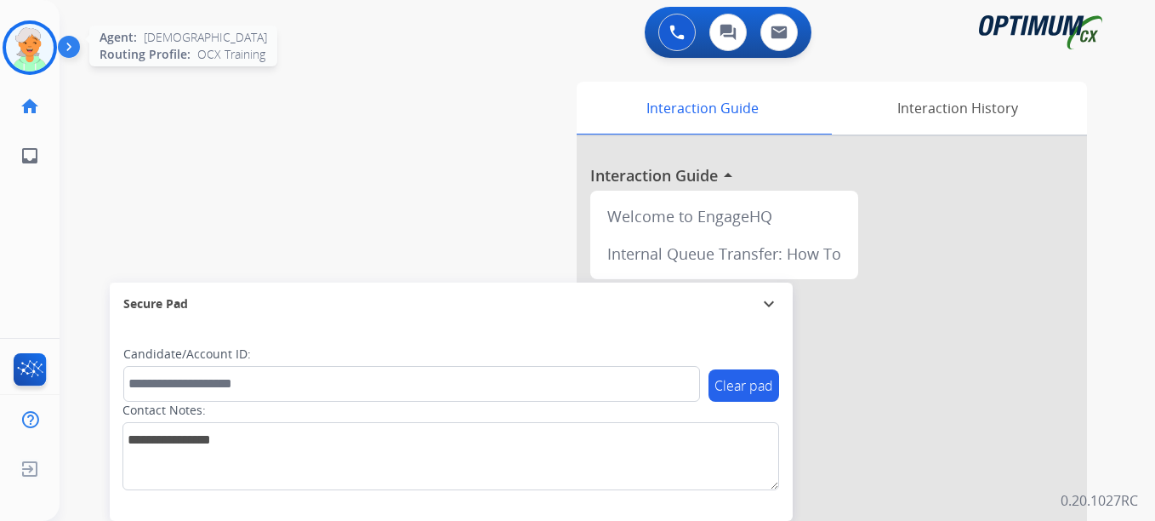
click at [22, 20] on div "Agent: [PERSON_NAME] Profile: OCX Training" at bounding box center [30, 47] width 54 height 54
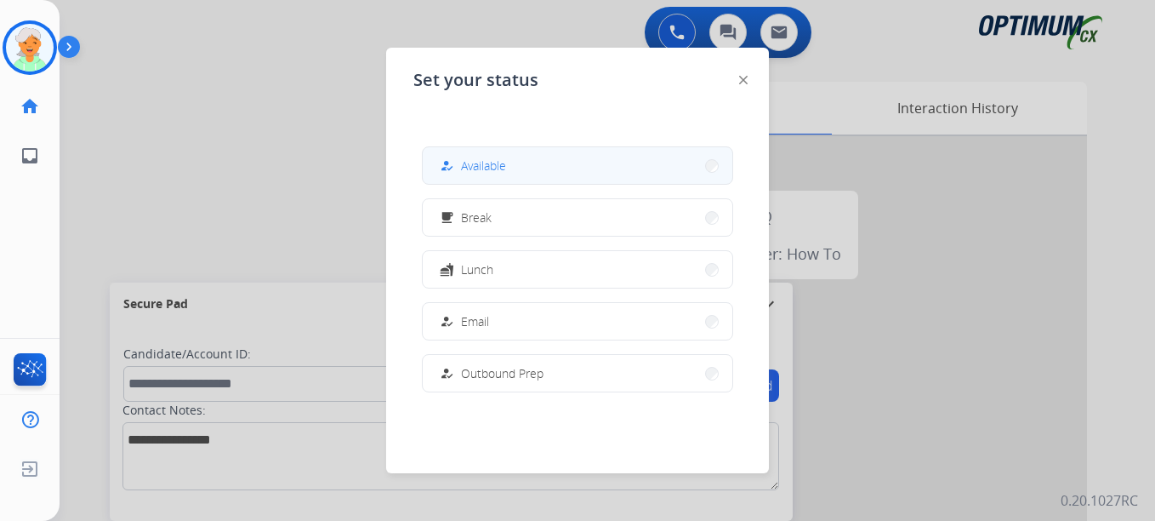
click at [508, 175] on button "how_to_reg Available" at bounding box center [578, 165] width 310 height 37
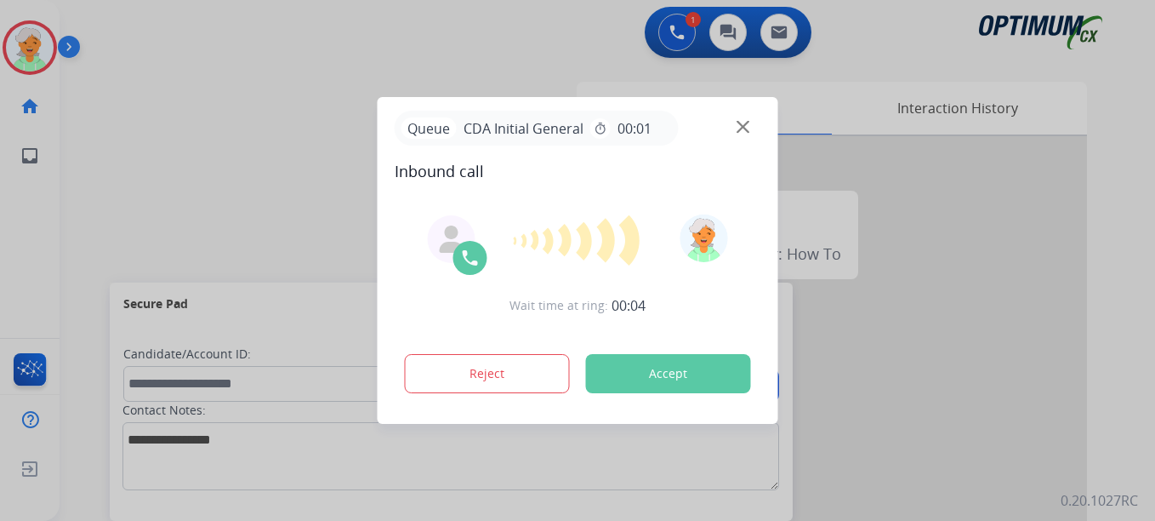
click at [609, 376] on button "Accept" at bounding box center [668, 373] width 165 height 39
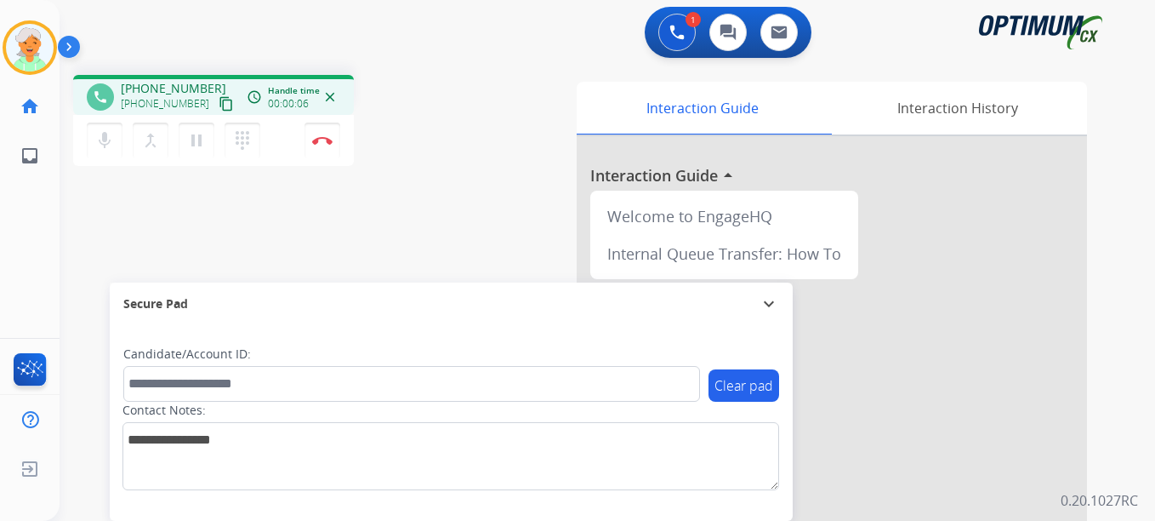
click at [219, 107] on mat-icon "content_copy" at bounding box center [226, 103] width 15 height 15
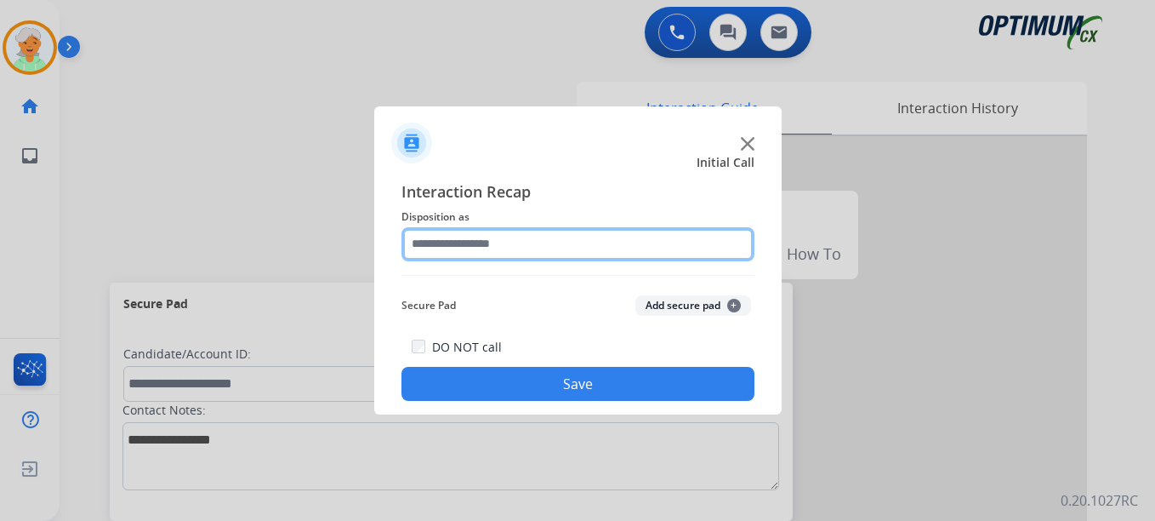
click at [488, 242] on input "text" at bounding box center [577, 244] width 353 height 34
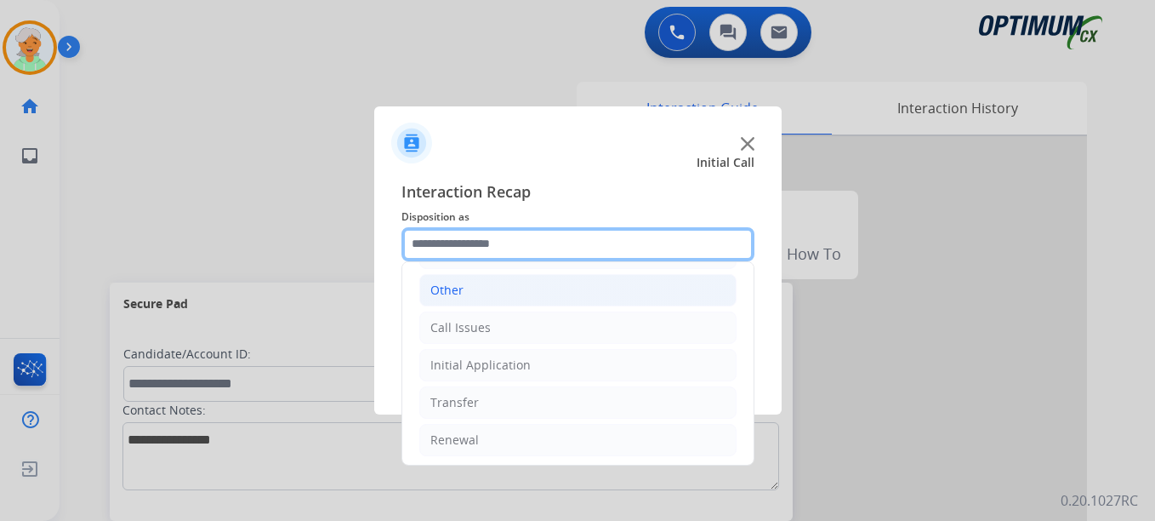
scroll to position [116, 0]
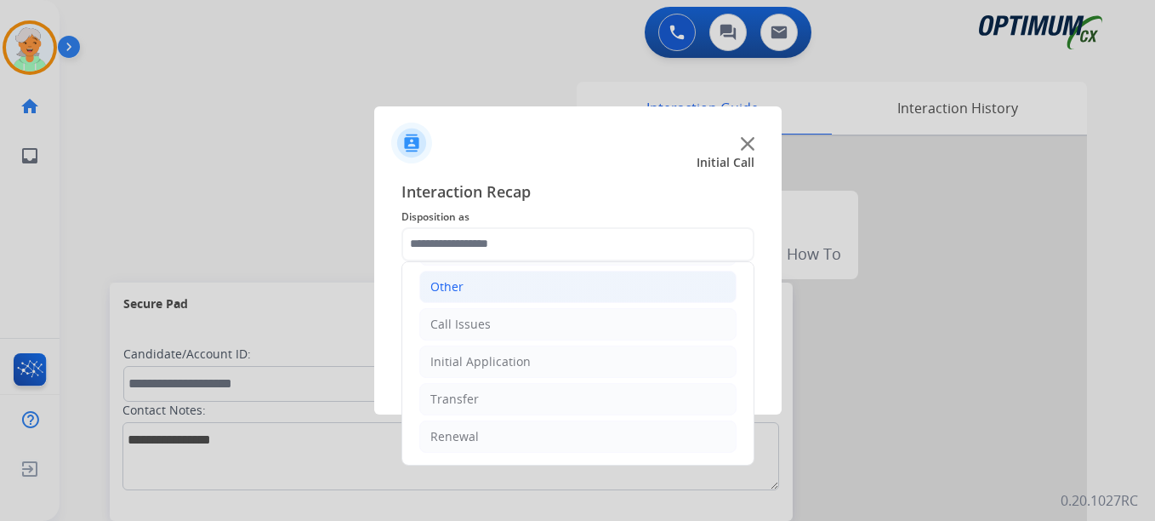
click at [482, 326] on div "Call Issues" at bounding box center [460, 324] width 60 height 17
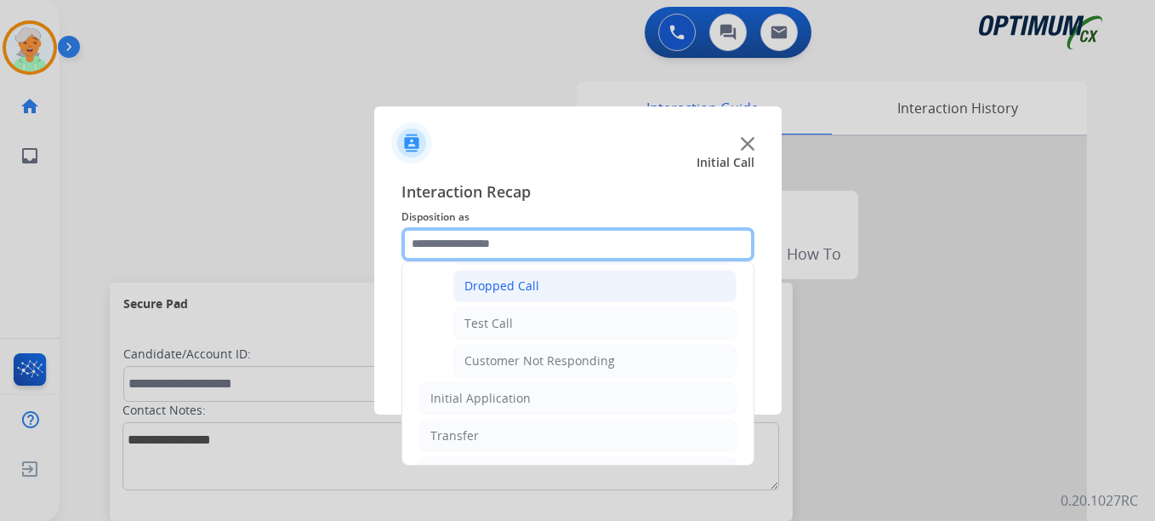
scroll to position [286, 0]
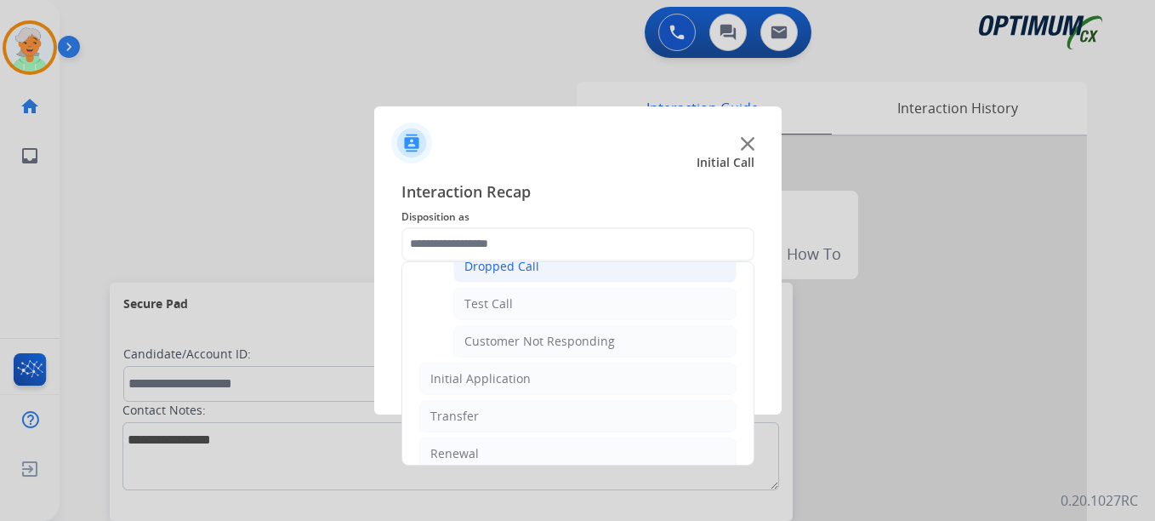
click at [509, 266] on div "Dropped Call" at bounding box center [501, 266] width 75 height 17
type input "**********"
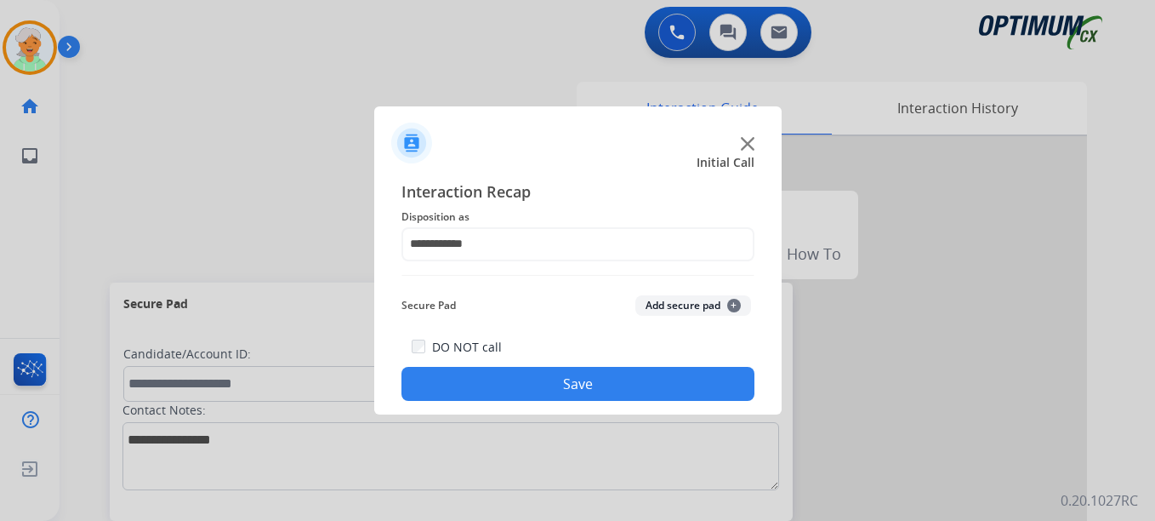
click at [552, 379] on button "Save" at bounding box center [577, 384] width 353 height 34
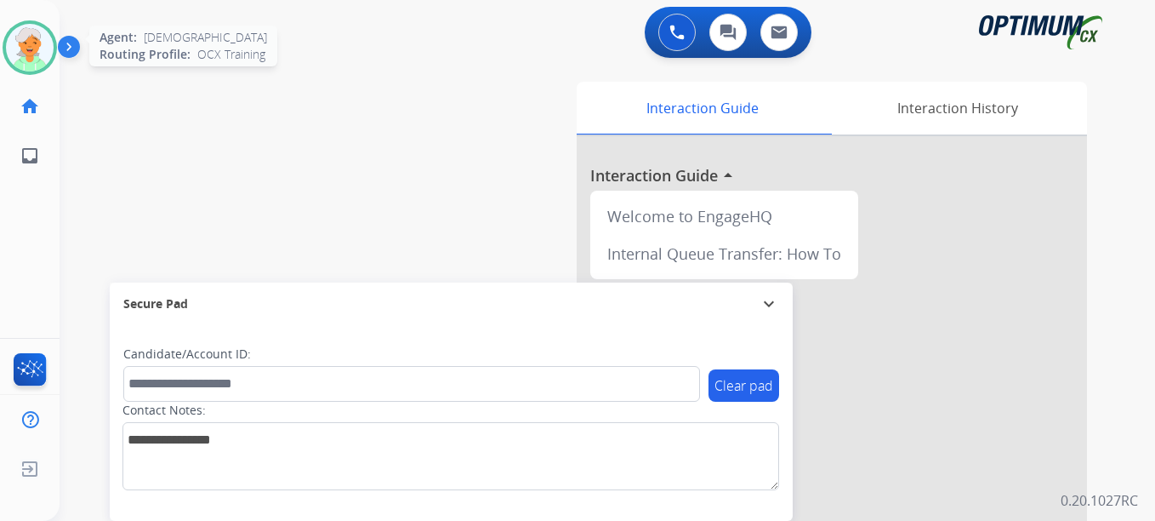
click at [31, 50] on img at bounding box center [30, 48] width 48 height 48
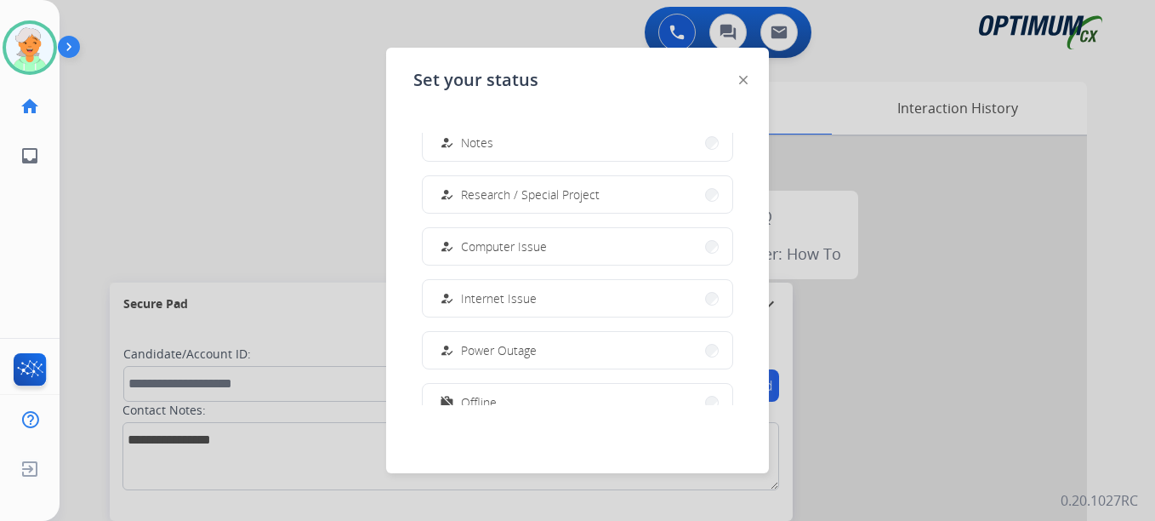
scroll to position [424, 0]
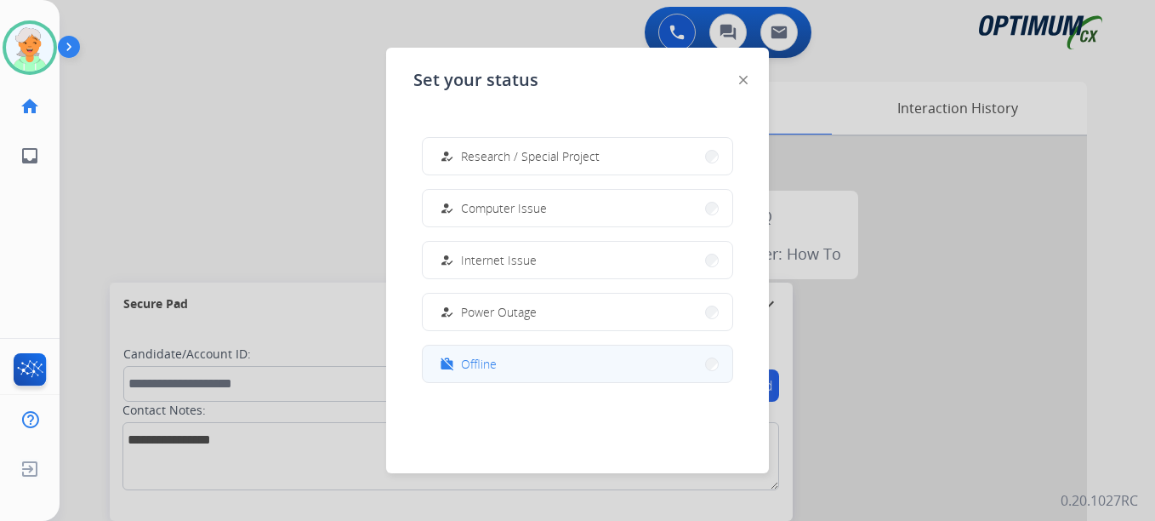
click at [477, 371] on span "Offline" at bounding box center [479, 364] width 36 height 18
